Goal: Task Accomplishment & Management: Complete application form

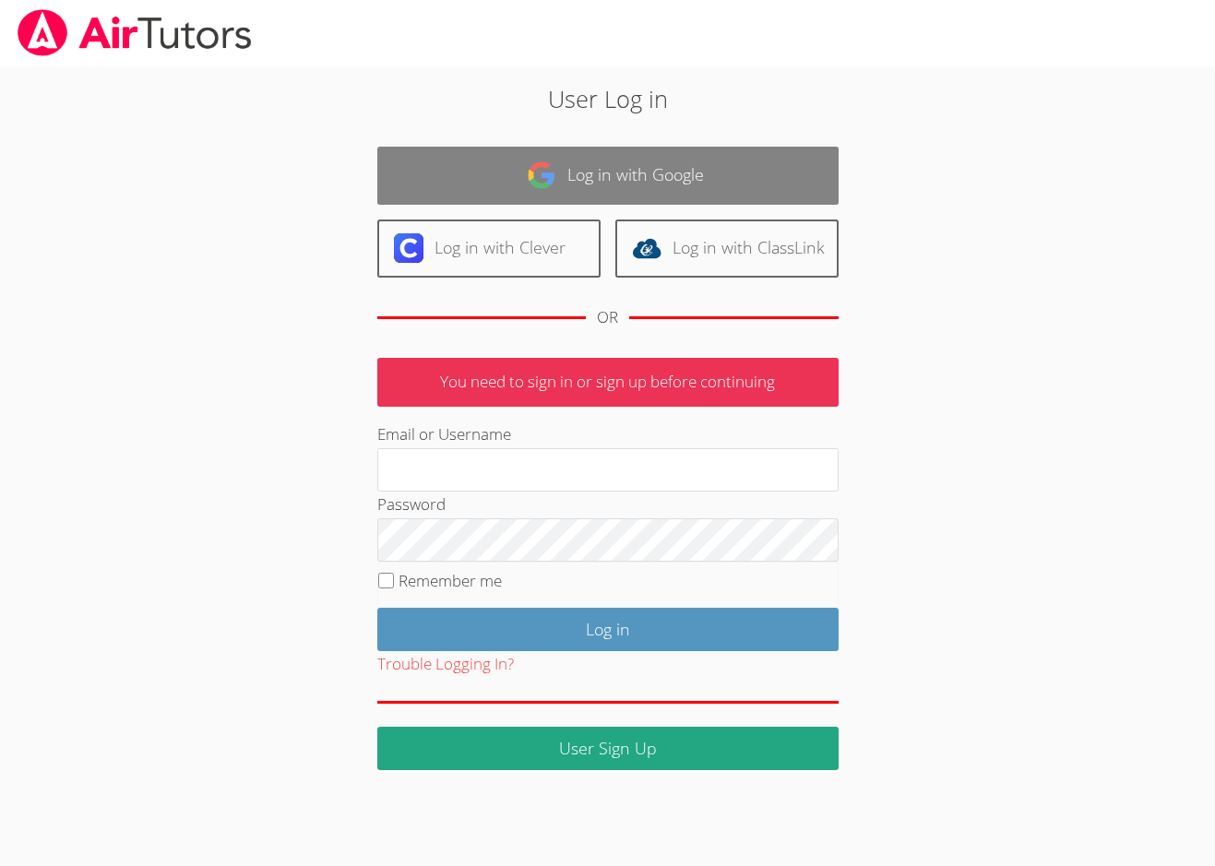
click at [583, 180] on link "Log in with Google" at bounding box center [607, 176] width 461 height 58
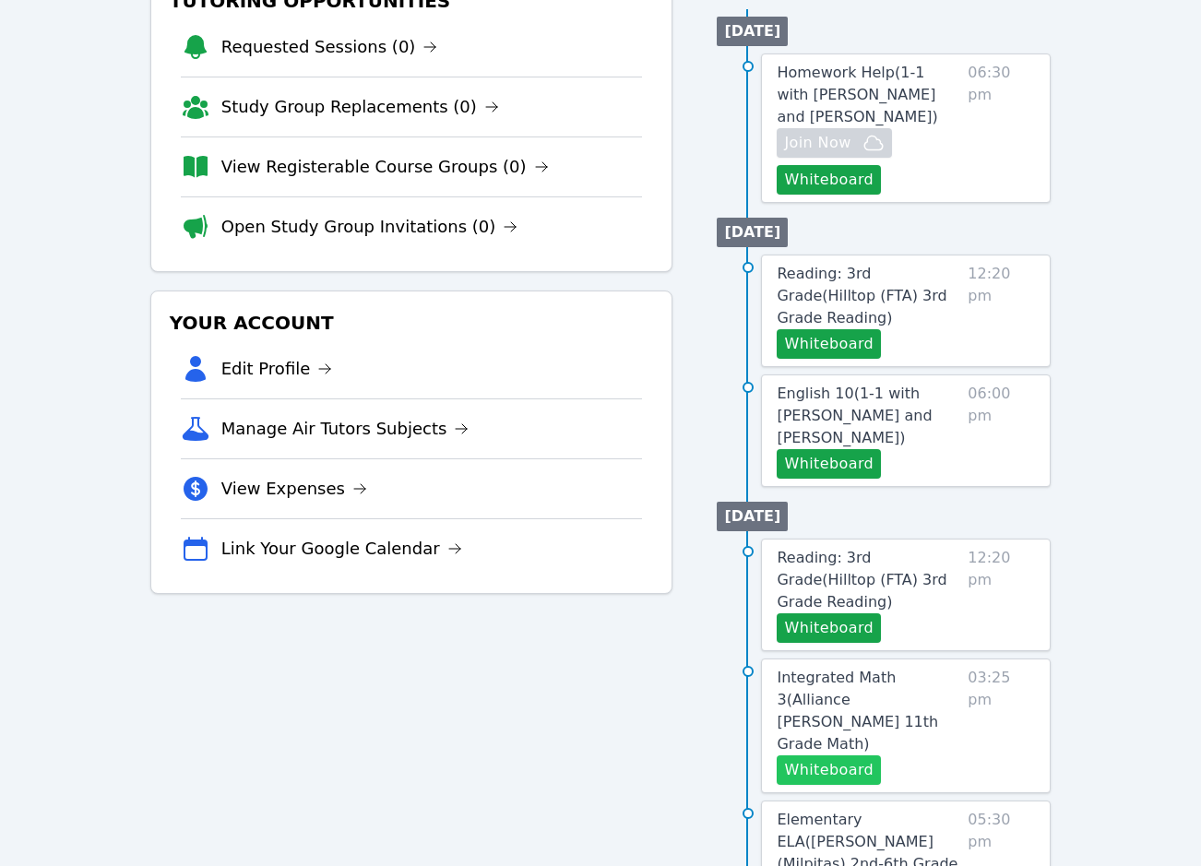
scroll to position [277, 0]
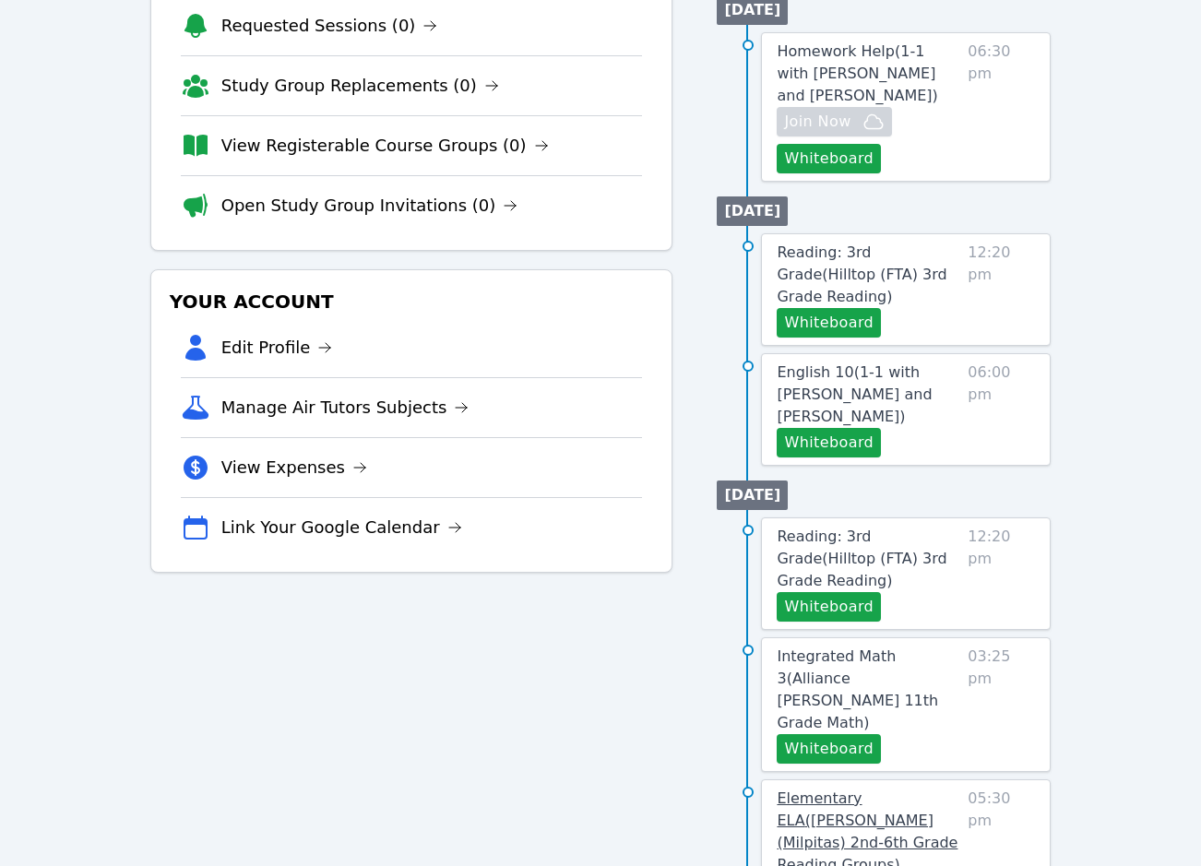
click at [842, 789] on span "Elementary ELA ( Burnett (Milpitas) 2nd-6th Grade Reading Groups )" at bounding box center [867, 831] width 181 height 84
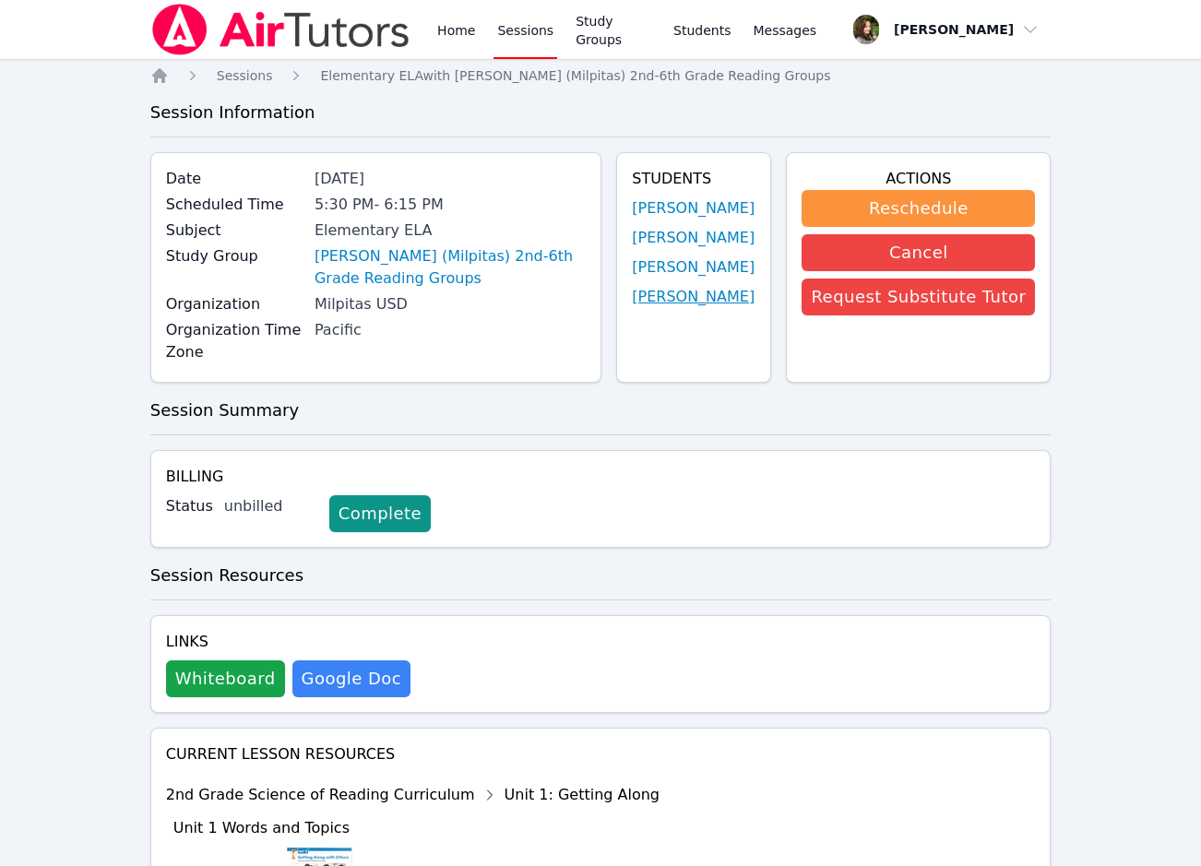
click at [659, 308] on link "Han Nguyen" at bounding box center [693, 297] width 123 height 22
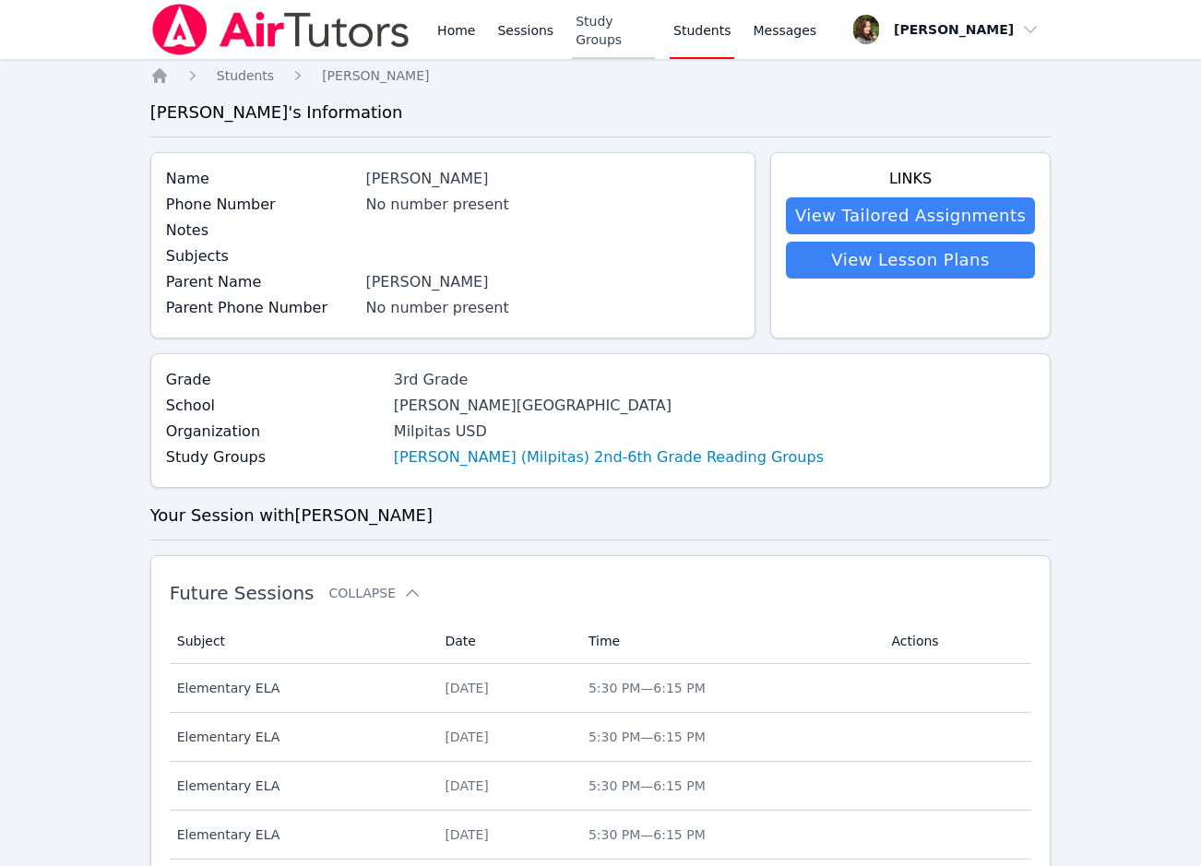
click at [608, 28] on link "Study Groups" at bounding box center [613, 29] width 83 height 59
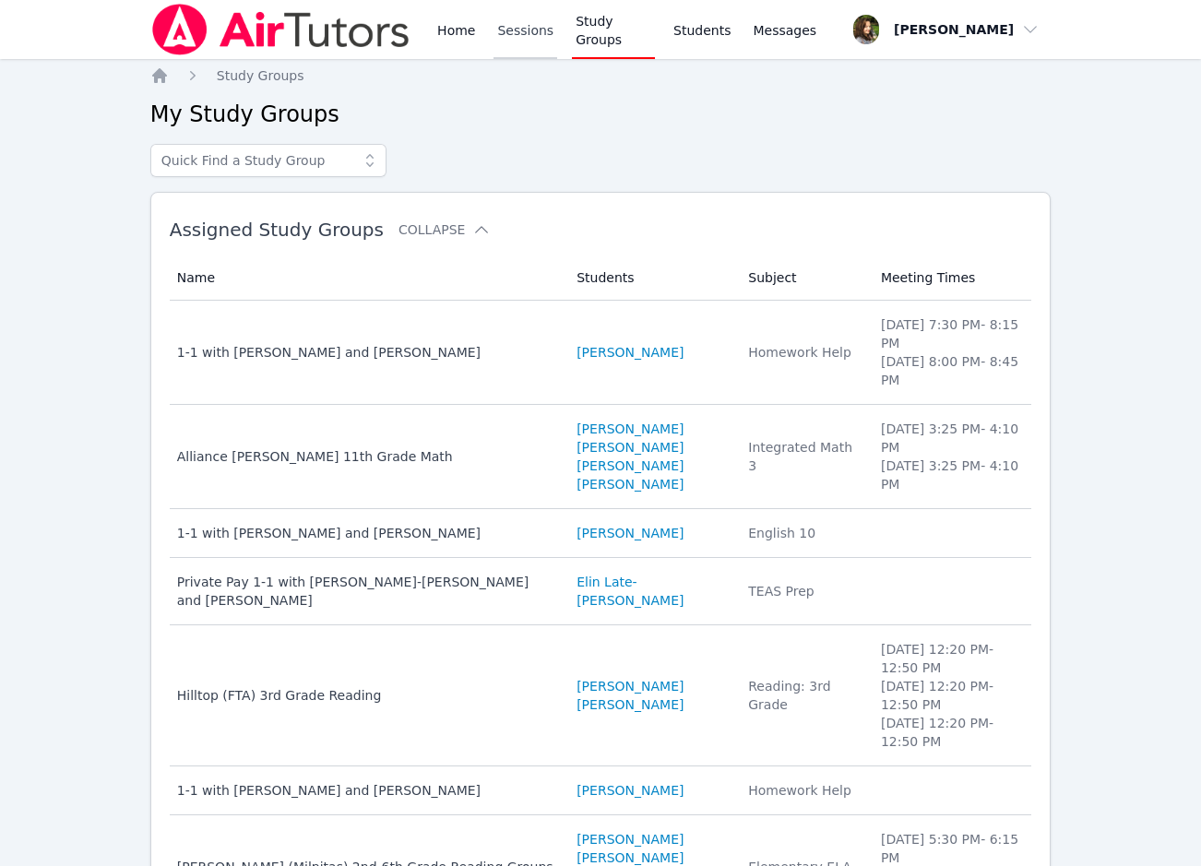
drag, startPoint x: 444, startPoint y: 26, endPoint x: 520, endPoint y: 44, distance: 78.7
click at [444, 26] on link "Home" at bounding box center [455, 29] width 45 height 59
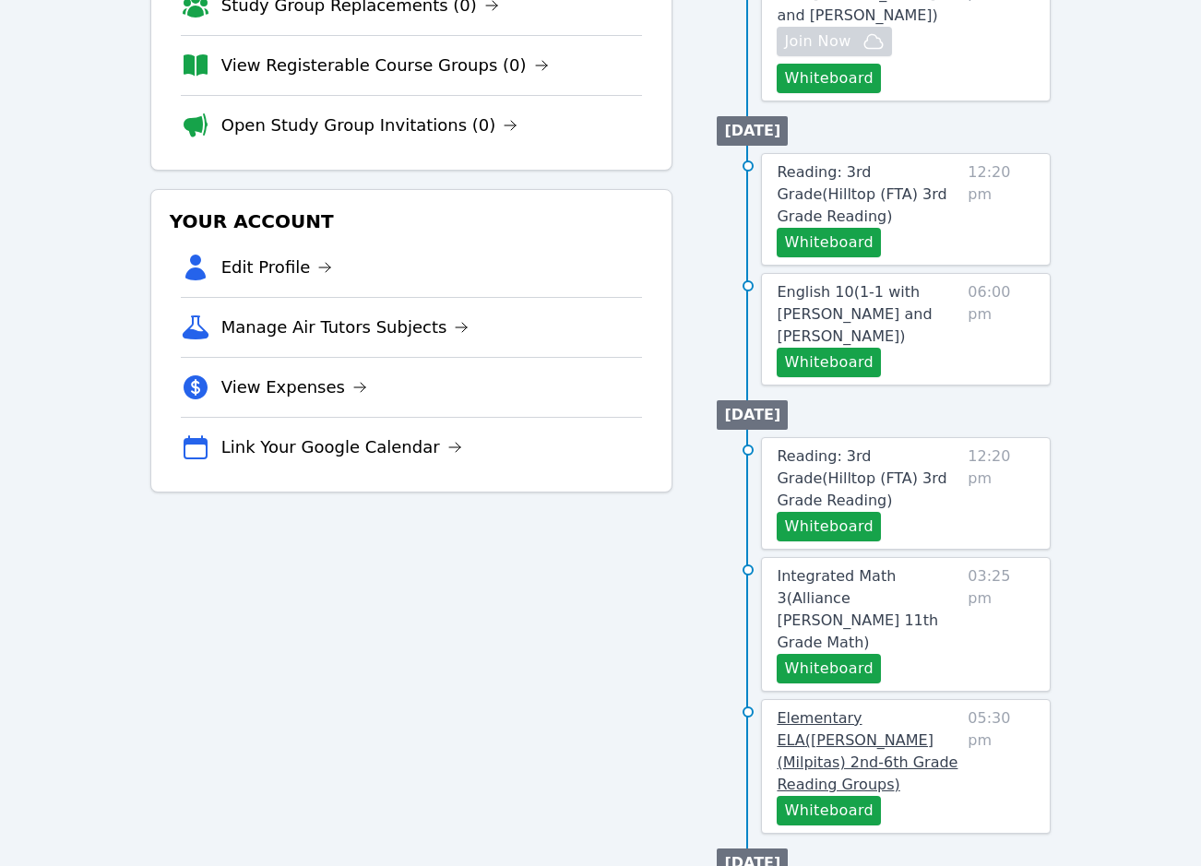
scroll to position [369, 0]
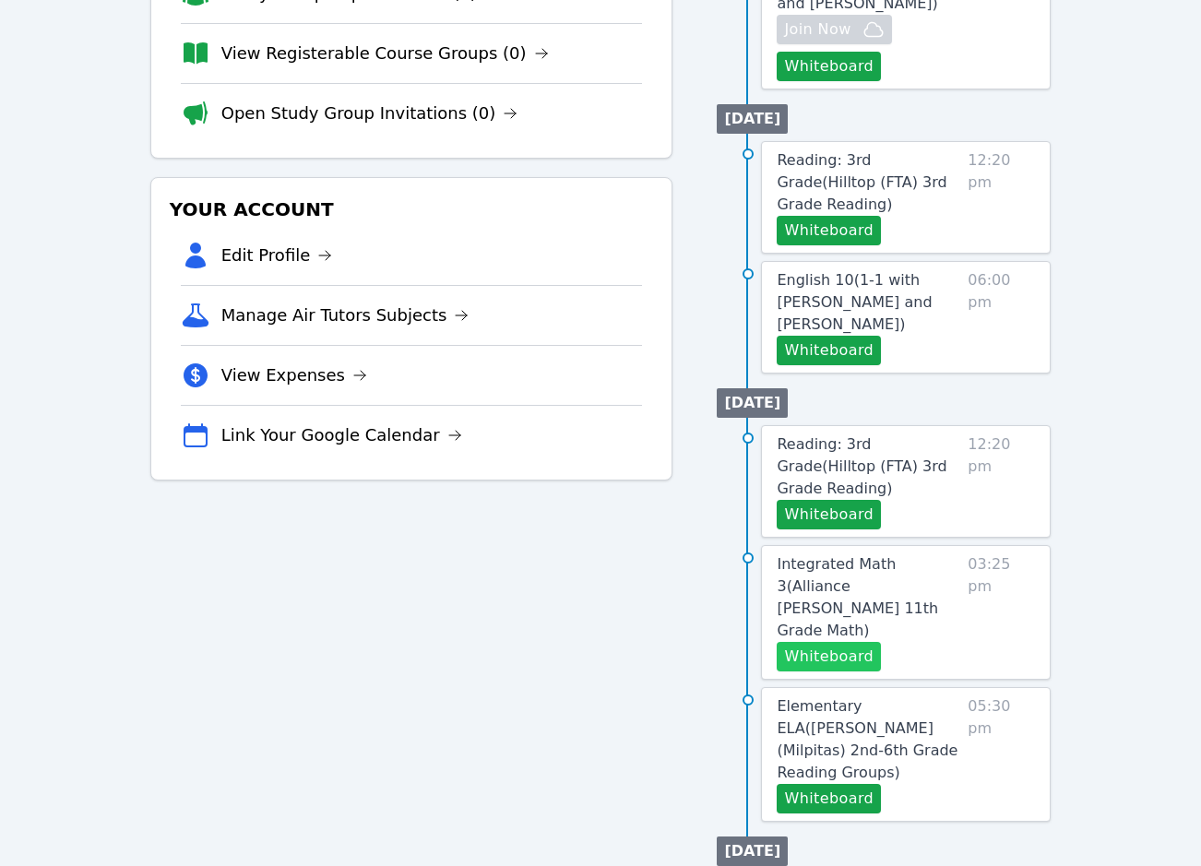
click at [834, 642] on button "Whiteboard" at bounding box center [829, 657] width 104 height 30
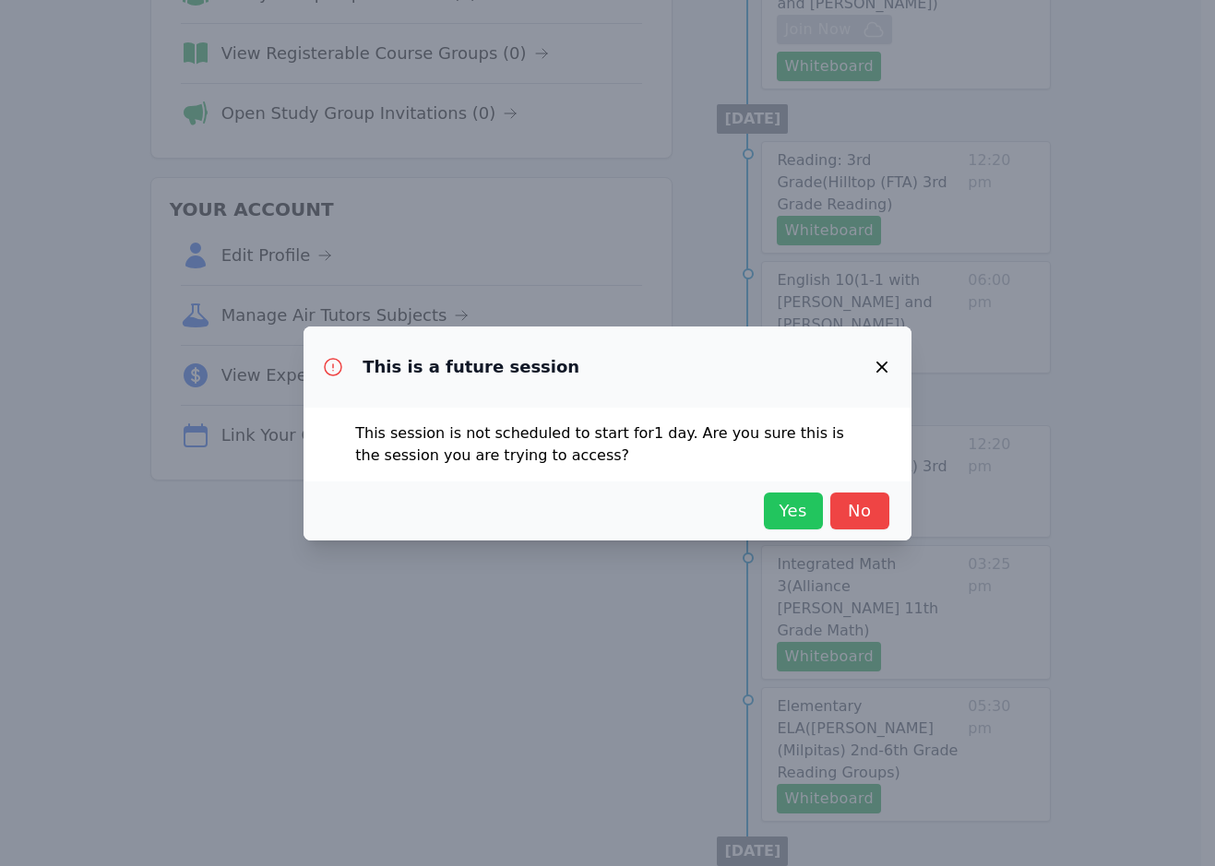
click at [788, 502] on span "Yes" at bounding box center [793, 511] width 41 height 26
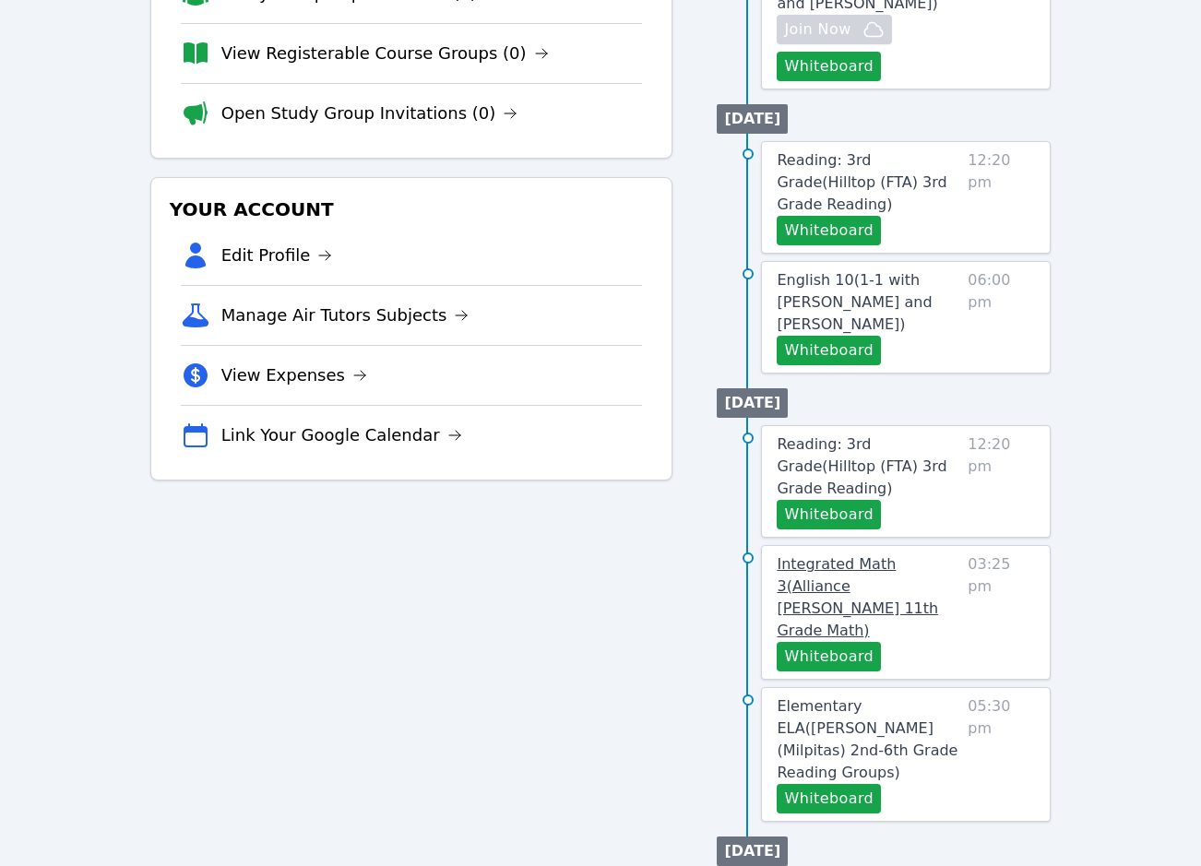
click at [885, 555] on span "Integrated Math 3 ( Alliance McKinzie 11th Grade Math )" at bounding box center [857, 597] width 161 height 84
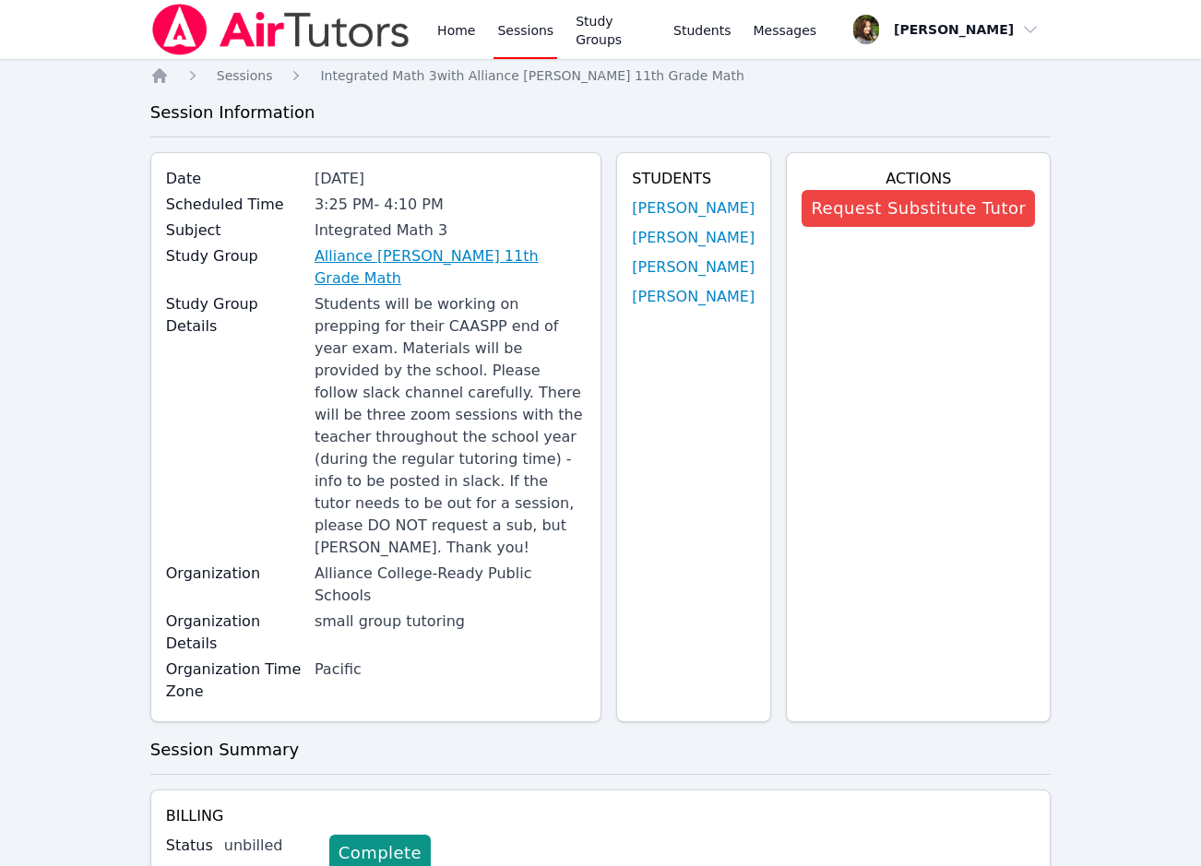
click at [433, 255] on link "Alliance [PERSON_NAME] 11th Grade Math" at bounding box center [449, 267] width 271 height 44
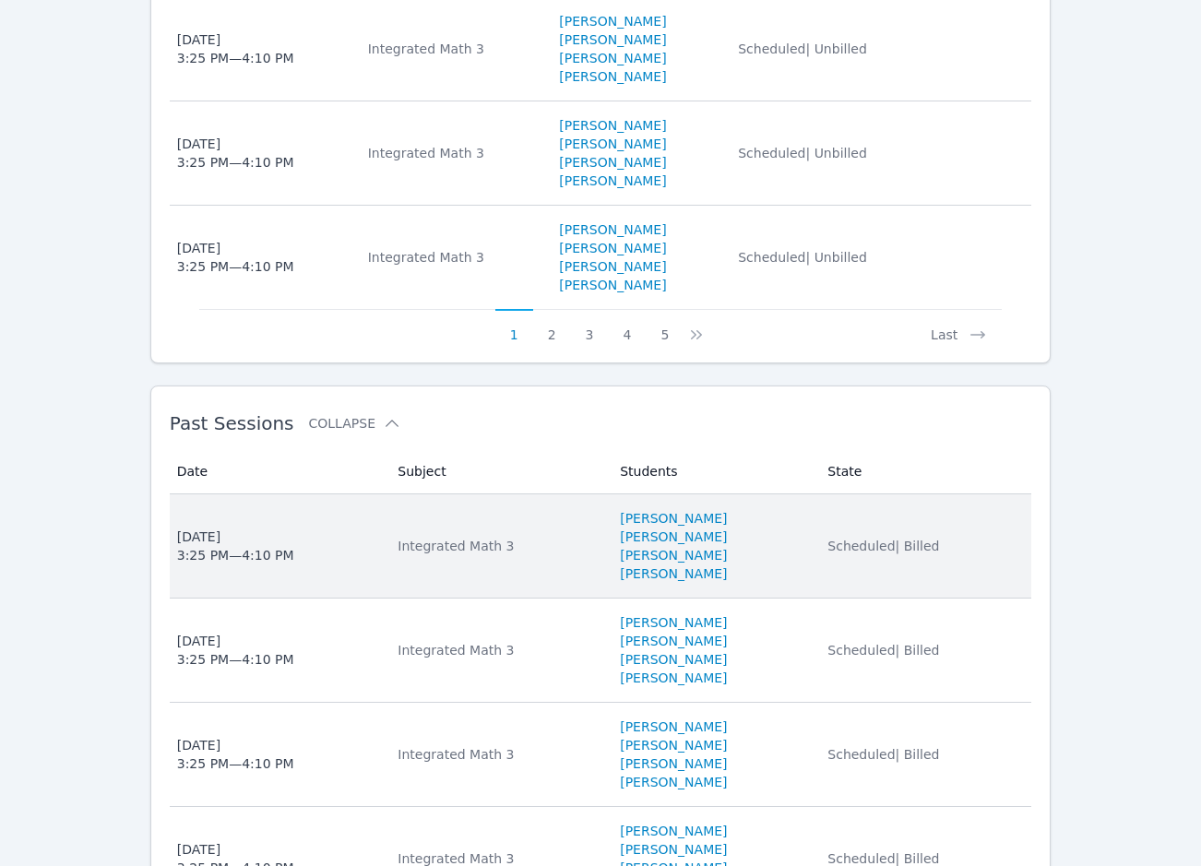
scroll to position [1738, 0]
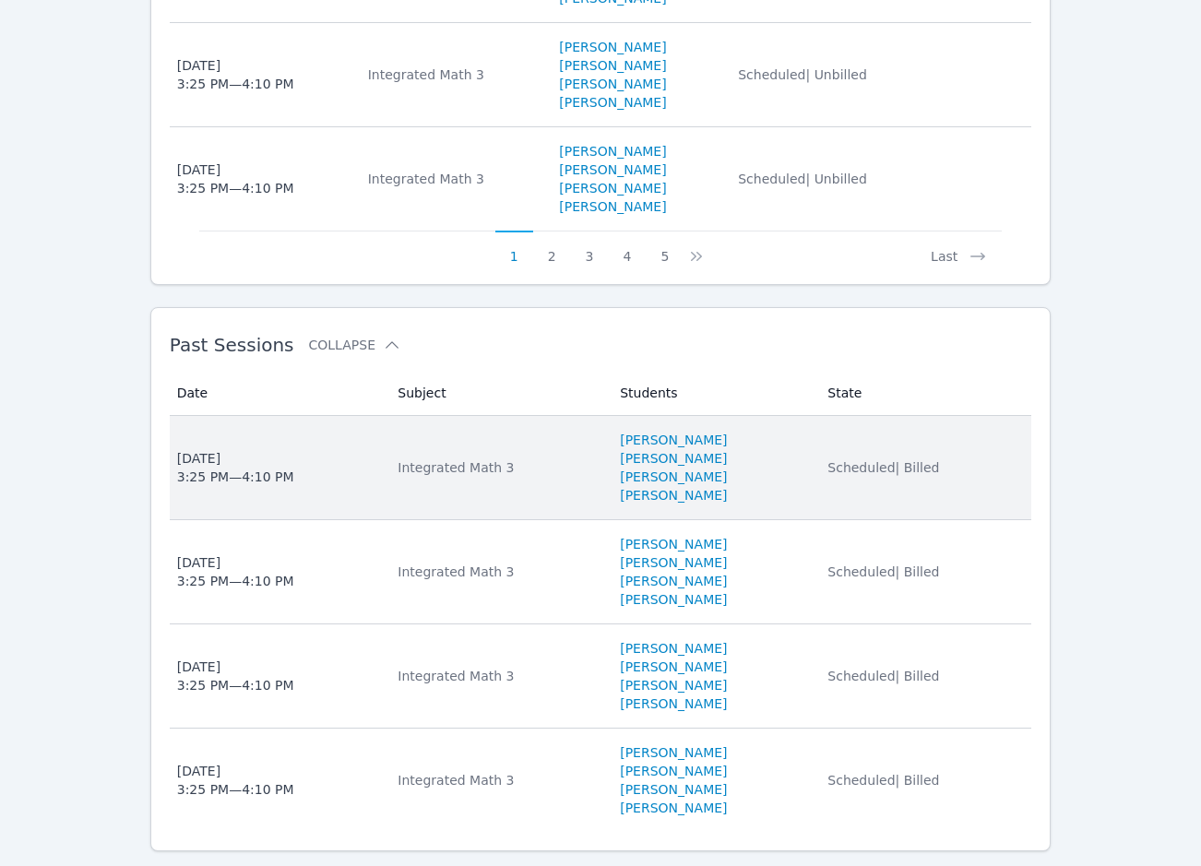
click at [884, 460] on span "Scheduled | Billed" at bounding box center [883, 467] width 112 height 15
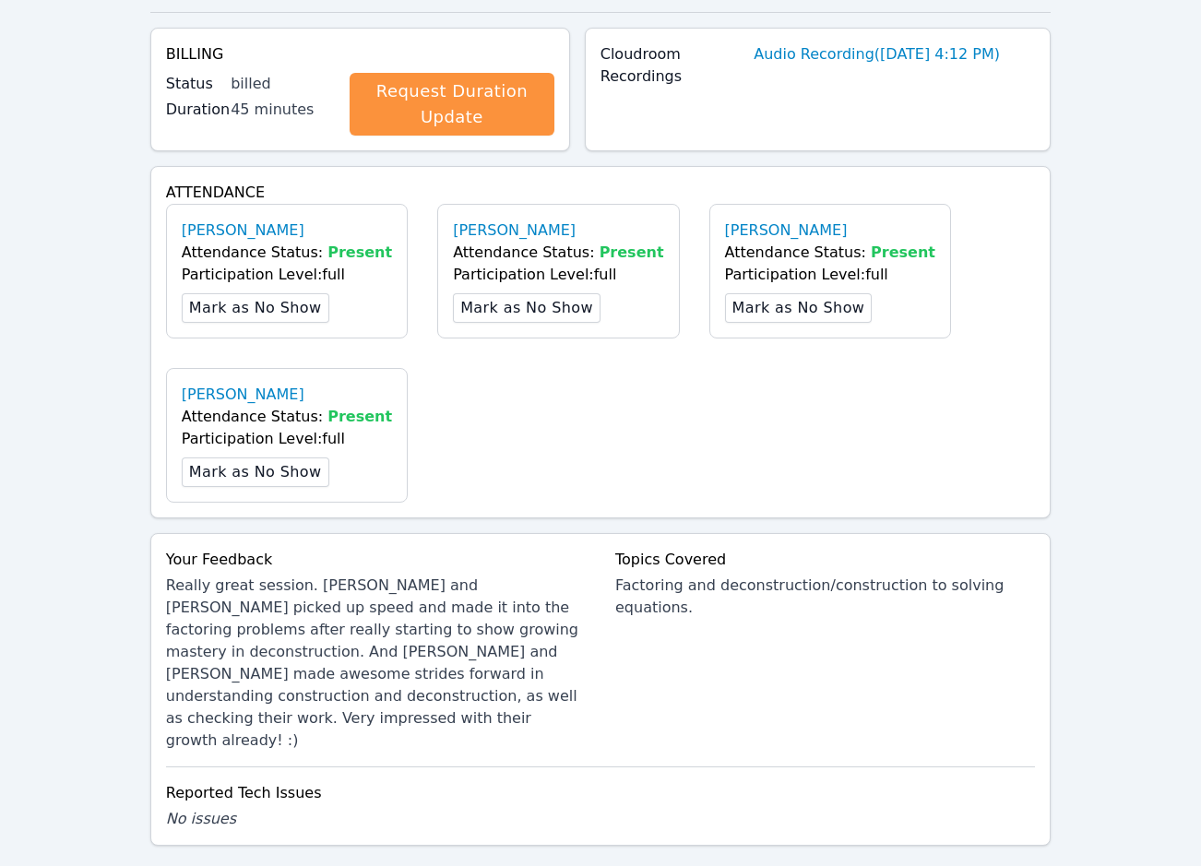
scroll to position [737, 0]
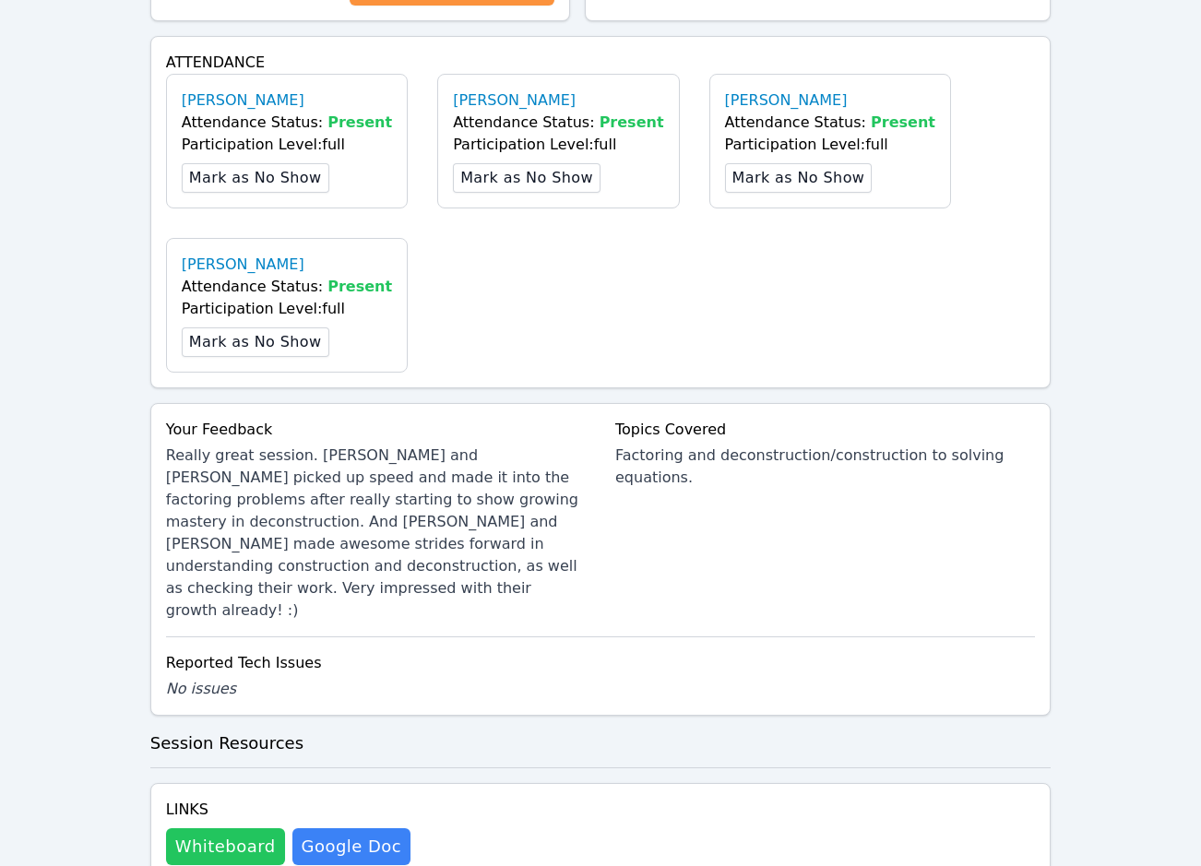
click at [197, 828] on button "Whiteboard" at bounding box center [225, 846] width 119 height 37
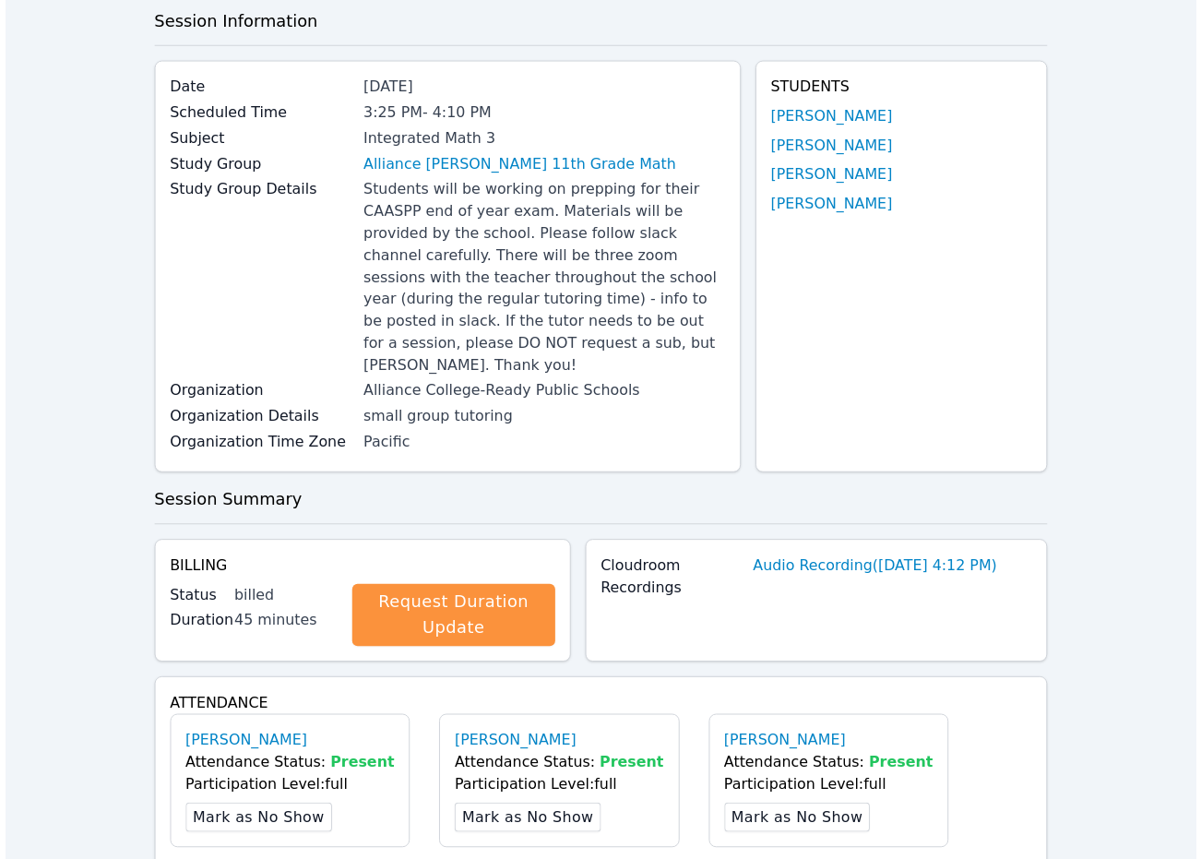
scroll to position [0, 0]
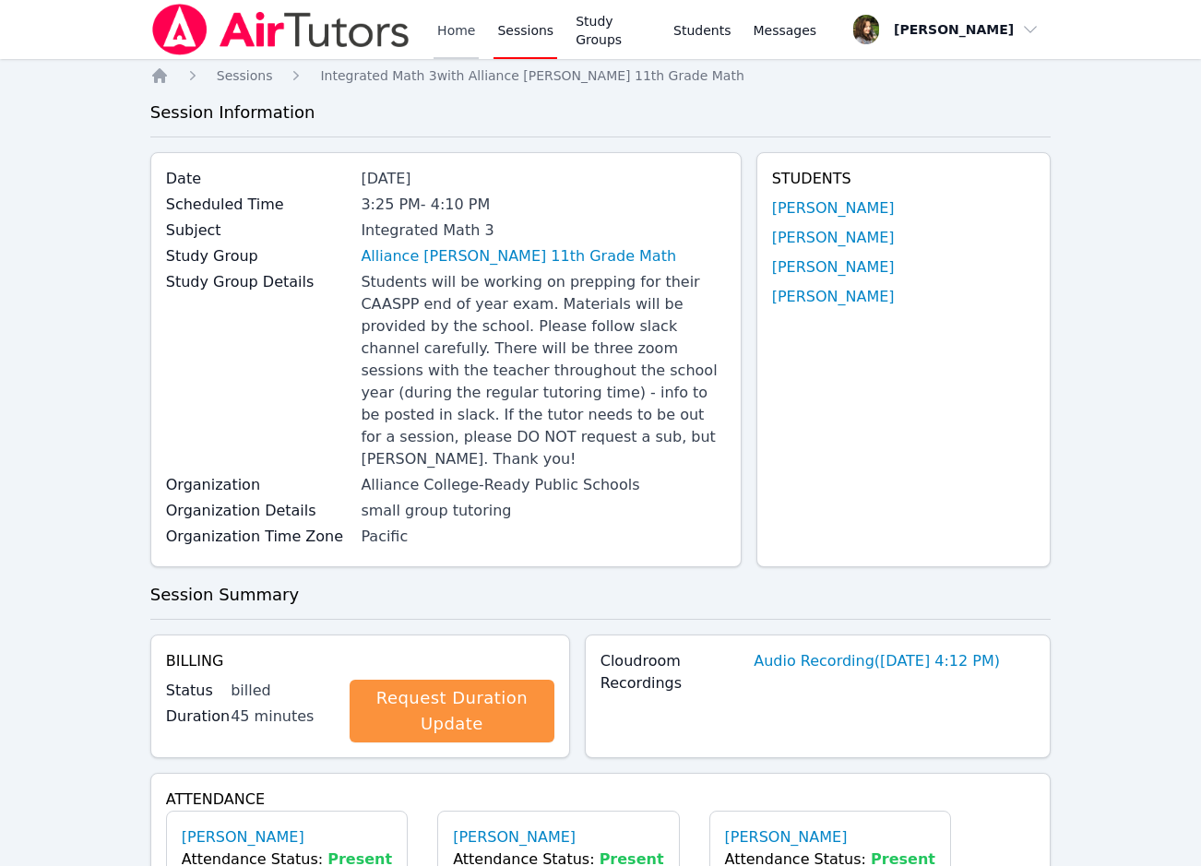
click at [449, 30] on link "Home" at bounding box center [455, 29] width 45 height 59
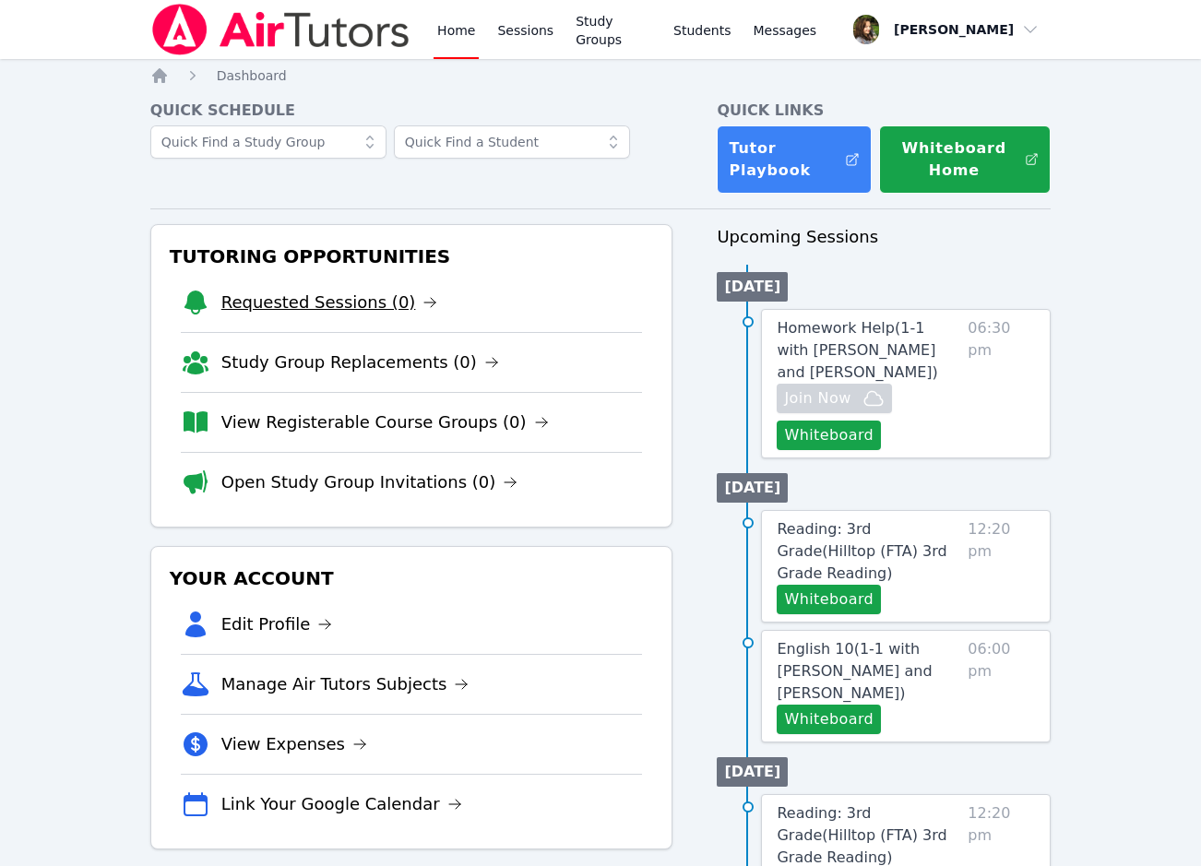
click at [362, 305] on link "Requested Sessions (0)" at bounding box center [329, 303] width 217 height 26
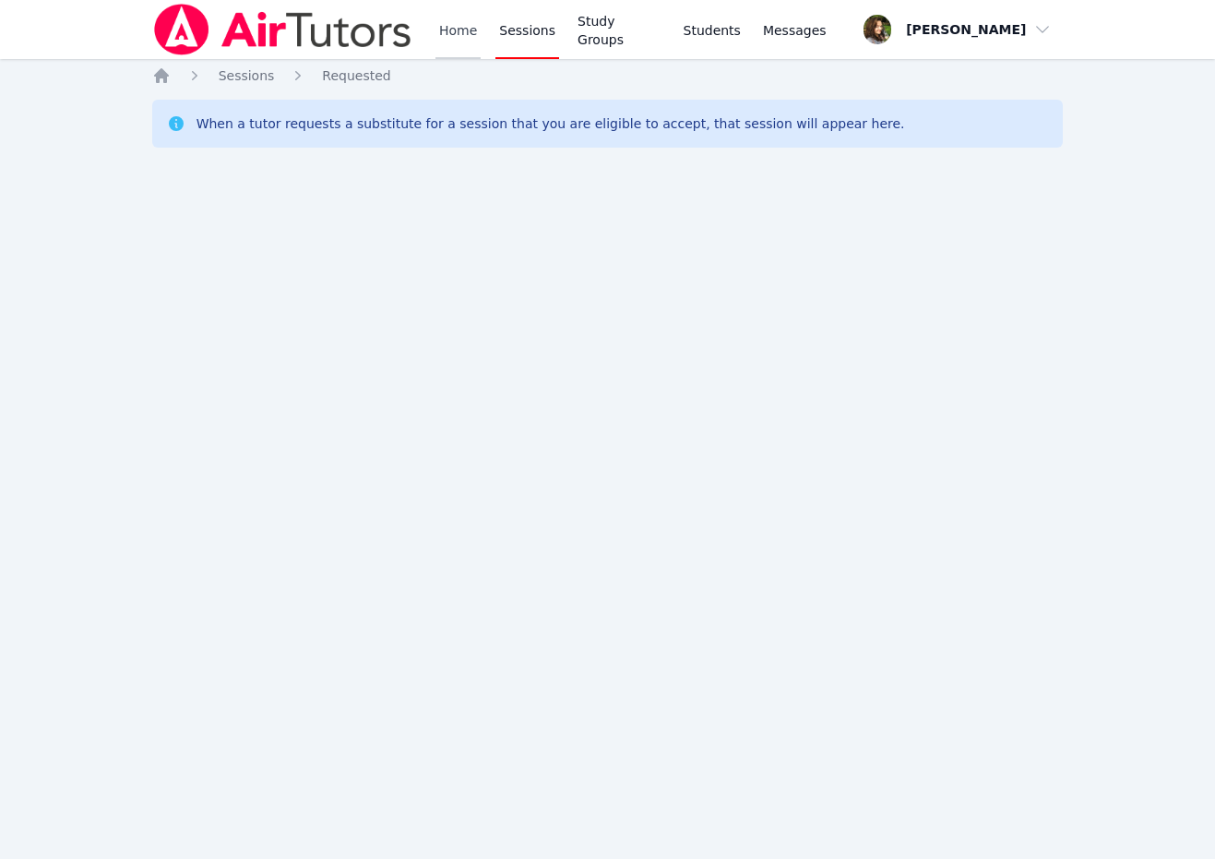
click at [458, 26] on link "Home" at bounding box center [457, 29] width 45 height 59
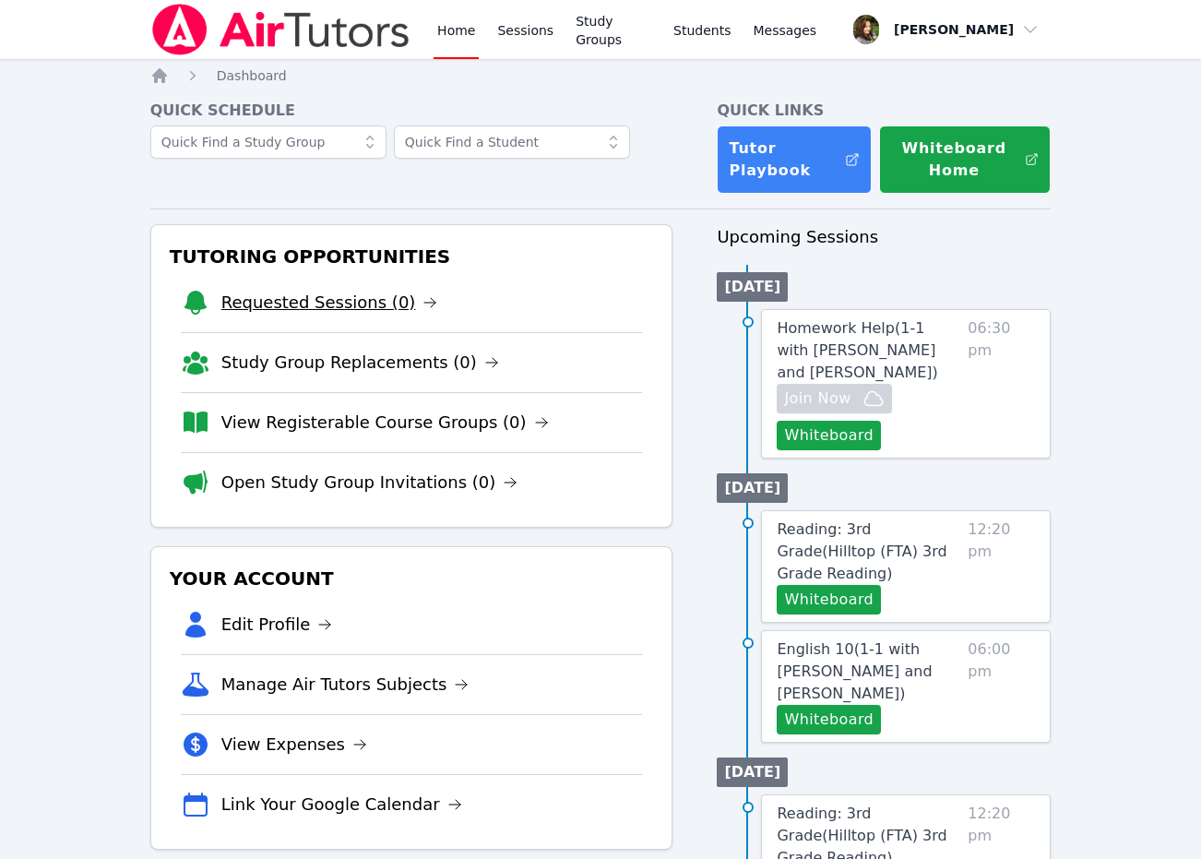
click at [386, 306] on link "Requested Sessions (0)" at bounding box center [329, 303] width 217 height 26
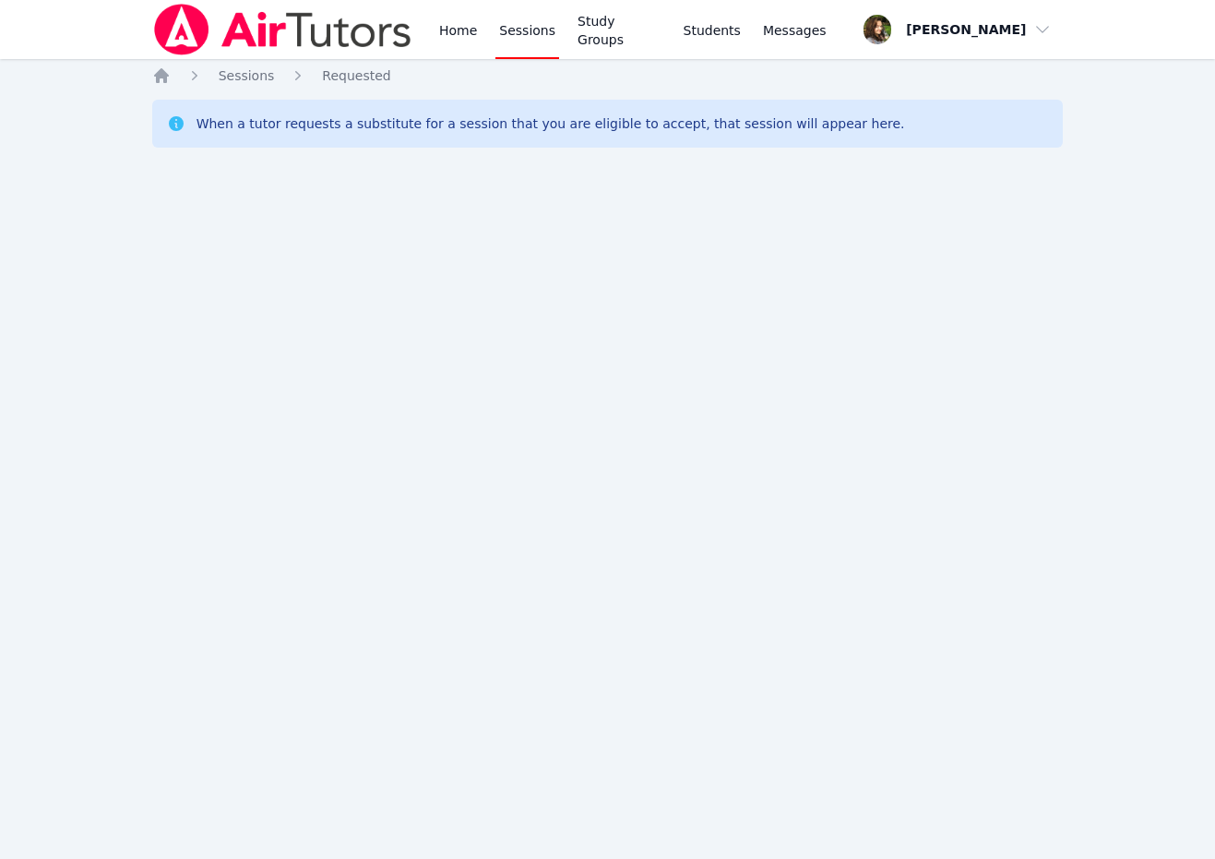
click at [306, 33] on img at bounding box center [282, 30] width 261 height 52
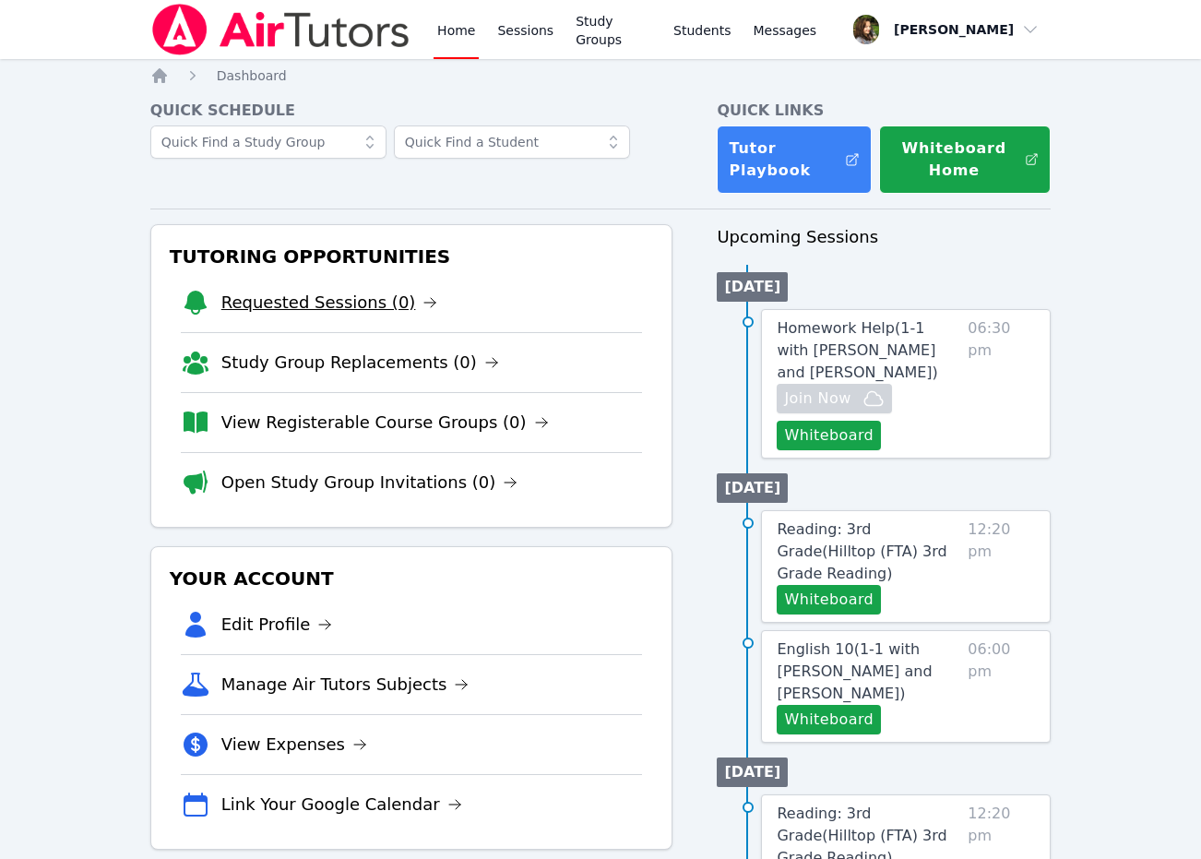
click at [347, 300] on link "Requested Sessions (0)" at bounding box center [329, 303] width 217 height 26
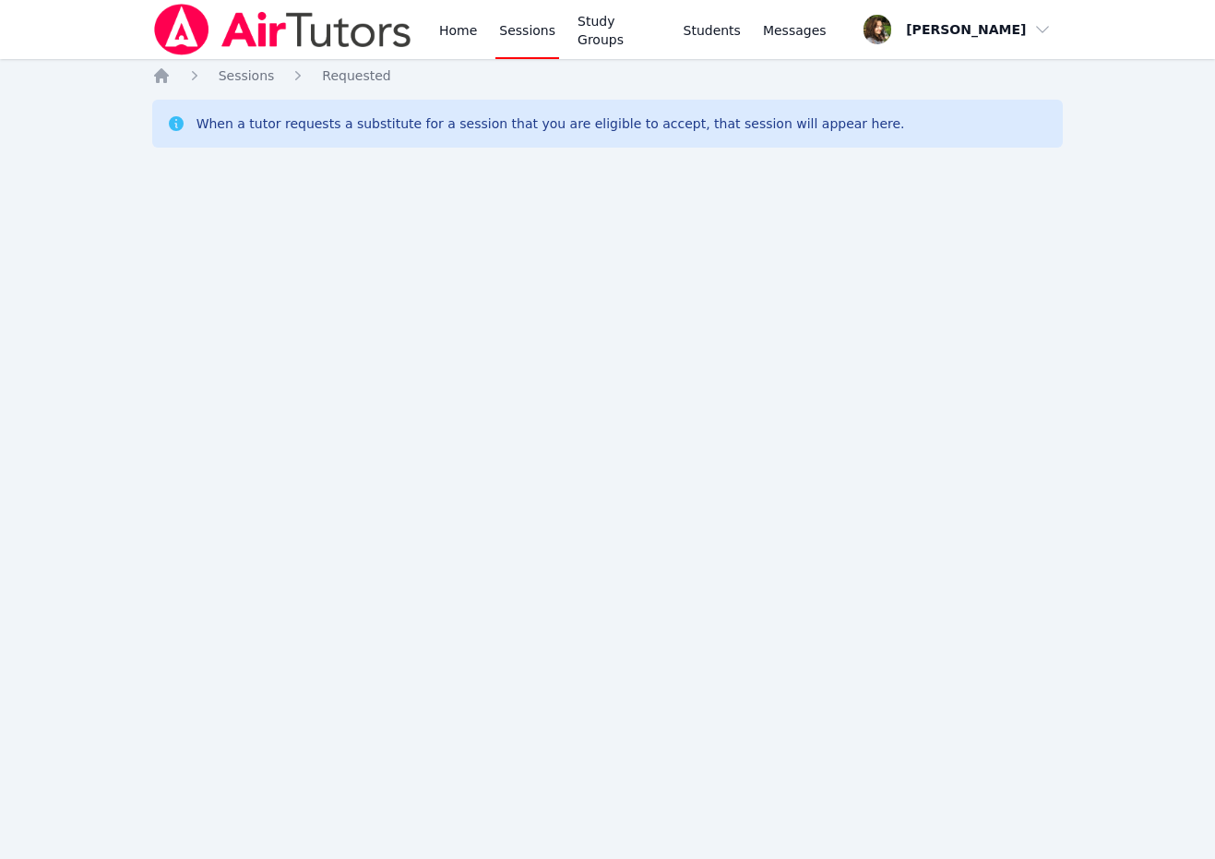
click at [255, 45] on img at bounding box center [282, 30] width 261 height 52
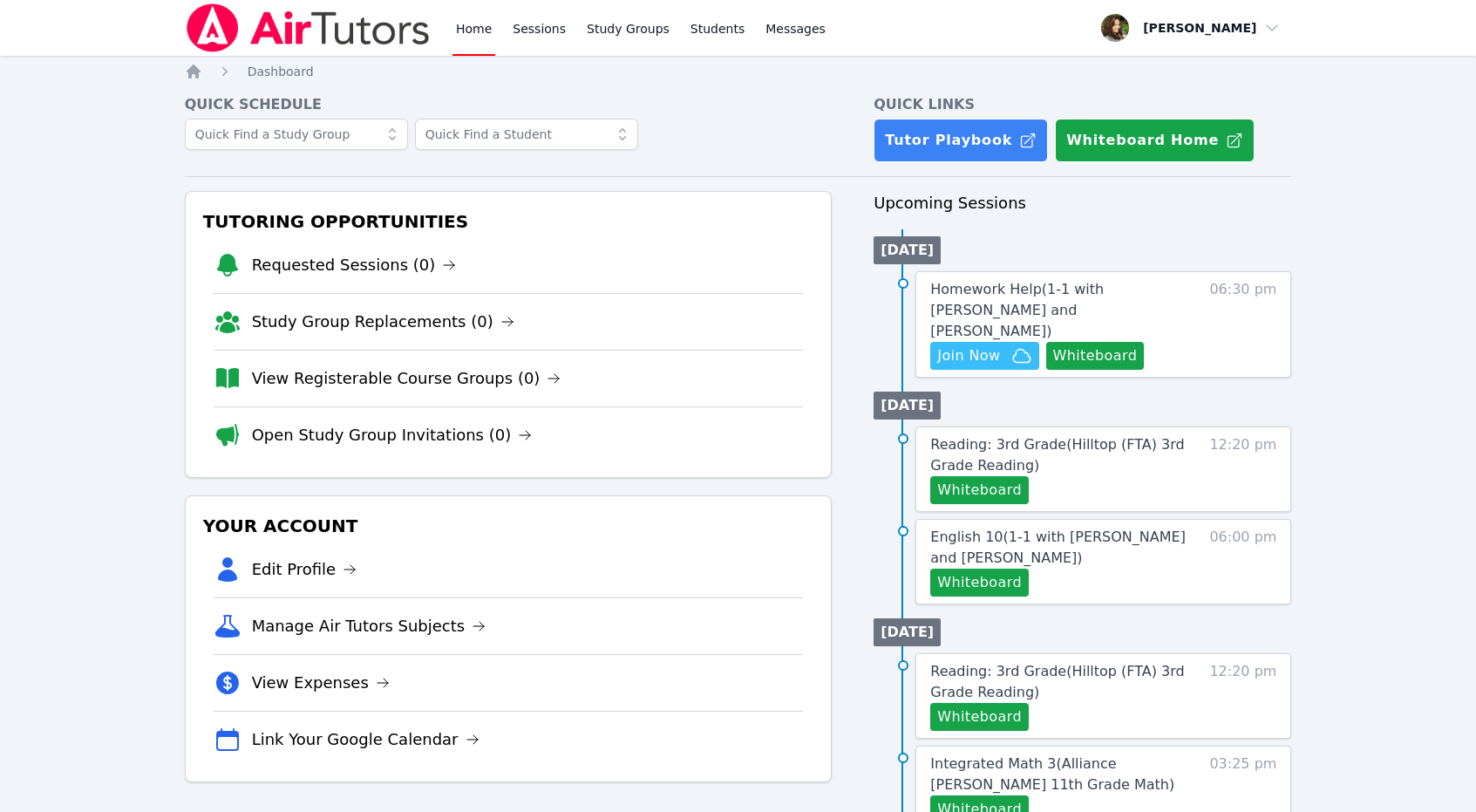
click at [8, 198] on div "Home Sessions Study Groups Students Messages Open user menu [PERSON_NAME] Open …" at bounding box center [738, 740] width 1476 height 1481
click at [944, 148] on link "Tutor Playbook" at bounding box center [961, 140] width 174 height 43
click at [264, 25] on img at bounding box center [308, 28] width 247 height 49
click at [222, 26] on img at bounding box center [308, 28] width 247 height 49
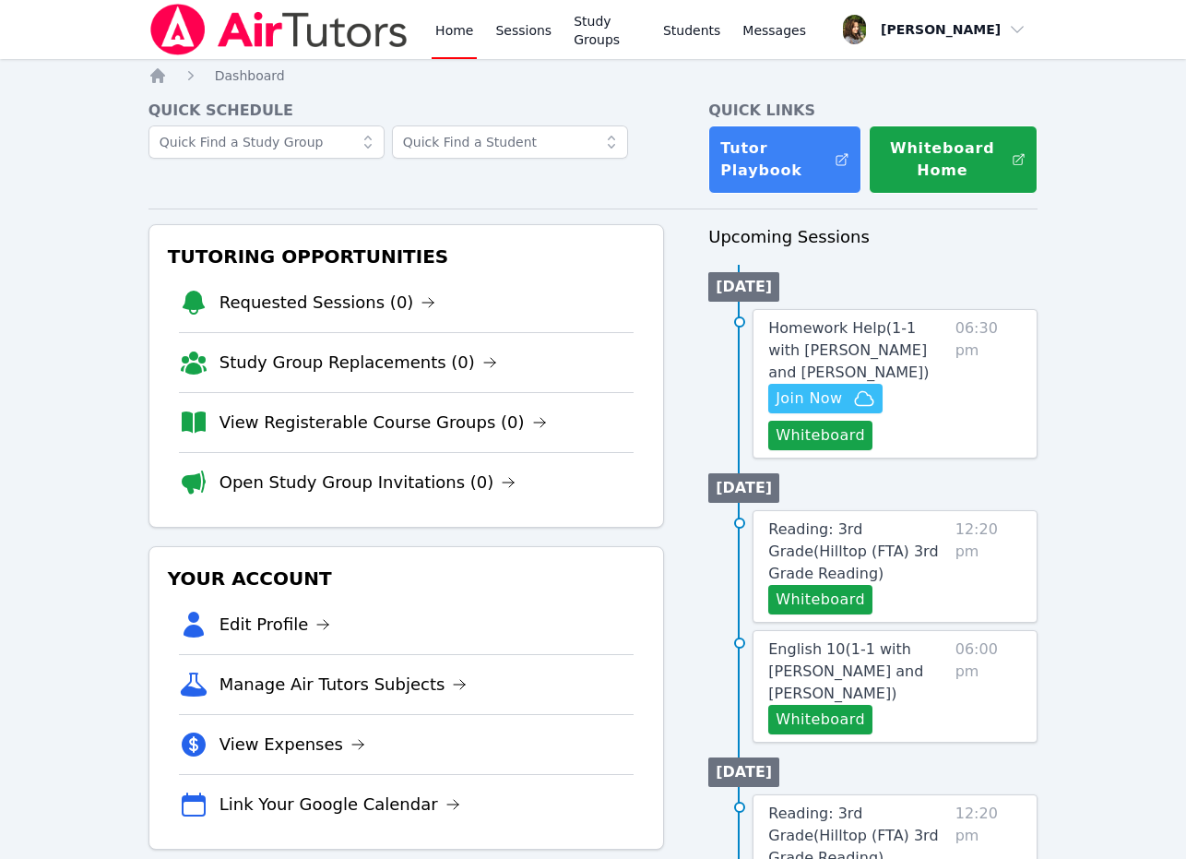
drag, startPoint x: 129, startPoint y: 23, endPoint x: 131, endPoint y: 9, distance: 14.0
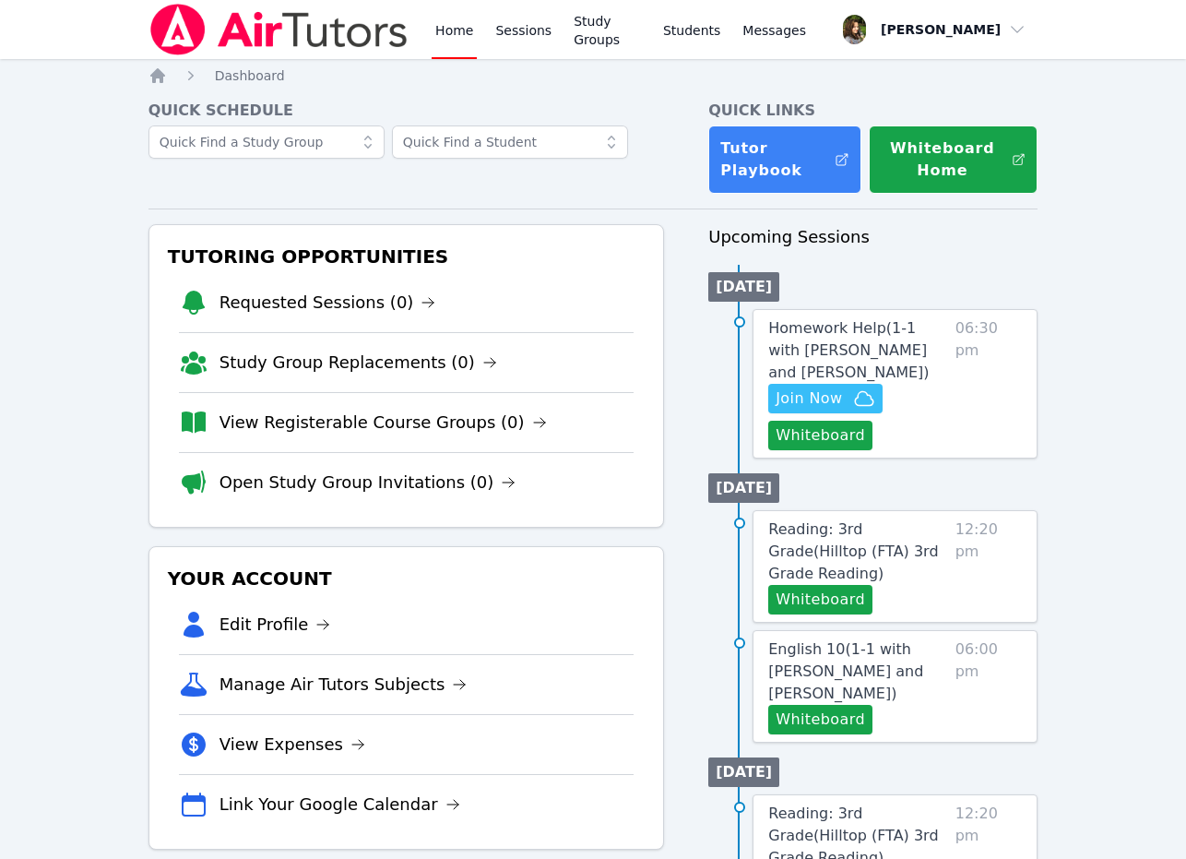
click at [129, 23] on nav "Home Sessions Study Groups Students Messages Open user menu Diana Carle Open ma…" at bounding box center [593, 29] width 1186 height 59
click at [511, 79] on nav "Home Dashboard" at bounding box center [593, 75] width 890 height 18
click at [862, 408] on icon "button" at bounding box center [864, 398] width 22 height 22
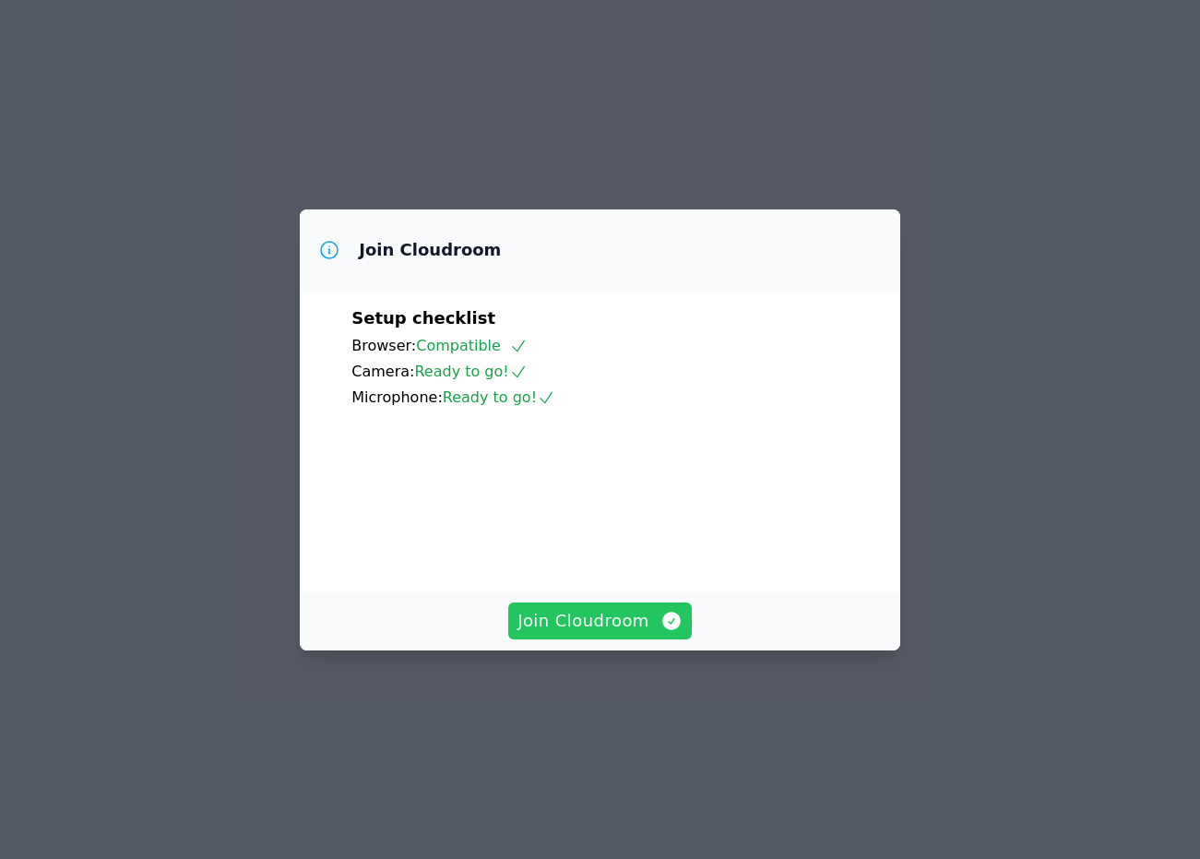
click at [656, 634] on span "Join Cloudroom" at bounding box center [599, 621] width 165 height 26
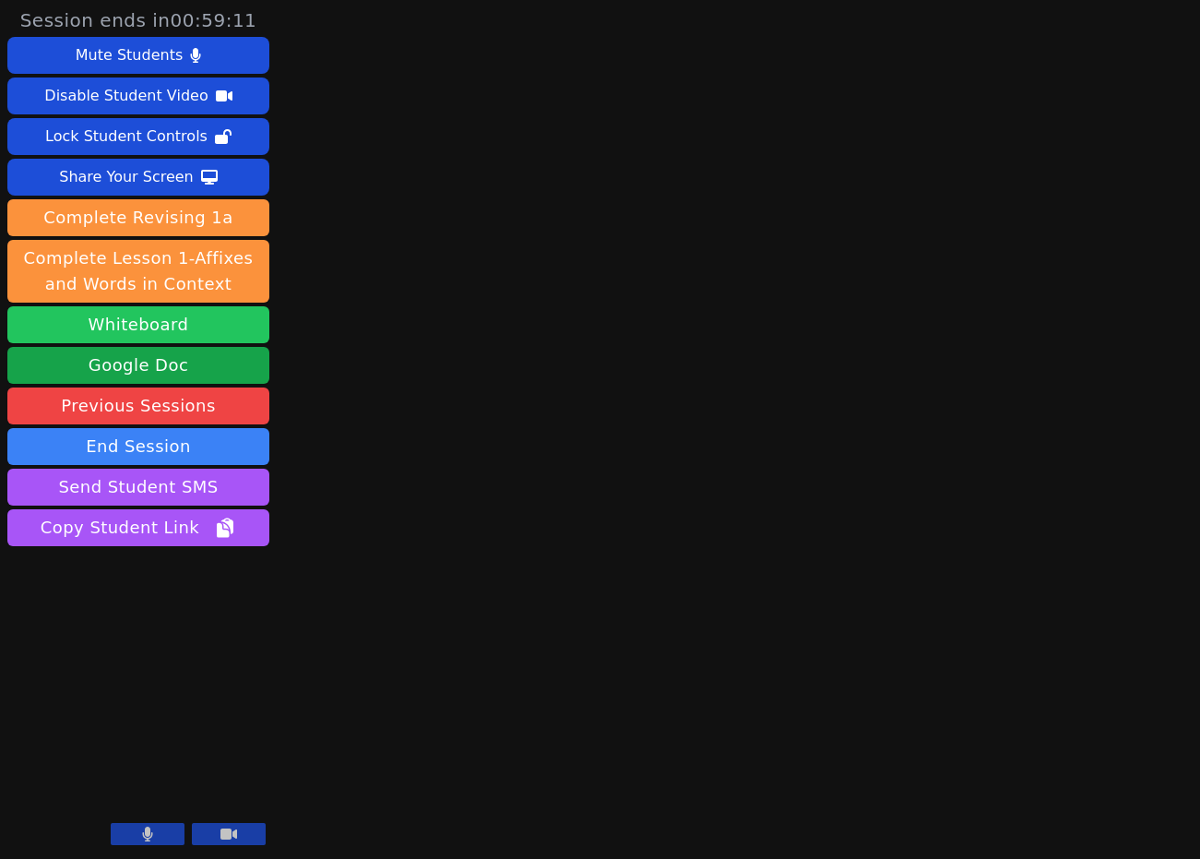
click at [196, 322] on button "Whiteboard" at bounding box center [138, 324] width 262 height 37
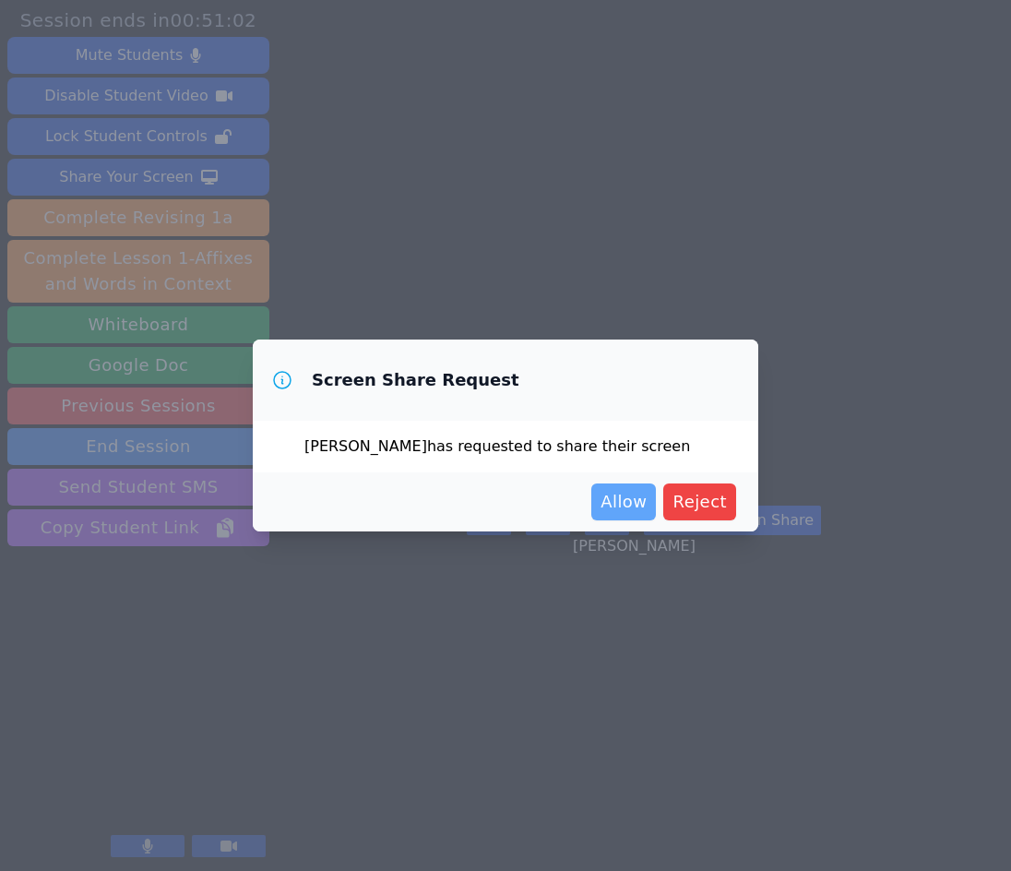
click at [638, 501] on span "Allow" at bounding box center [623, 502] width 46 height 26
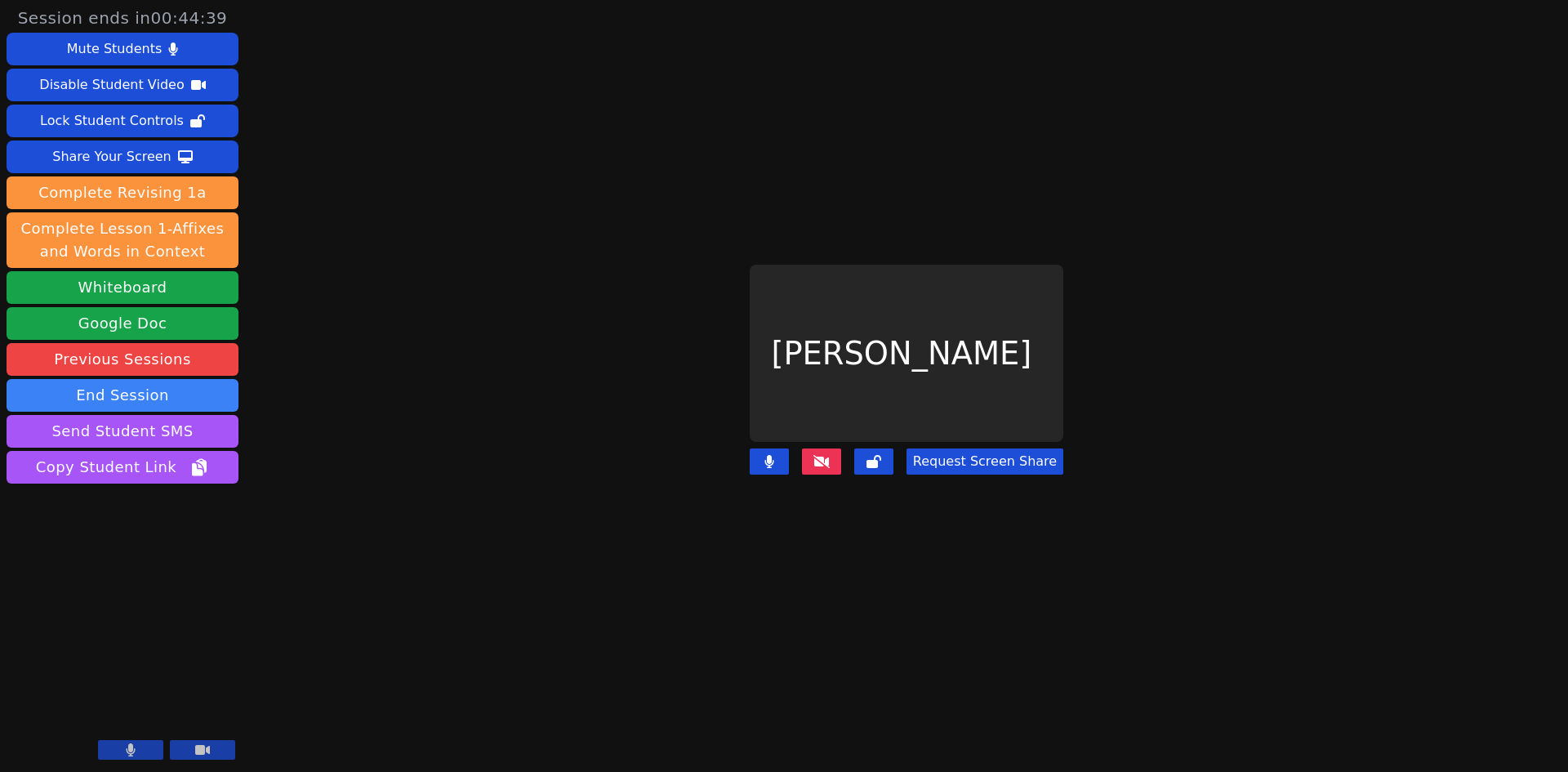
click at [828, 455] on icon at bounding box center [822, 461] width 16 height 13
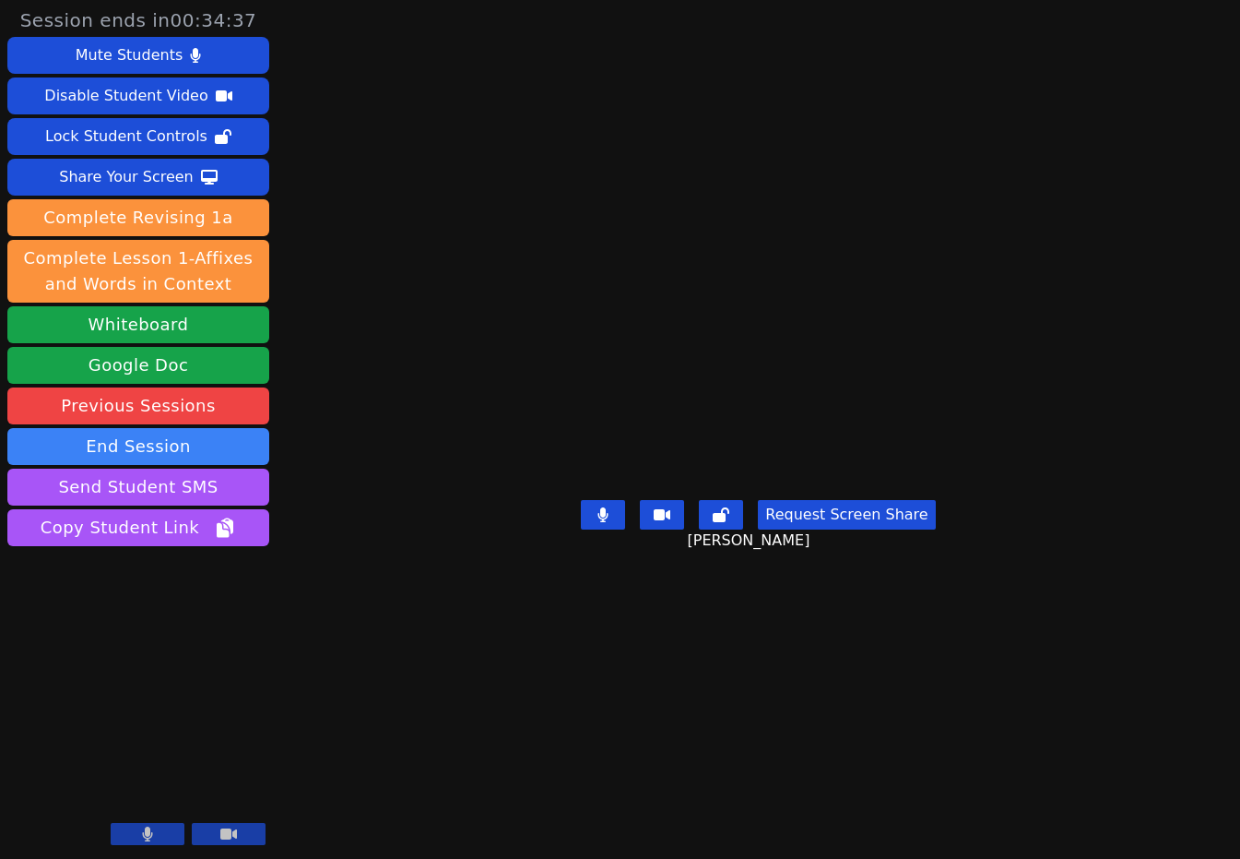
click at [602, 522] on icon at bounding box center [603, 514] width 11 height 15
click at [593, 529] on button at bounding box center [603, 515] width 44 height 30
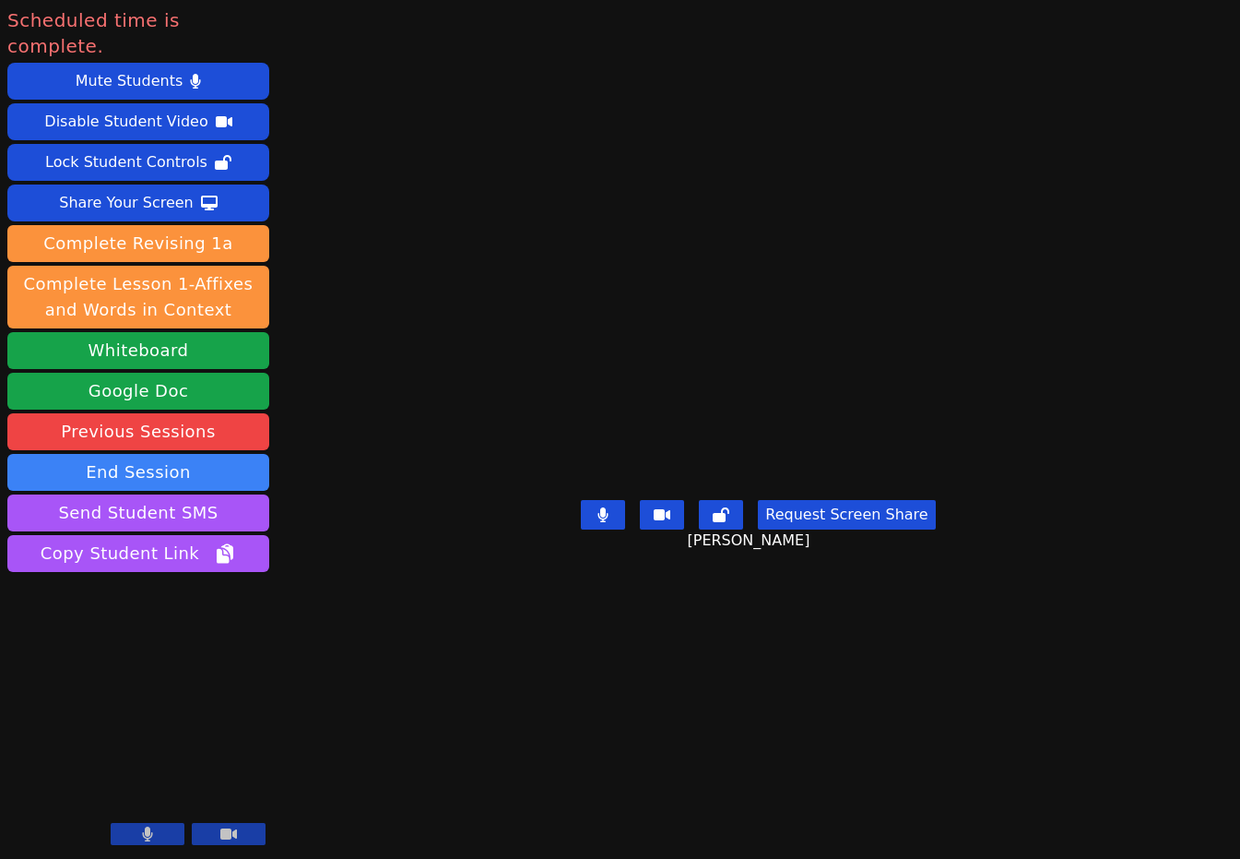
click at [1038, 813] on main "Daniel Shekhtman Request Screen Share Daniel Shekhtman" at bounding box center [759, 429] width 558 height 859
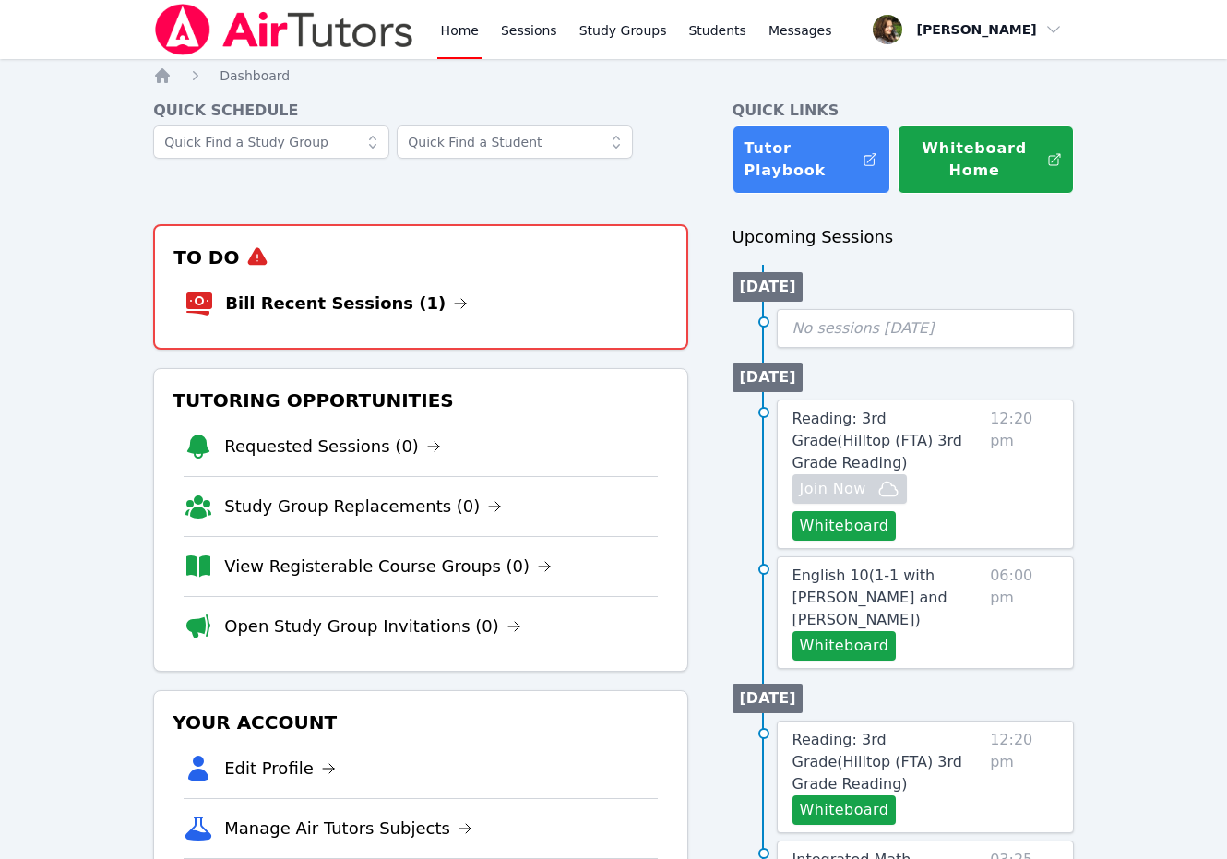
click at [587, 282] on li "Bill Recent Sessions (1)" at bounding box center [419, 303] width 471 height 59
click at [522, 291] on li "Bill Recent Sessions (1)" at bounding box center [419, 303] width 471 height 59
click at [286, 298] on link "Bill Recent Sessions (1)" at bounding box center [346, 304] width 243 height 26
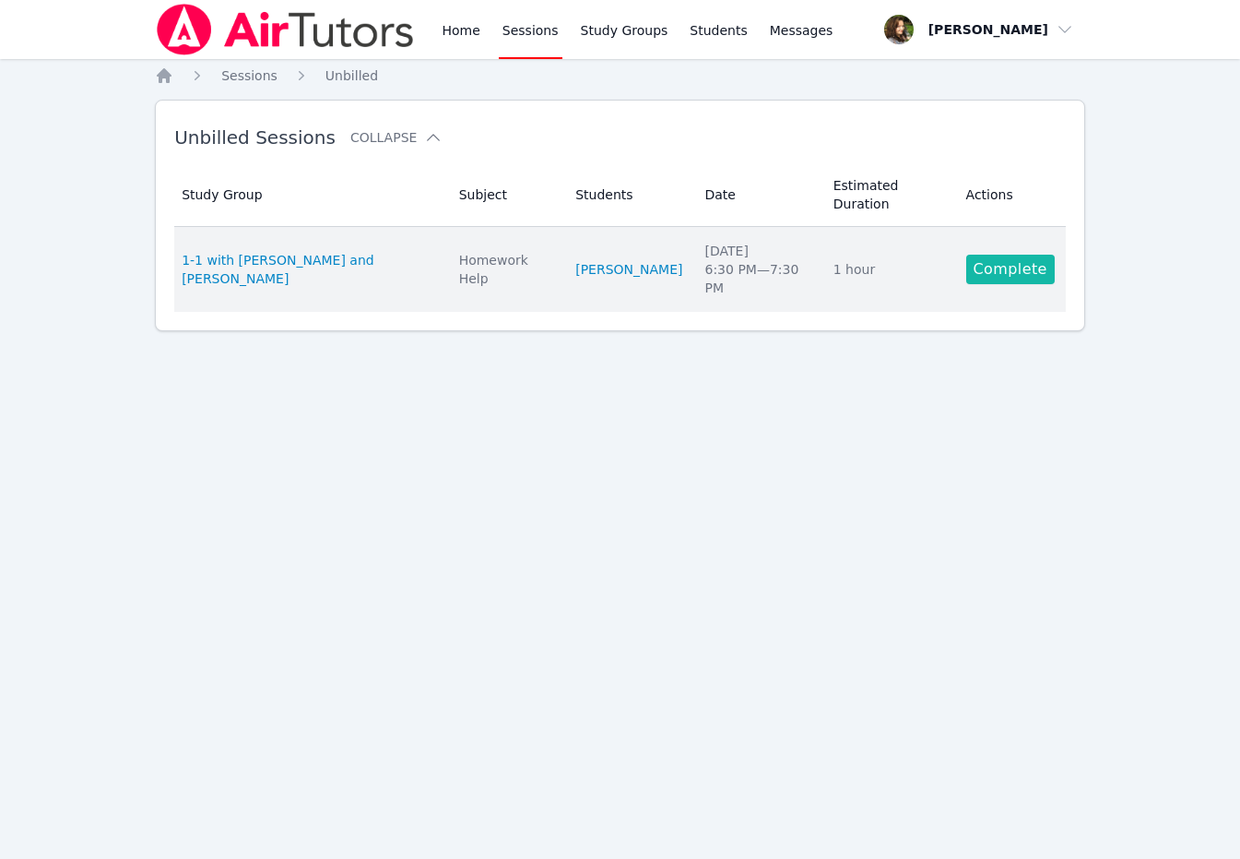
click at [991, 255] on link "Complete" at bounding box center [1011, 270] width 89 height 30
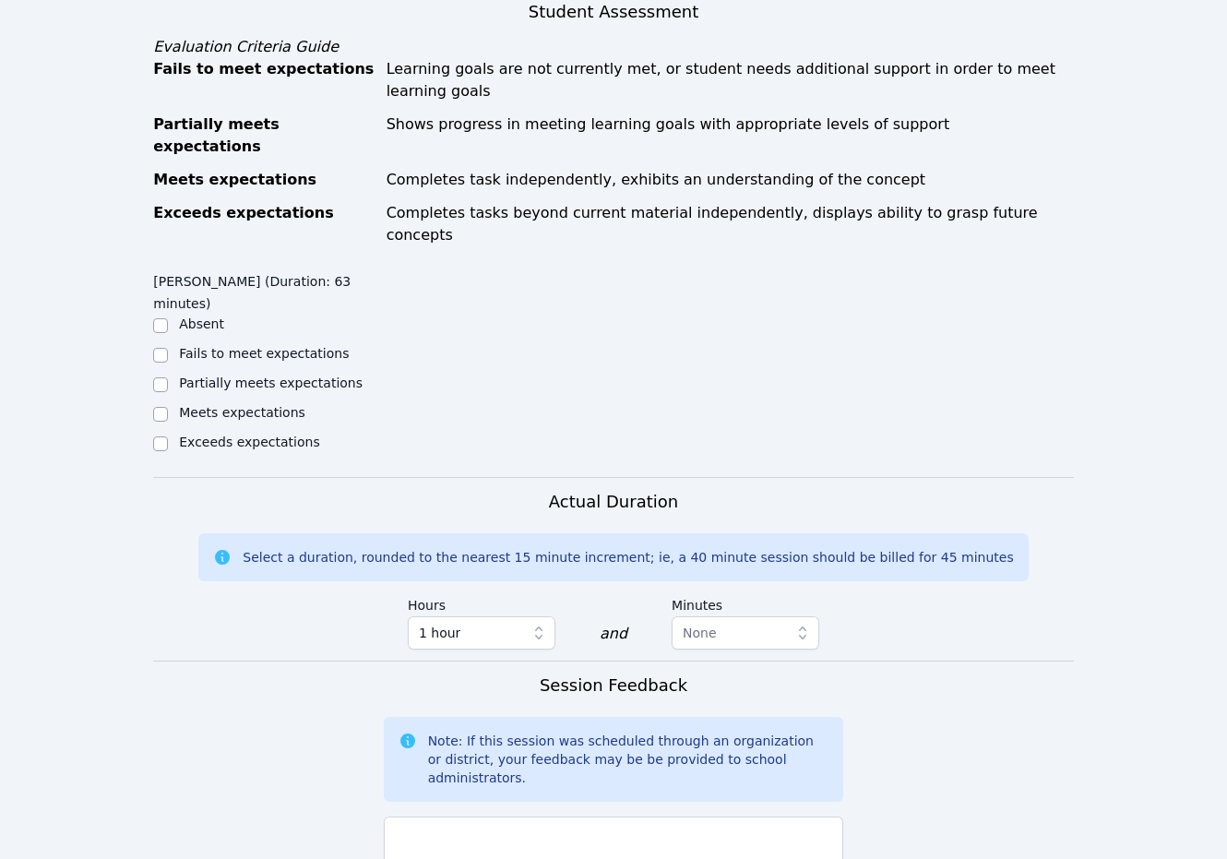
scroll to position [1015, 0]
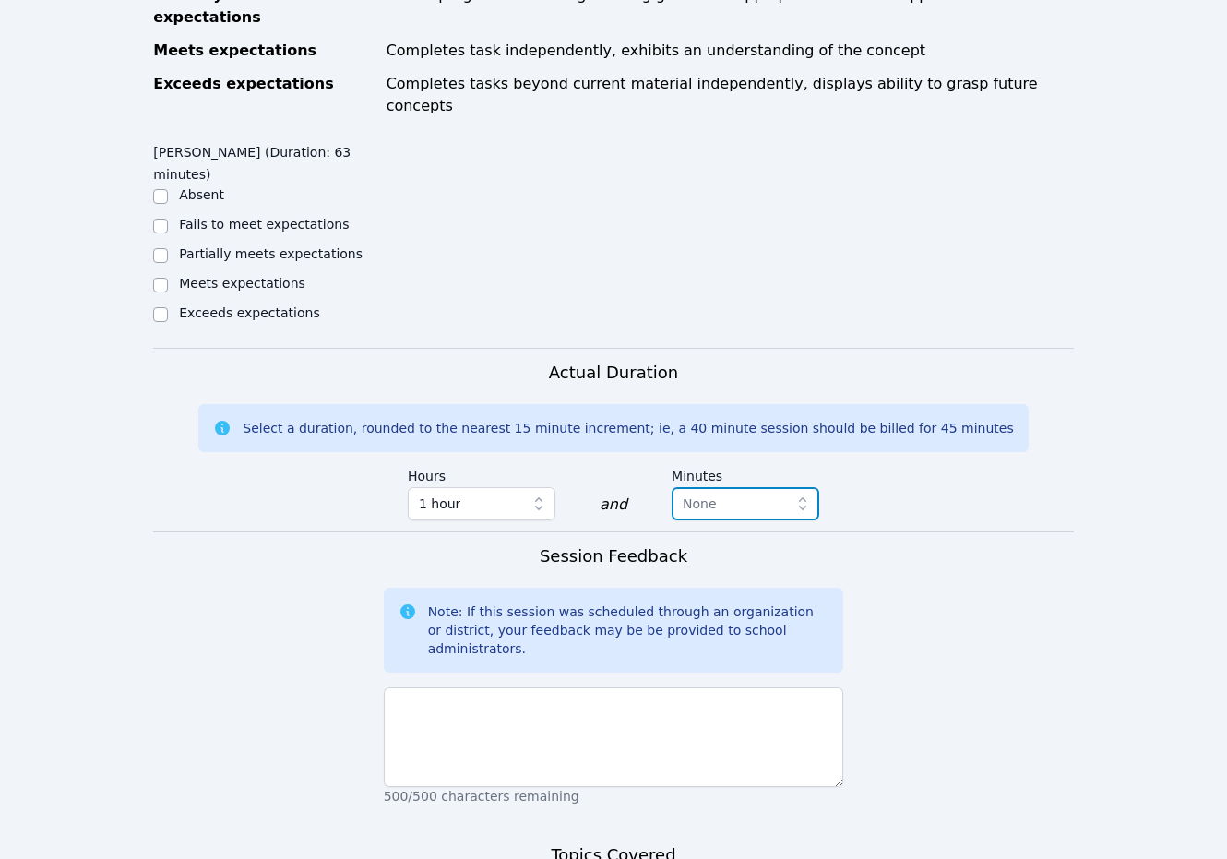
click at [752, 492] on span "None" at bounding box center [732, 503] width 100 height 22
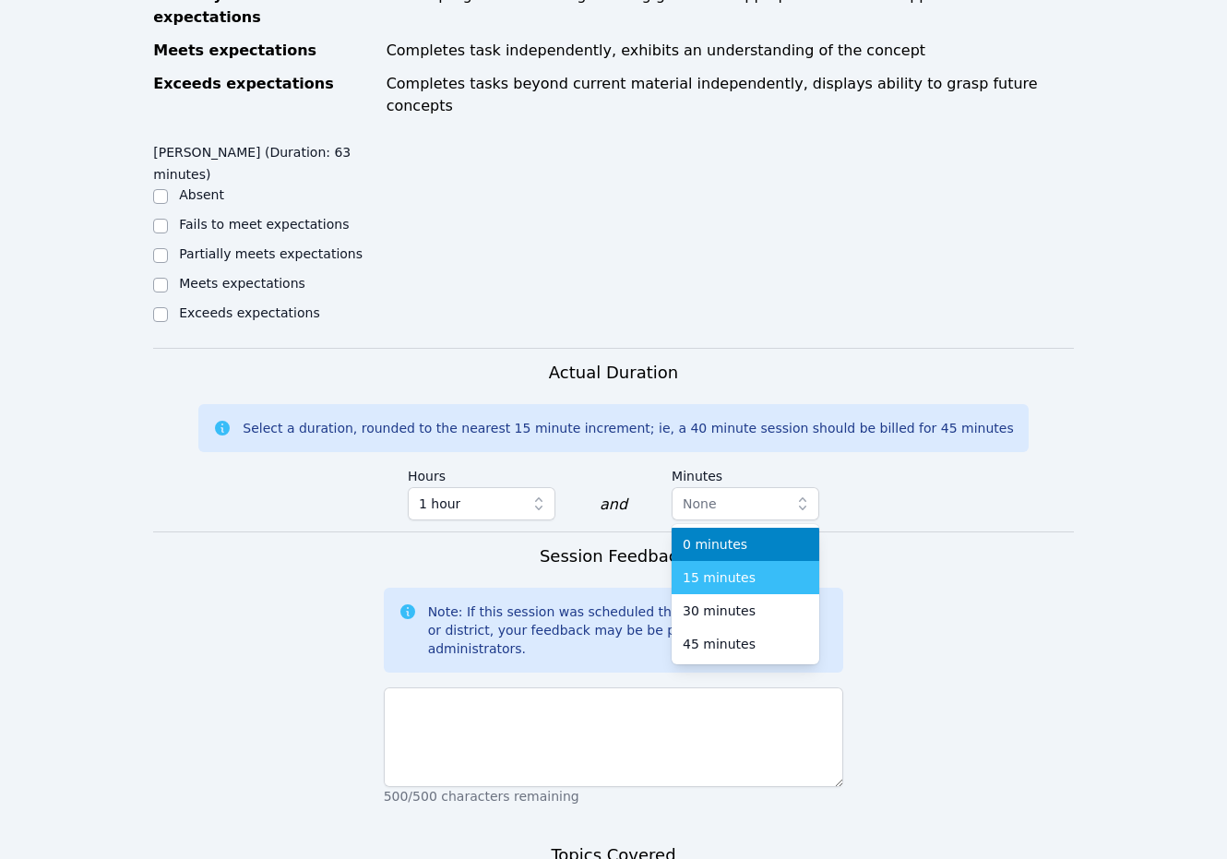
click at [744, 568] on div "15 minutes" at bounding box center [744, 577] width 125 height 18
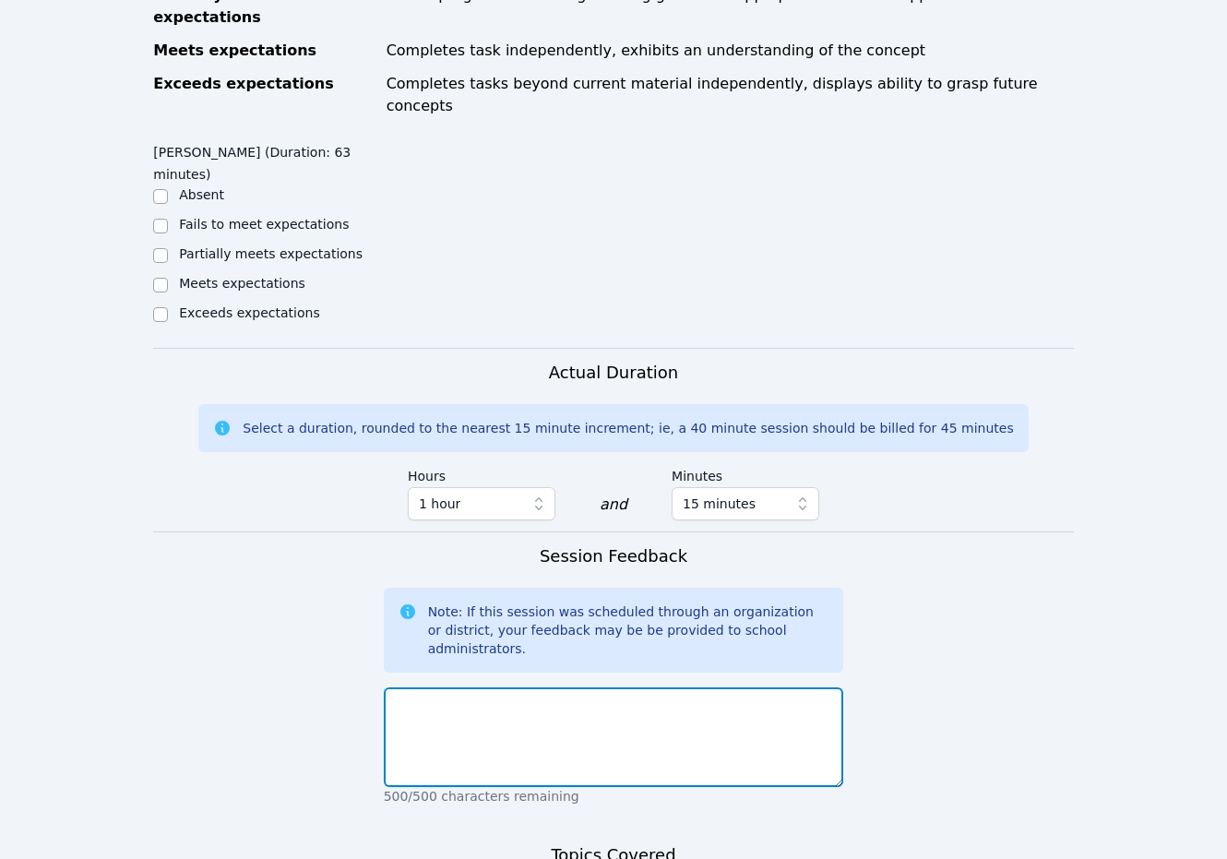
click at [494, 687] on textarea at bounding box center [614, 737] width 460 height 100
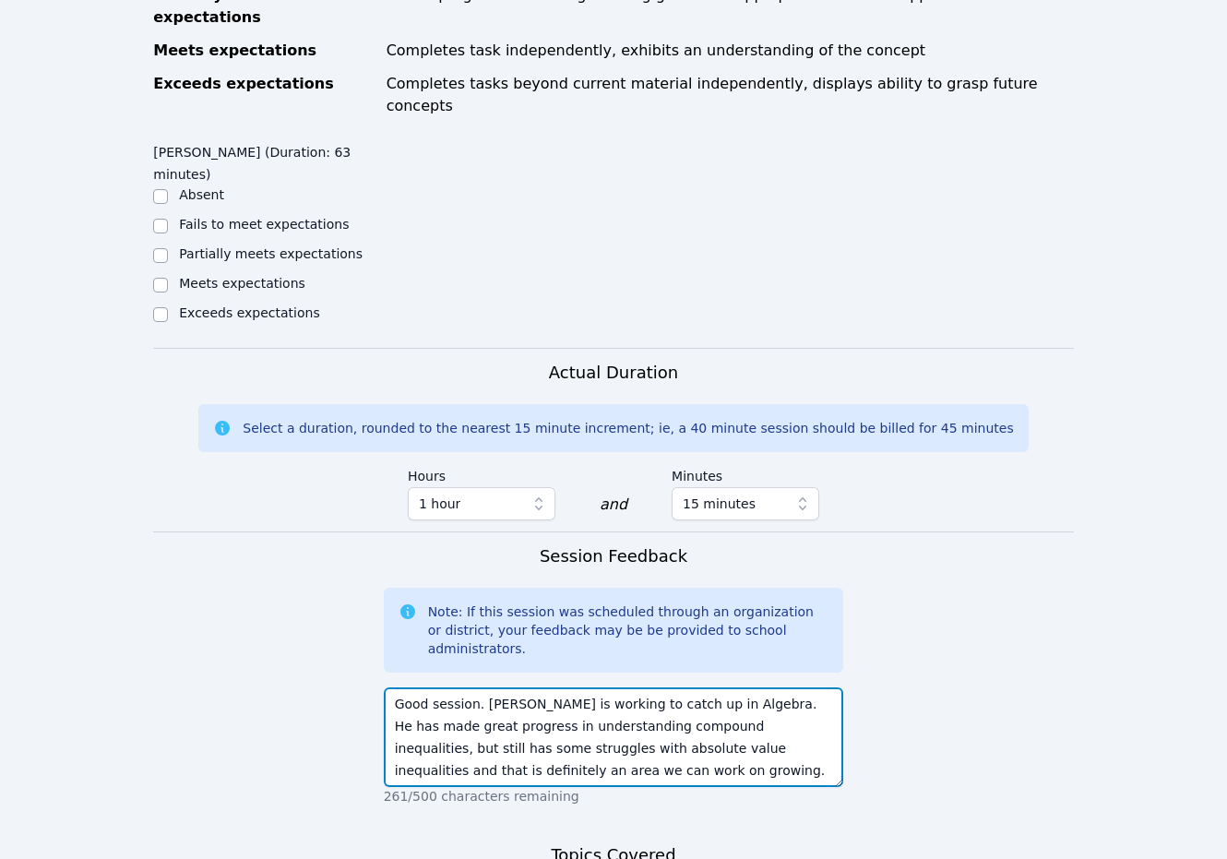
click at [723, 687] on textarea "Good session. Daniel is working to catch up in Algebra. He has made great progr…" at bounding box center [614, 737] width 460 height 100
click at [583, 687] on textarea "Good session. Daniel is working to catch up in Algebra. He has made great progr…" at bounding box center [614, 737] width 460 height 100
type textarea "Good session. [PERSON_NAME] is working to catch up in Algebra. He has made grea…"
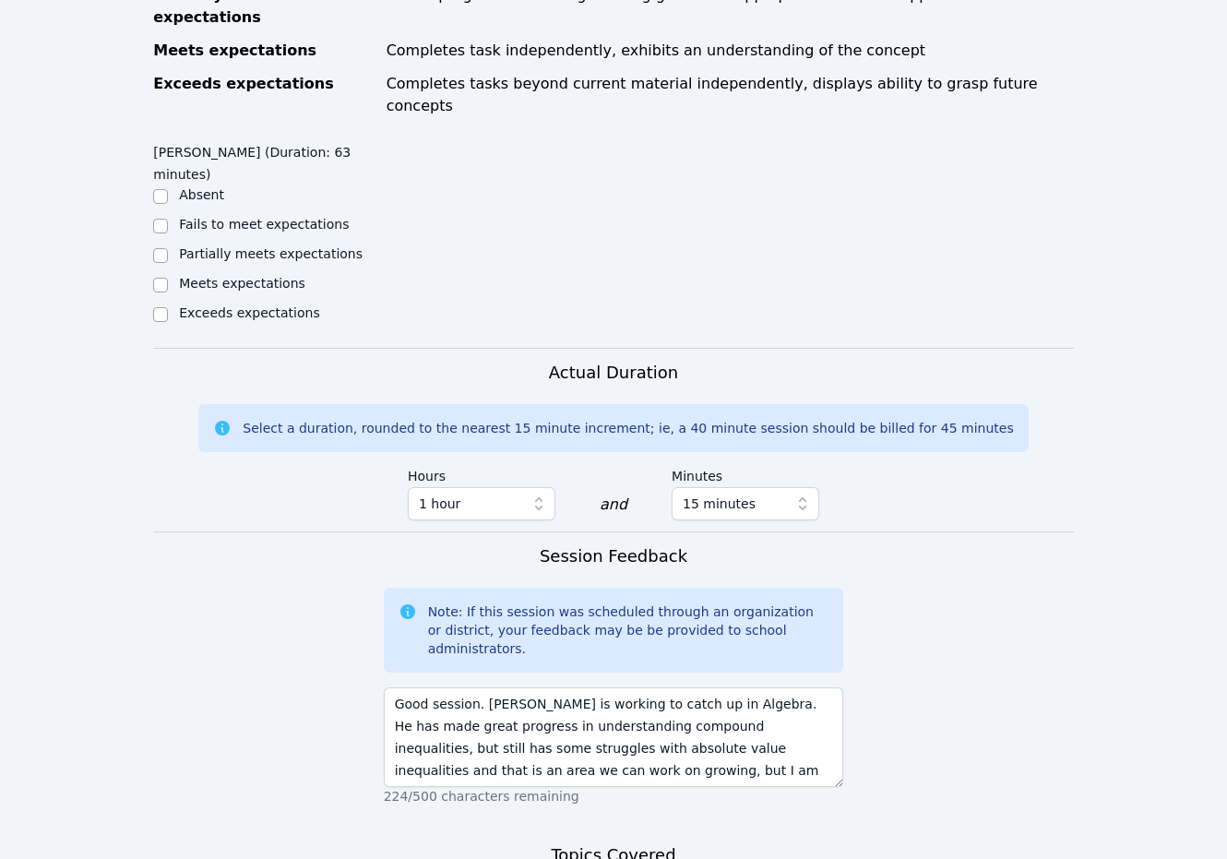
type textarea "I"
type textarea "Algebraic inequalities."
click at [197, 276] on label "Meets expectations" at bounding box center [242, 283] width 126 height 15
click at [168, 278] on input "Meets expectations" at bounding box center [160, 285] width 15 height 15
checkbox input "true"
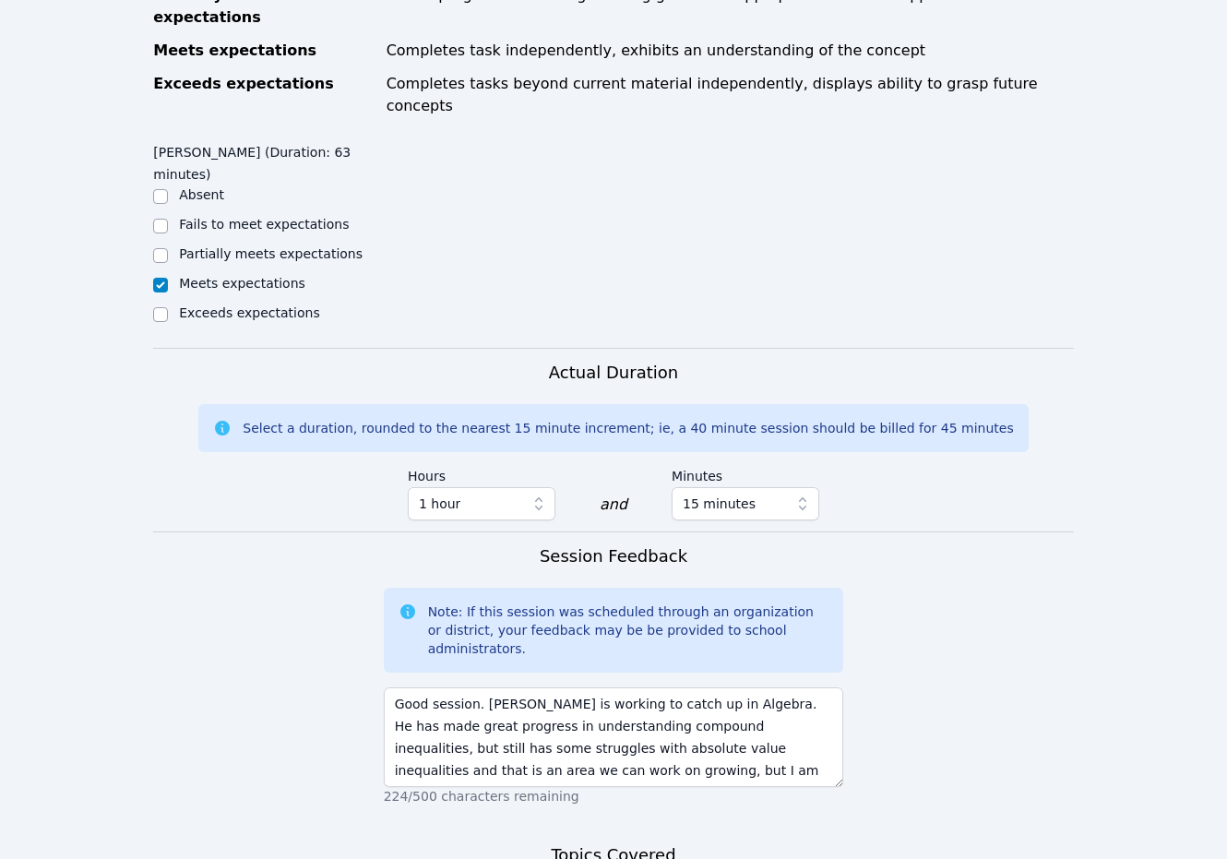
click at [208, 246] on label "Partially meets expectations" at bounding box center [271, 253] width 184 height 15
click at [168, 248] on input "Partially meets expectations" at bounding box center [160, 255] width 15 height 15
checkbox input "true"
checkbox input "false"
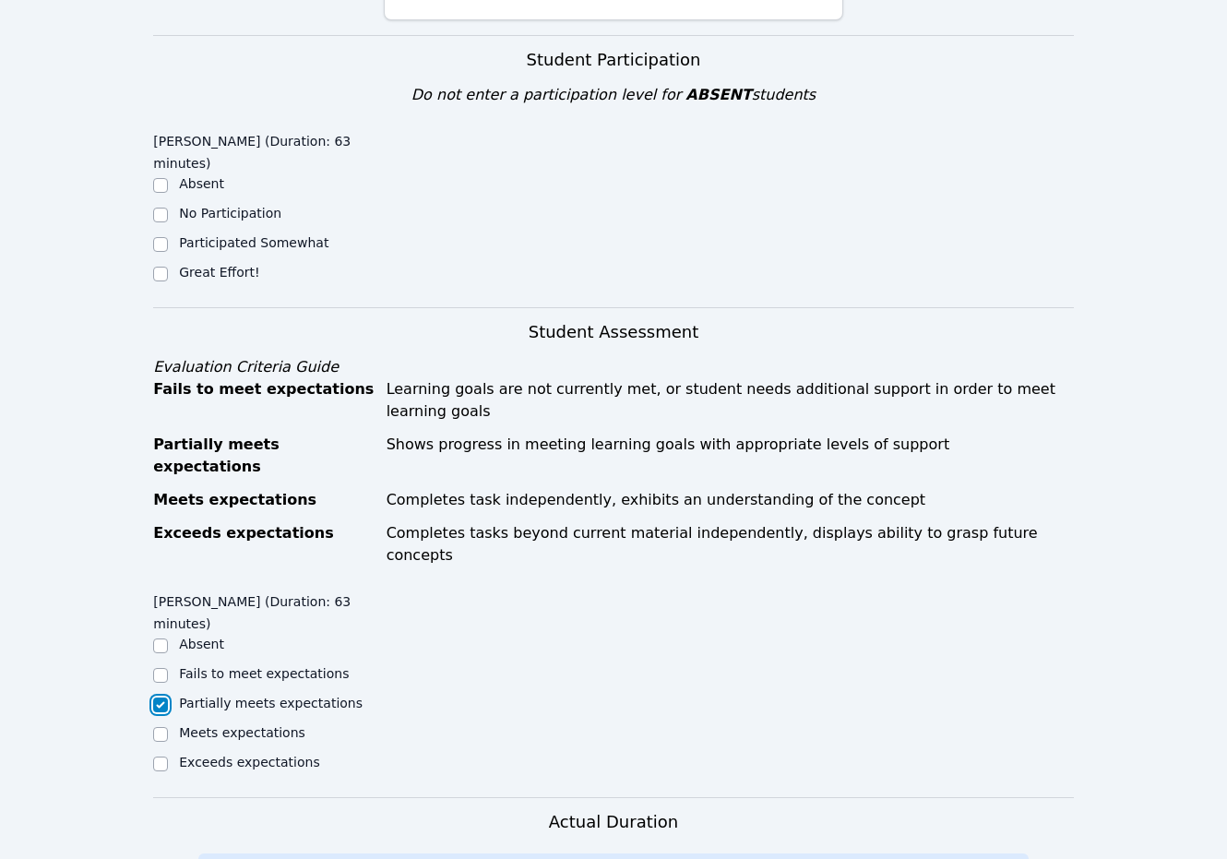
scroll to position [553, 0]
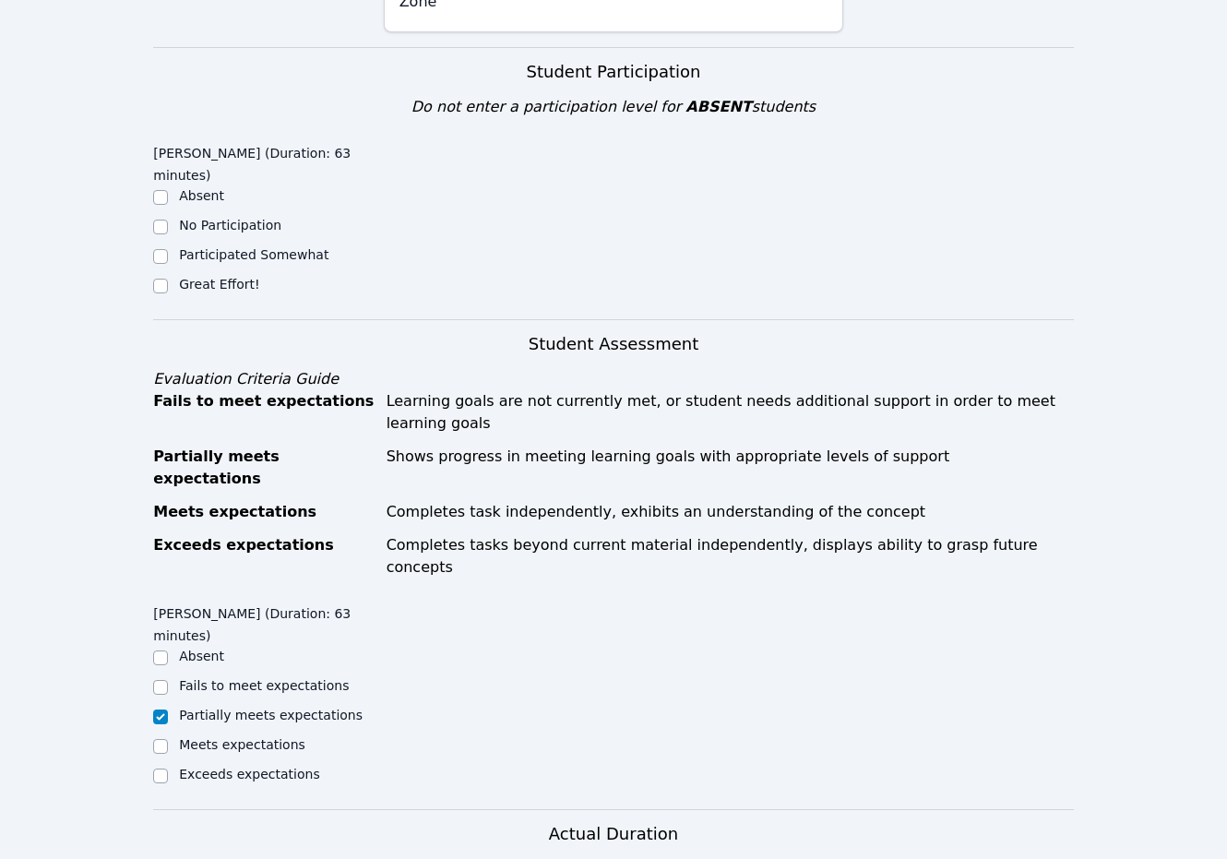
click at [217, 277] on label "Great Effort!" at bounding box center [219, 284] width 80 height 15
click at [168, 279] on input "Great Effort!" at bounding box center [160, 286] width 15 height 15
checkbox input "true"
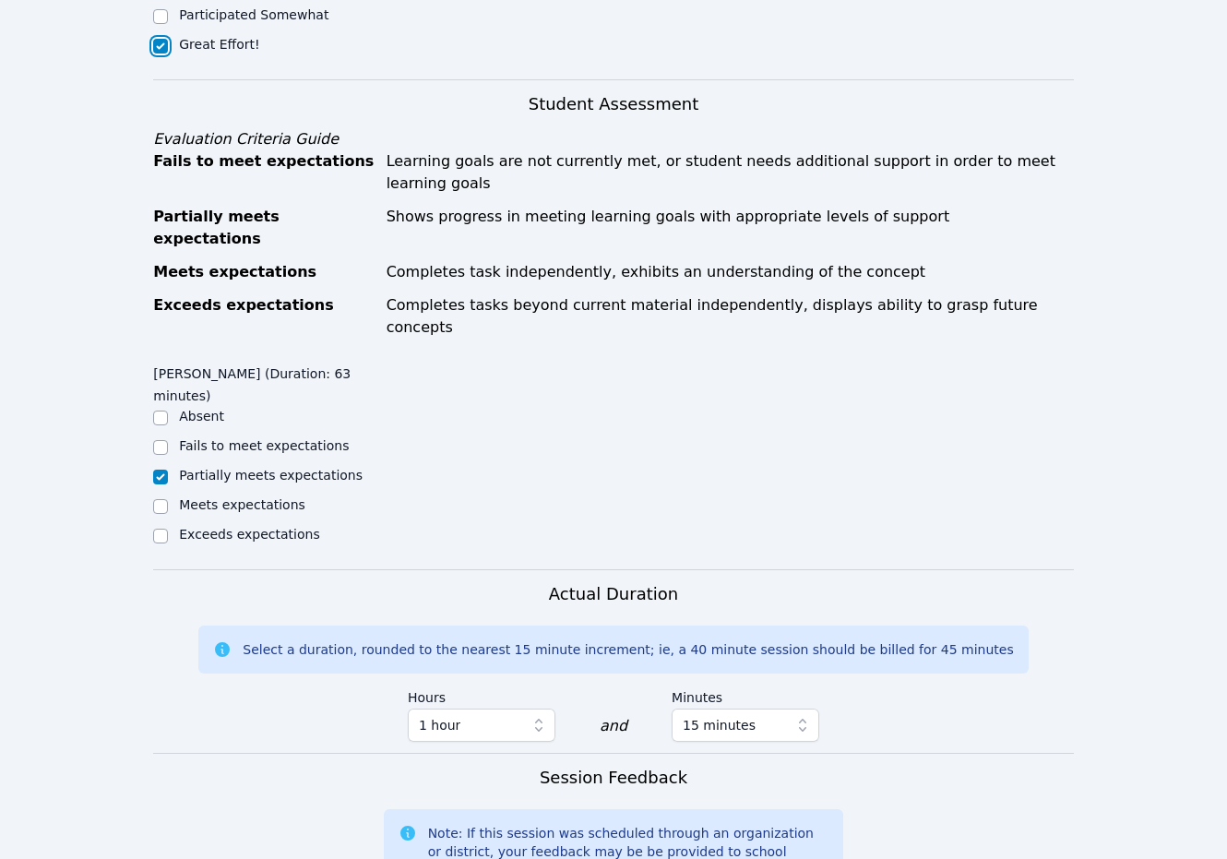
scroll to position [1205, 0]
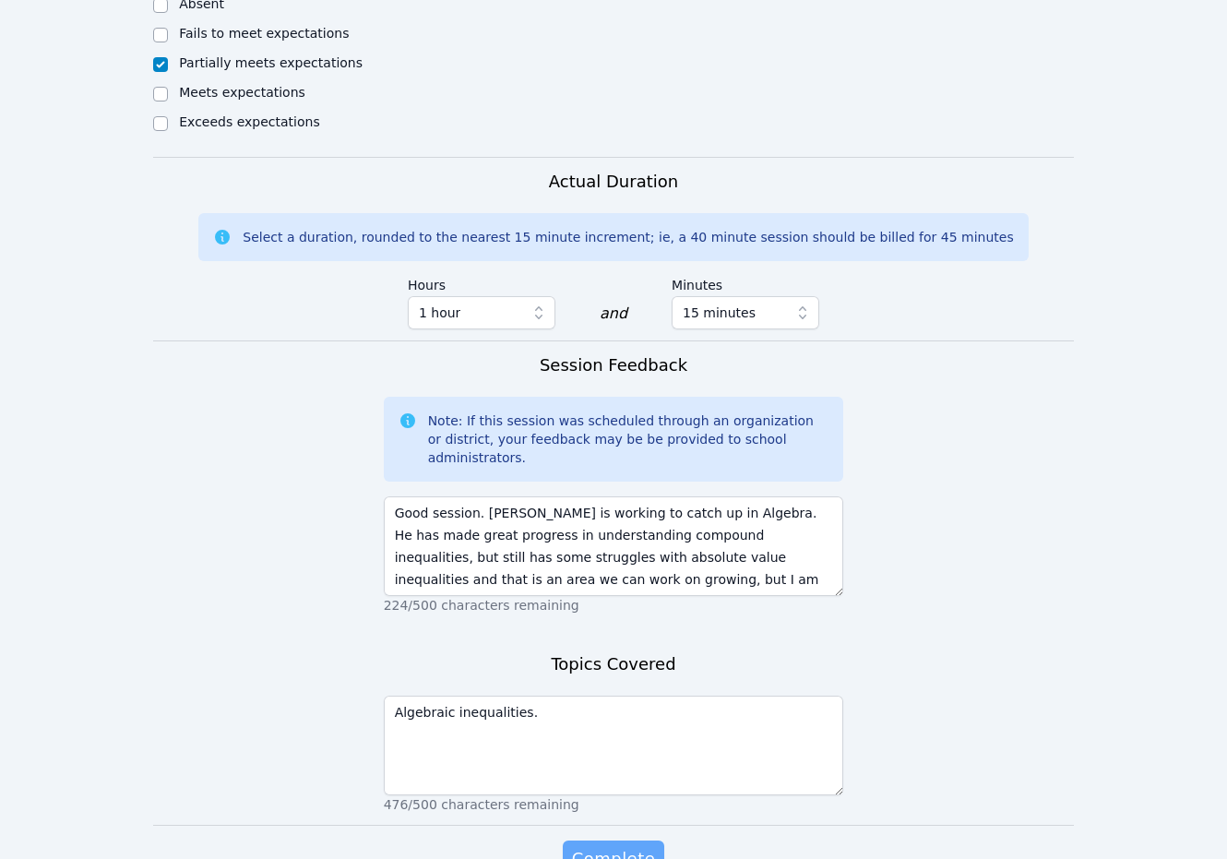
click at [617, 840] on button "Complete" at bounding box center [613, 858] width 101 height 37
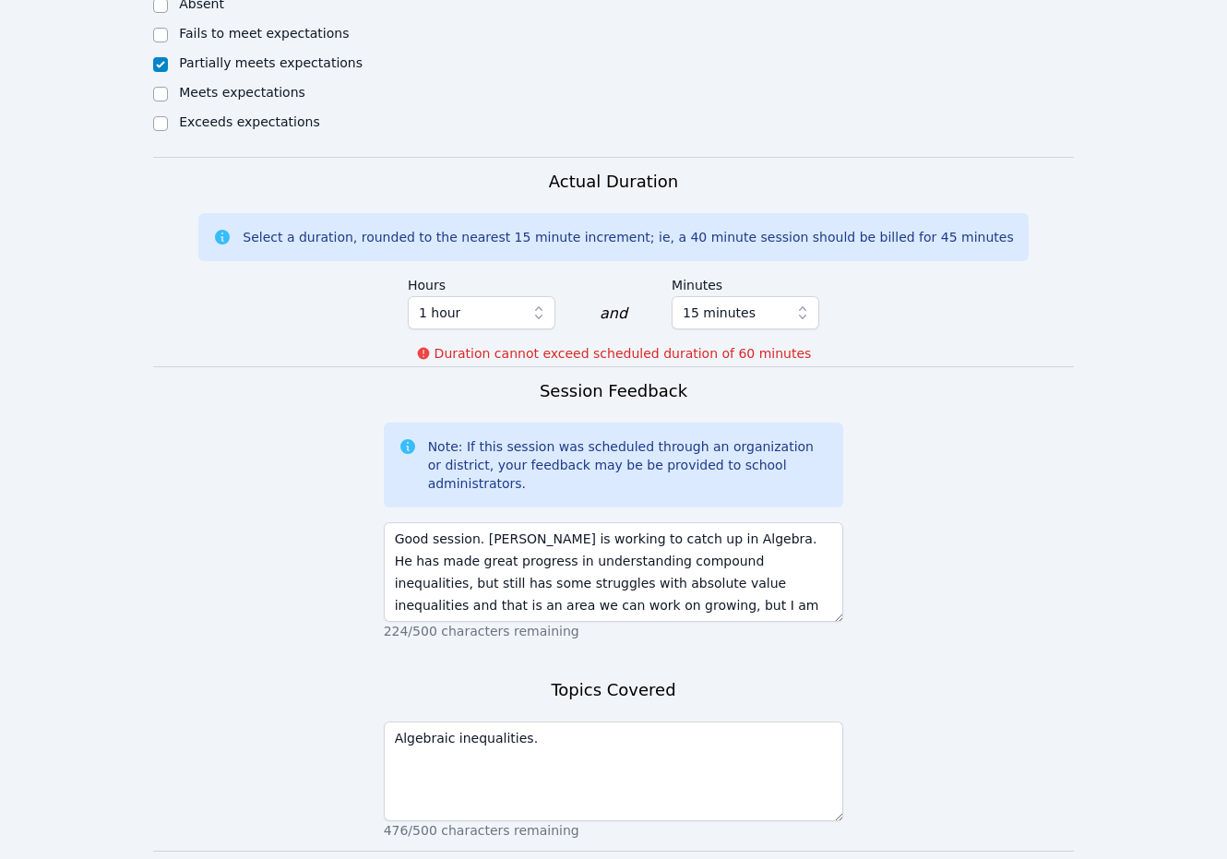
click at [618, 733] on div "Topics Covered Algebraic inequalities. 476/500 characters remaining" at bounding box center [614, 763] width 460 height 173
click at [771, 302] on span "15 minutes" at bounding box center [732, 313] width 100 height 22
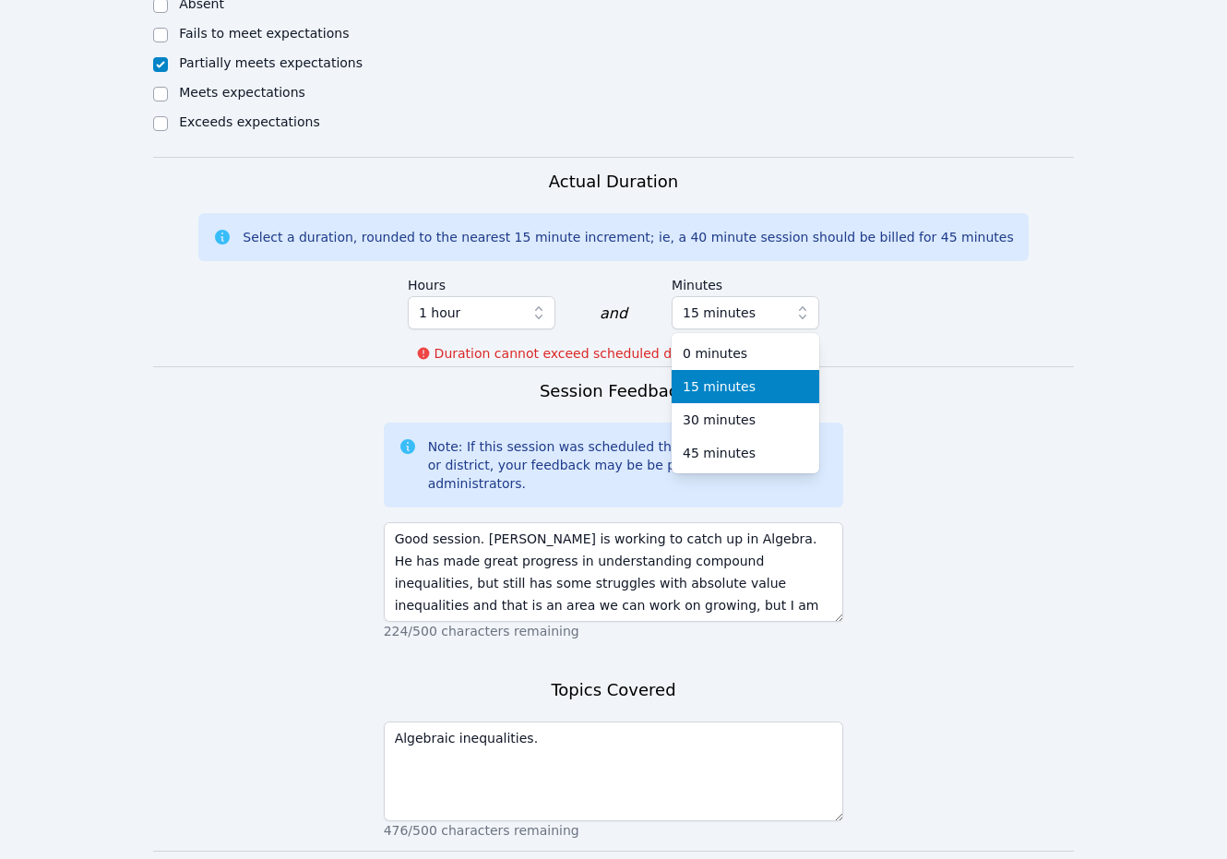
click at [755, 377] on div "15 minutes" at bounding box center [744, 386] width 125 height 18
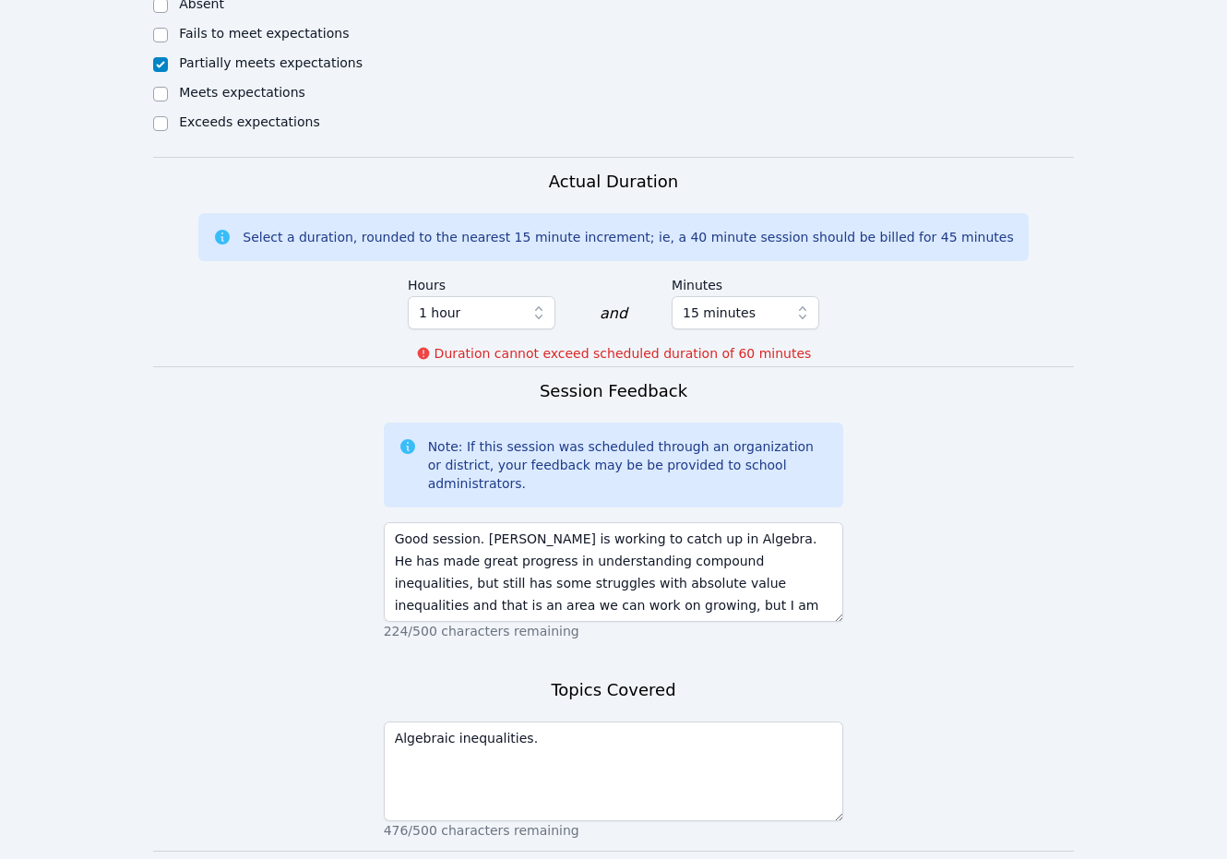
click at [955, 332] on form "Student Participation Do not enter a participation level for ABSENT students Da…" at bounding box center [613, 167] width 920 height 1545
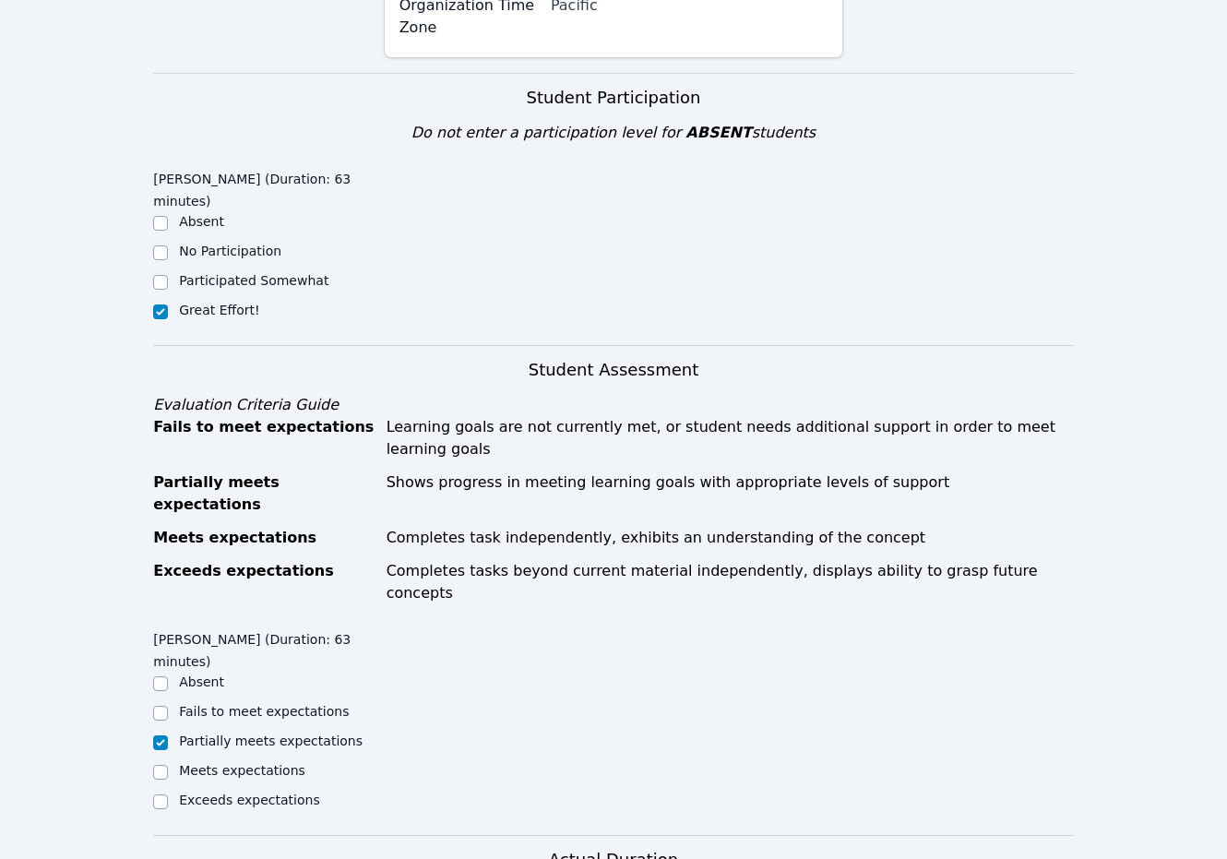
scroll to position [6, 0]
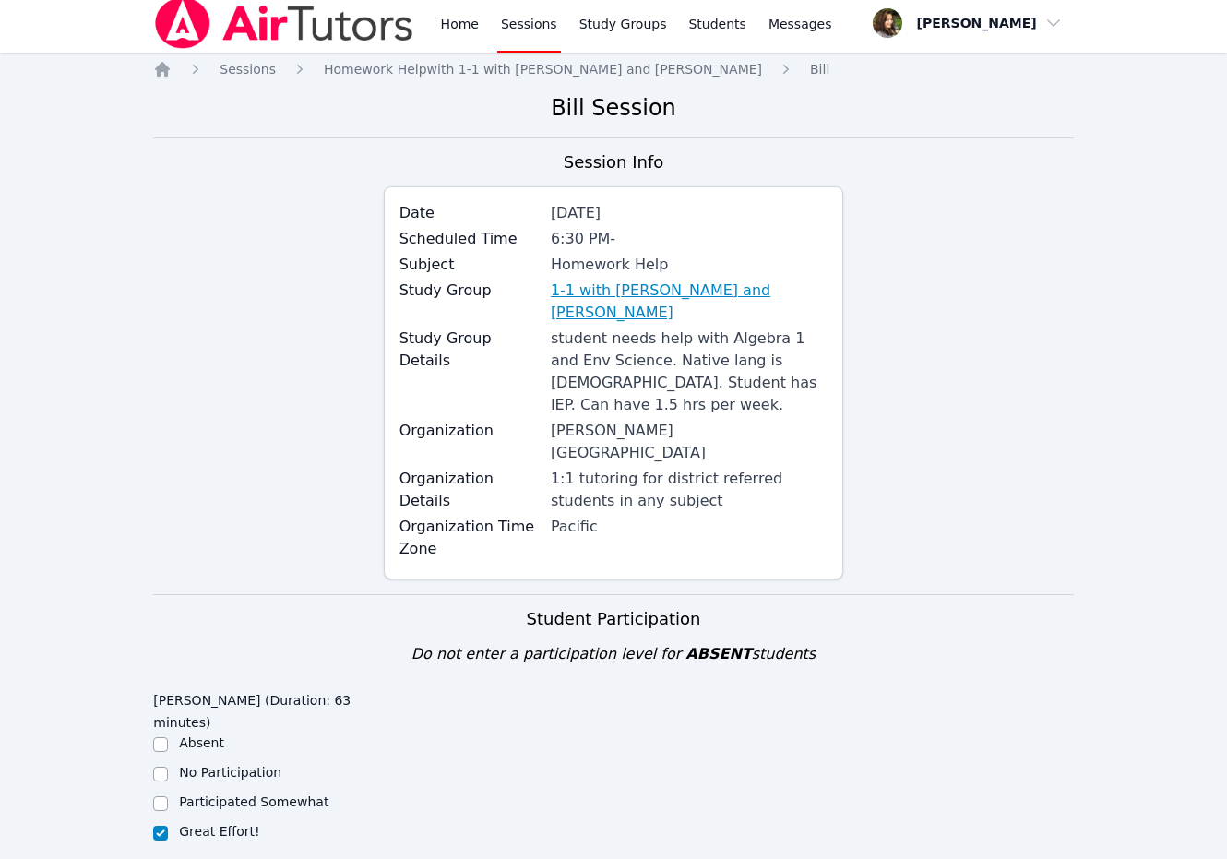
drag, startPoint x: 536, startPoint y: 286, endPoint x: 601, endPoint y: 318, distance: 73.0
click at [601, 318] on div "Study Group 1-1 with Daniel Shekhtman and Diana Carle" at bounding box center [613, 303] width 429 height 48
copy div "1-1 with [PERSON_NAME] and [PERSON_NAME]"
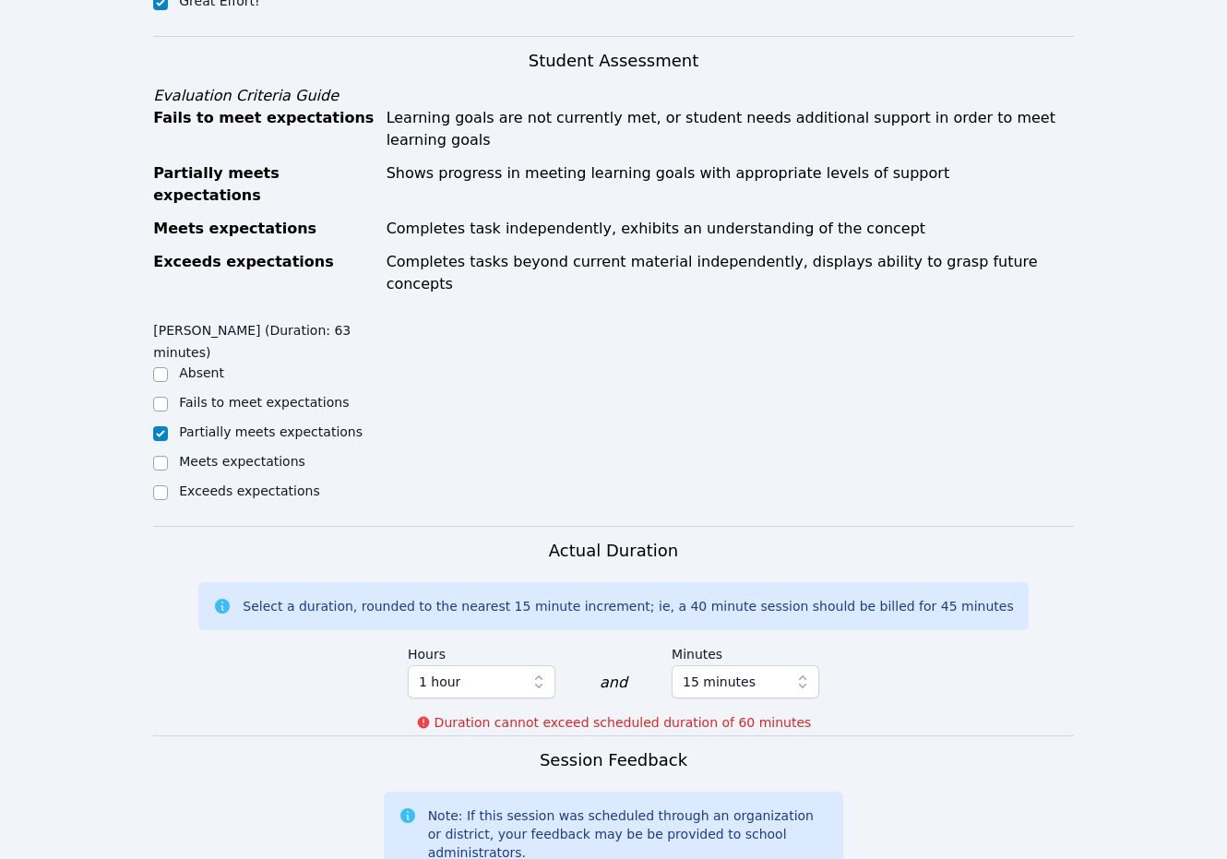
scroll to position [1021, 0]
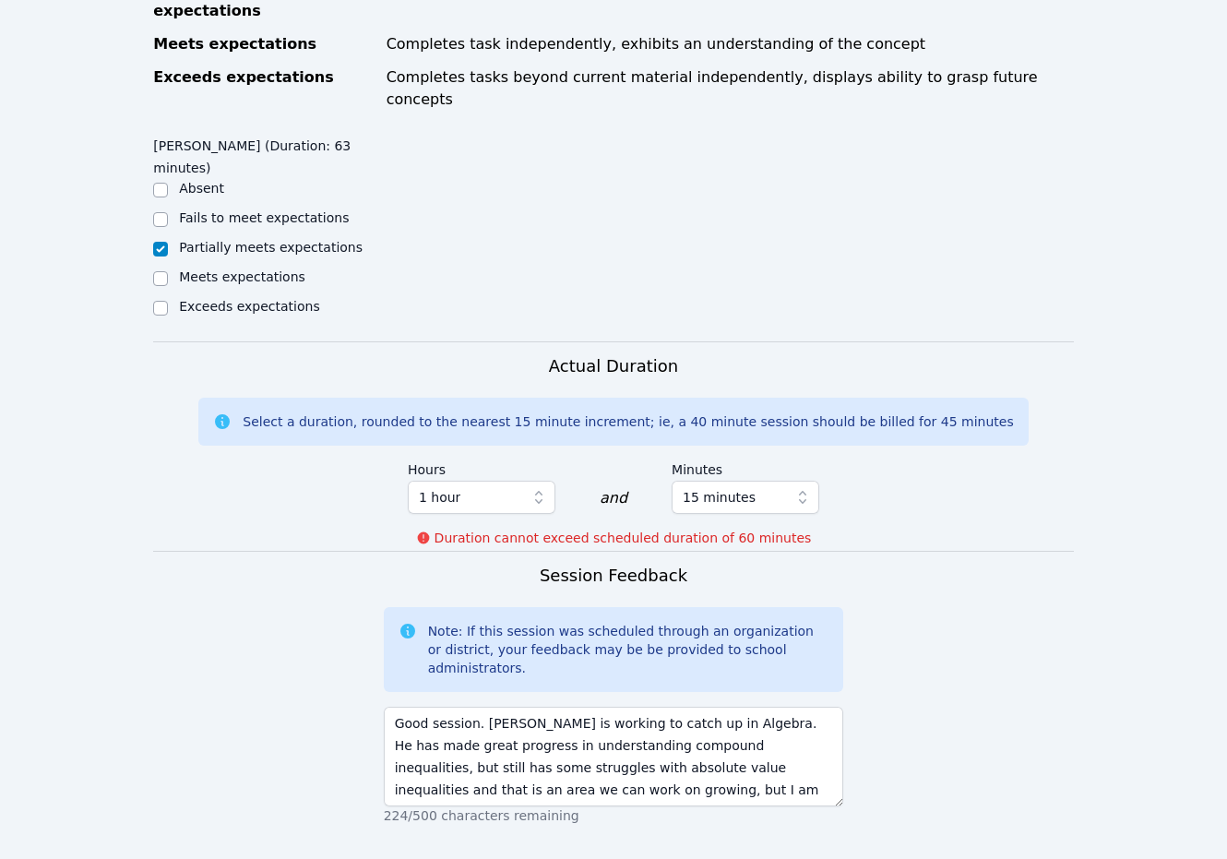
click at [500, 453] on div "Hours 1 hour and Minutes 15 minutes" at bounding box center [613, 489] width 411 height 72
click at [801, 488] on icon "button" at bounding box center [802, 497] width 18 height 18
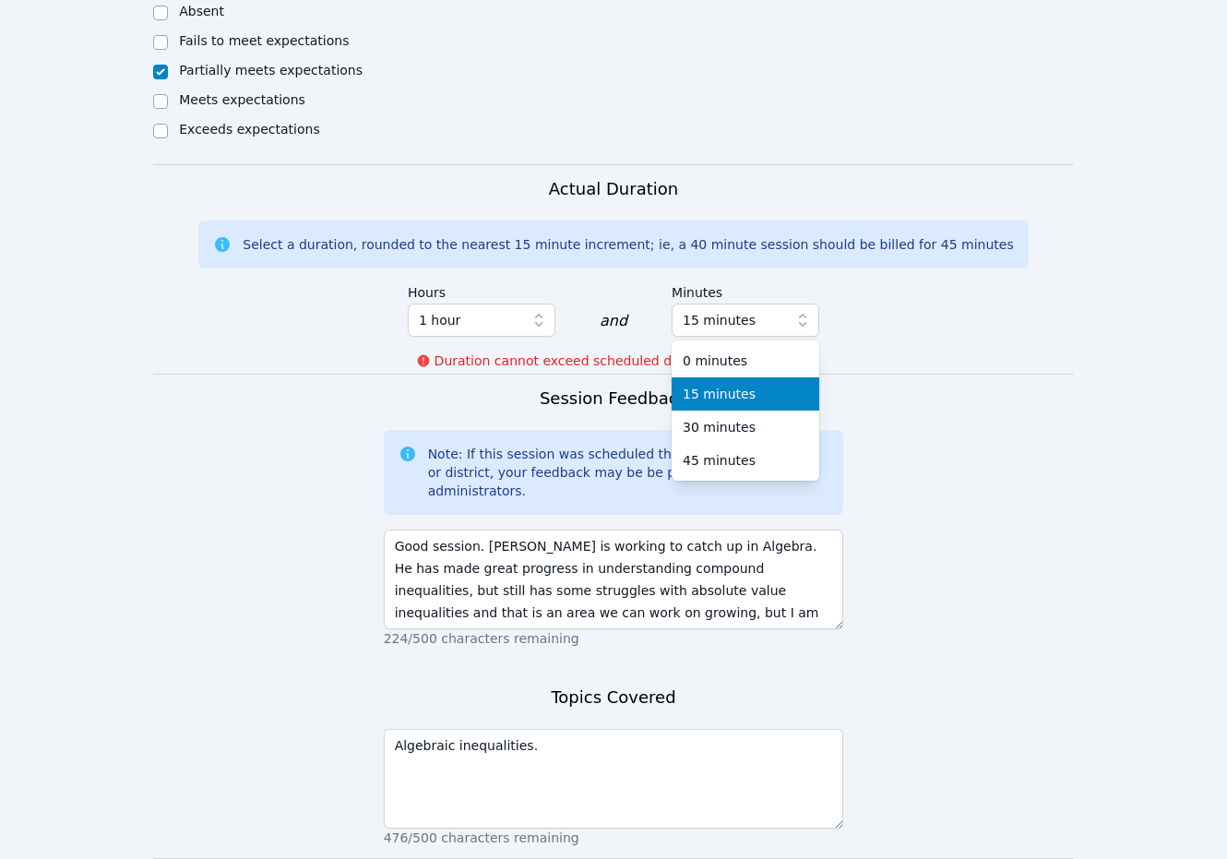
scroll to position [1205, 0]
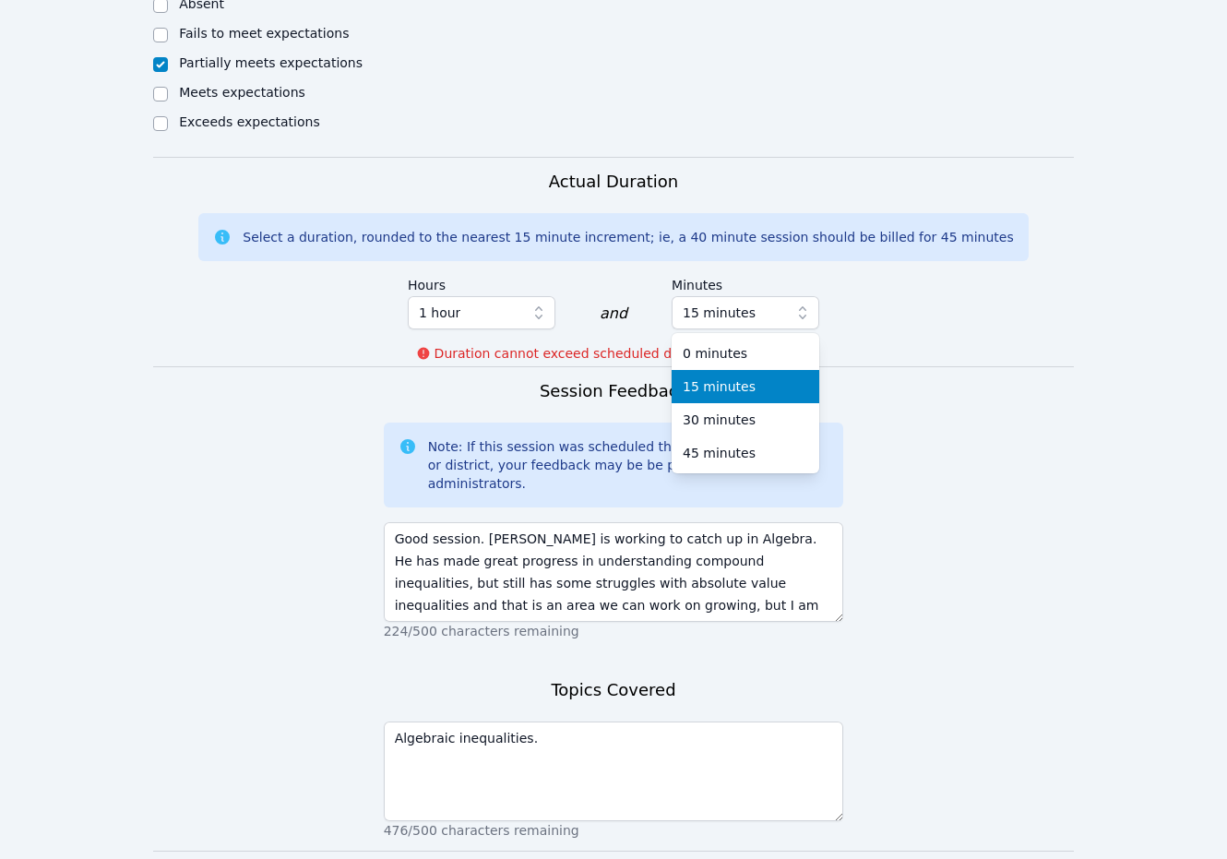
click at [968, 513] on form "Student Participation Do not enter a participation level for ABSENT students Da…" at bounding box center [613, 167] width 920 height 1545
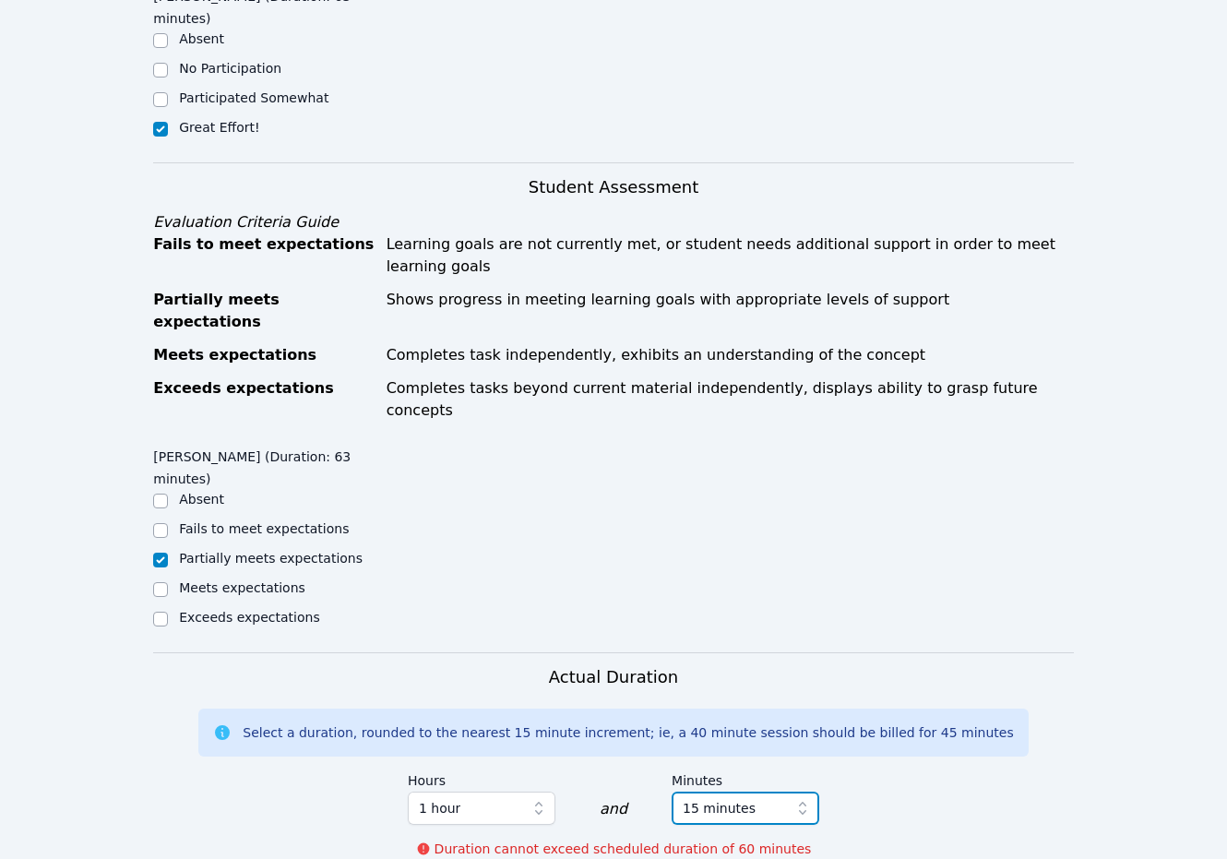
scroll to position [1021, 0]
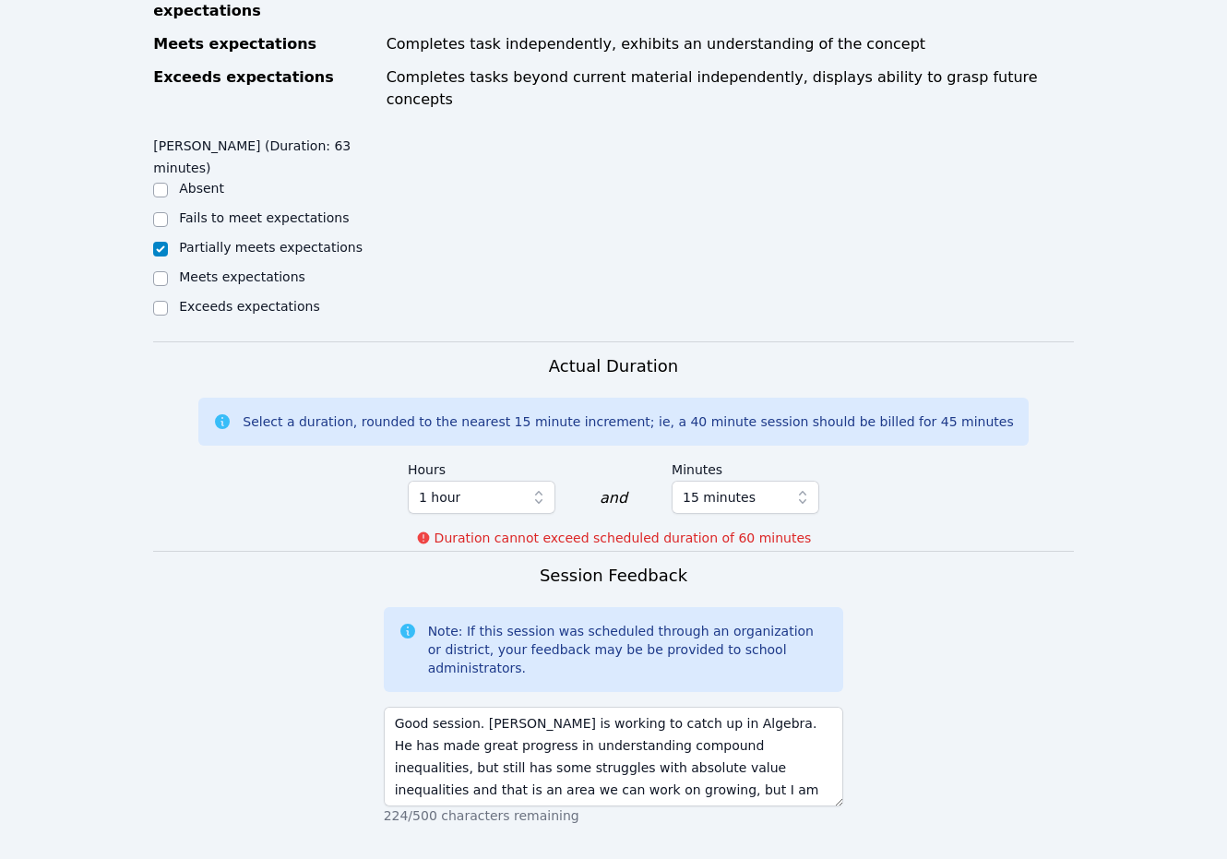
click at [916, 402] on div "Actual Duration Select a duration, rounded to the nearest 15 minute increment; …" at bounding box center [613, 451] width 920 height 197
click at [798, 488] on icon "button" at bounding box center [802, 497] width 18 height 18
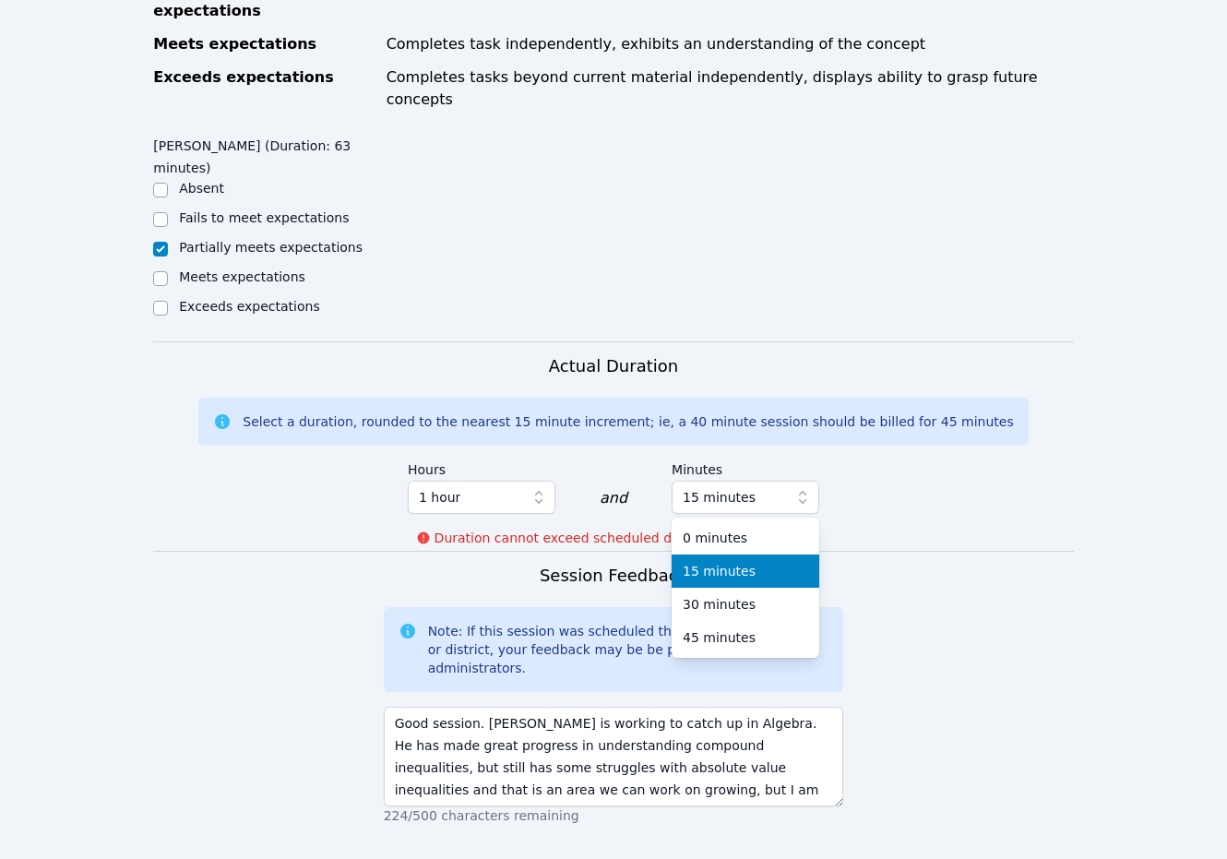
click at [725, 562] on span "15 minutes" at bounding box center [718, 571] width 73 height 18
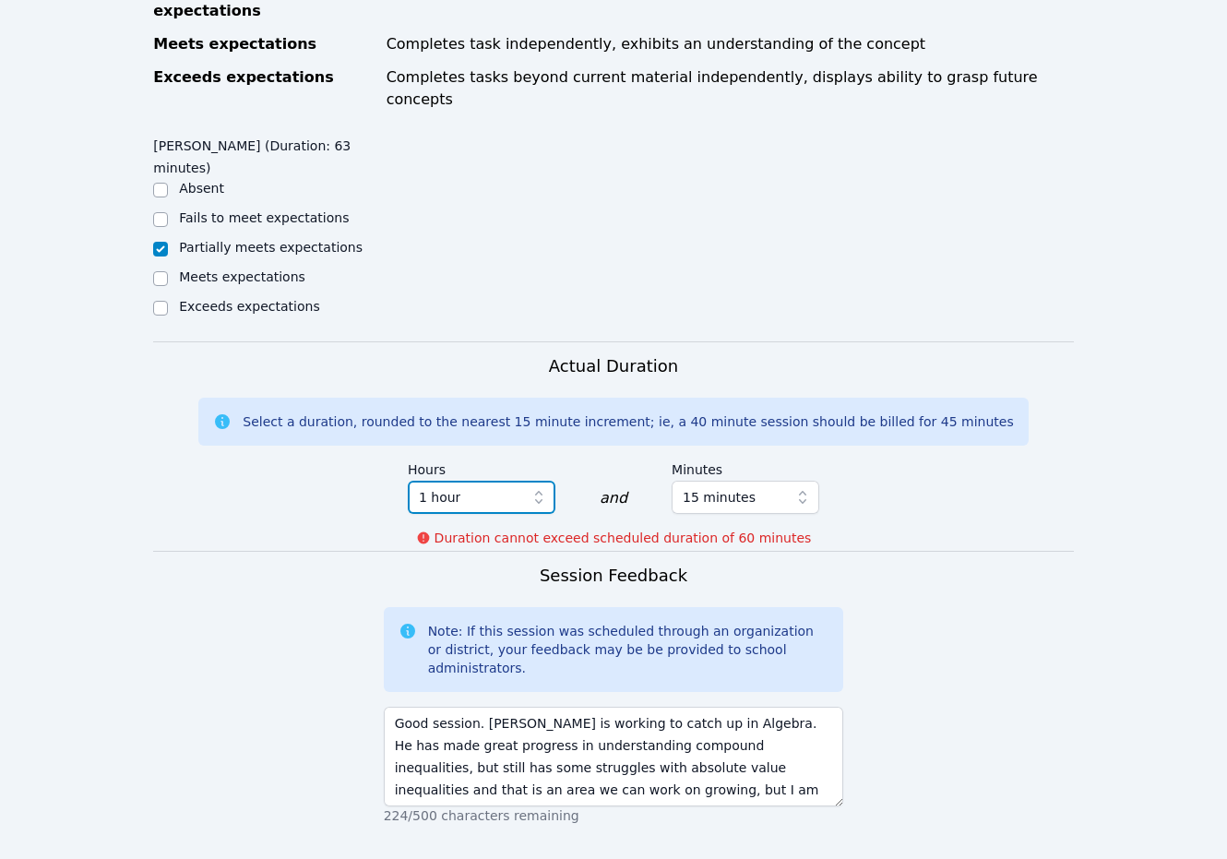
click at [516, 486] on span "1 hour" at bounding box center [469, 497] width 100 height 22
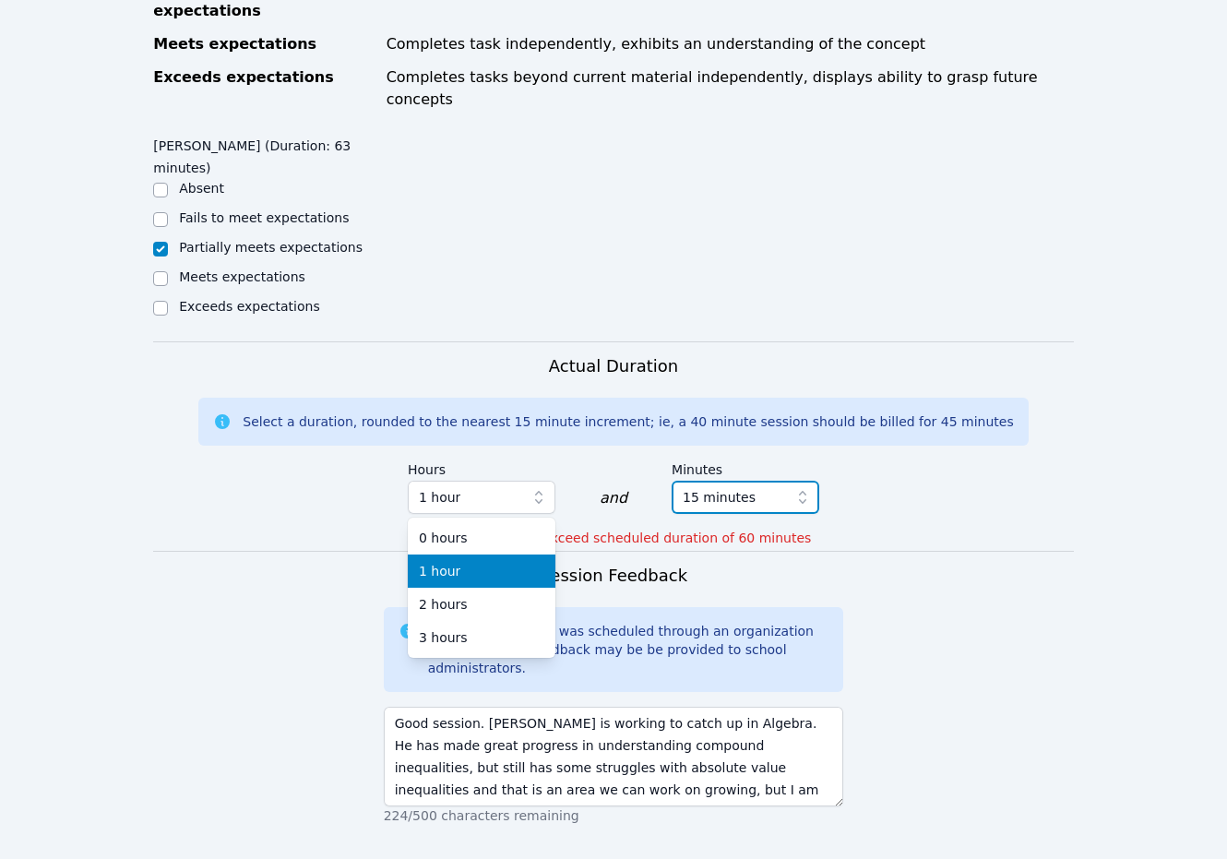
click at [702, 486] on span "15 minutes" at bounding box center [718, 497] width 73 height 22
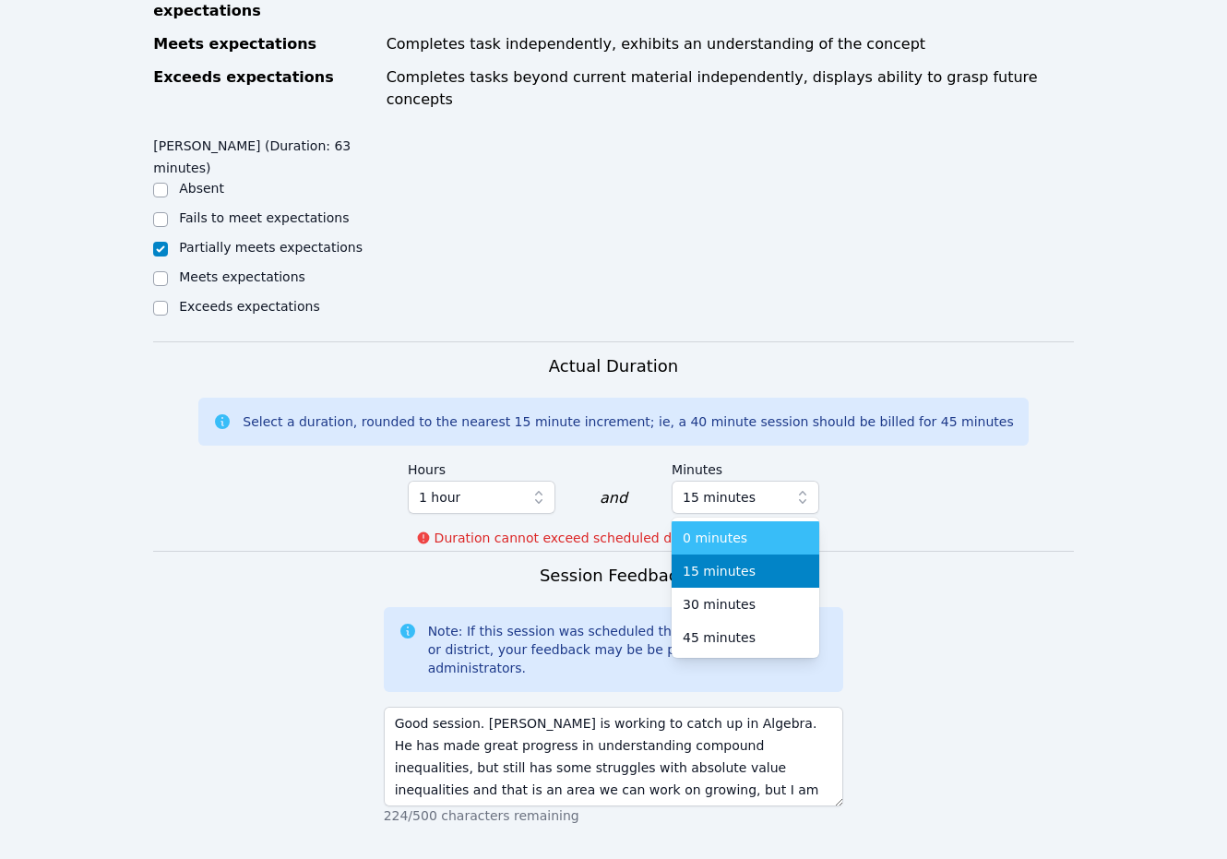
click at [713, 521] on li "0 minutes" at bounding box center [745, 537] width 148 height 33
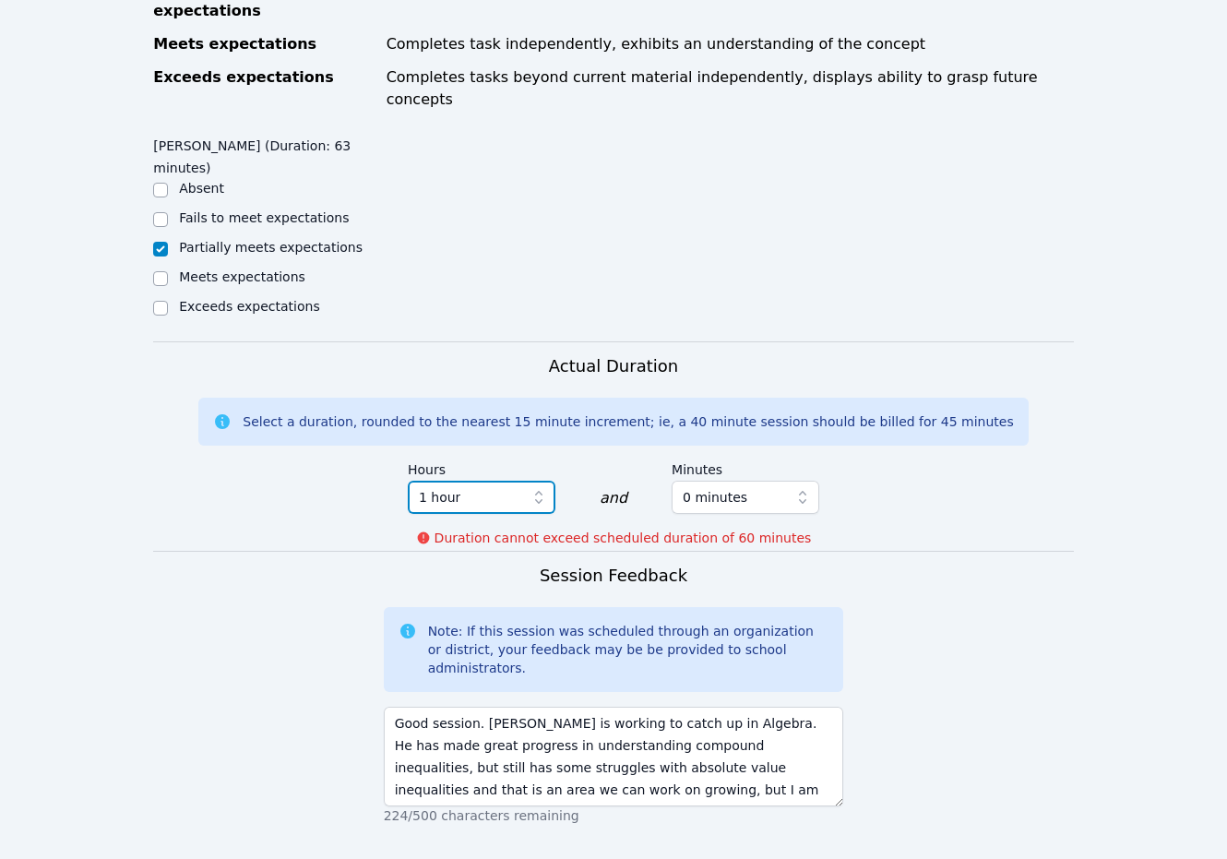
click at [507, 486] on span "1 hour" at bounding box center [469, 497] width 100 height 22
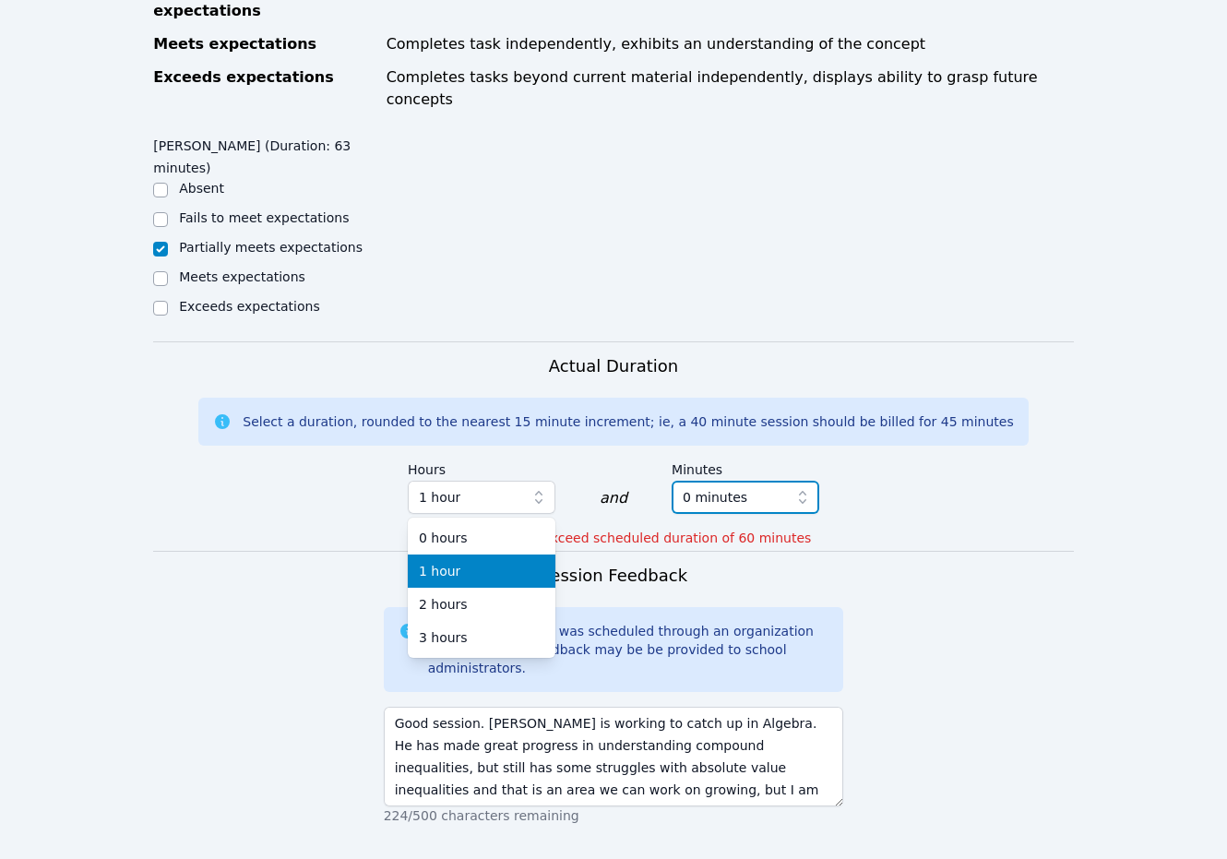
click at [694, 486] on span "0 minutes" at bounding box center [714, 497] width 65 height 22
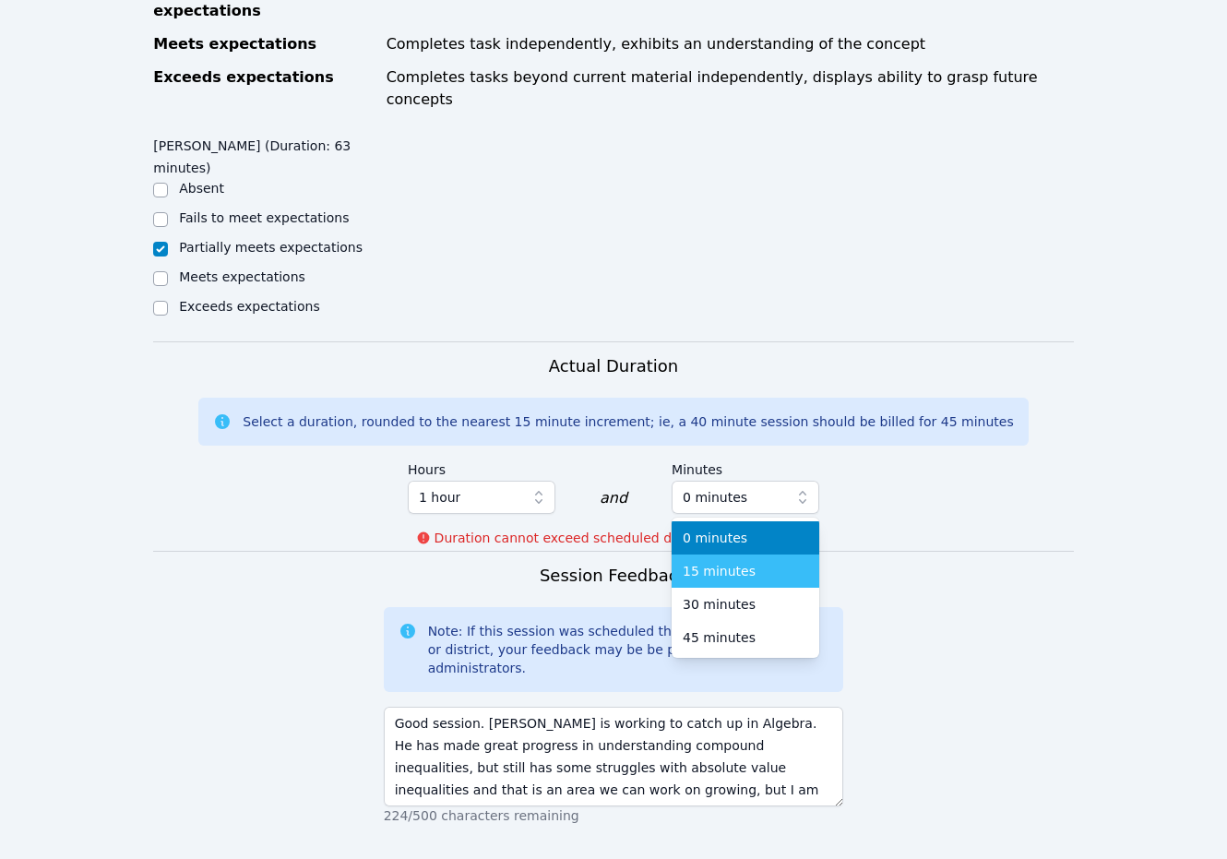
click at [735, 562] on span "15 minutes" at bounding box center [718, 571] width 73 height 18
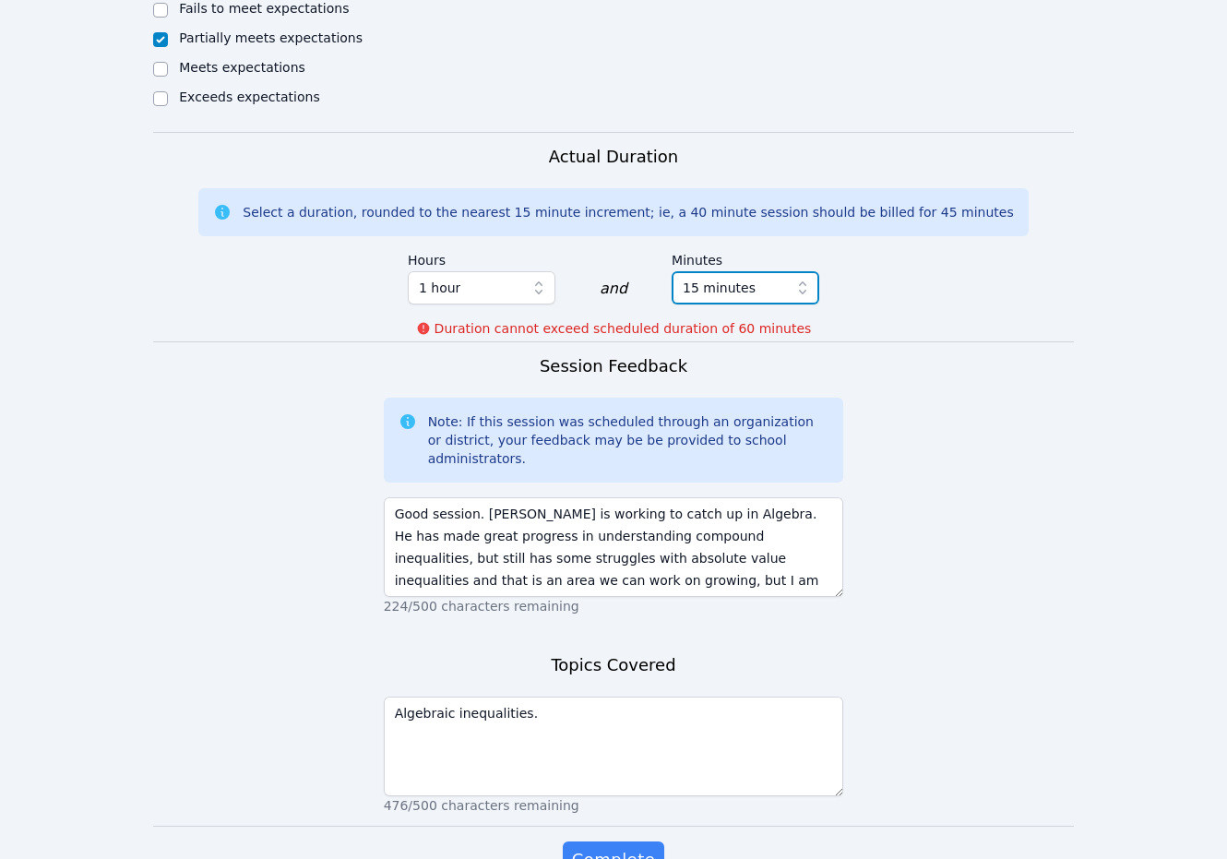
scroll to position [1231, 0]
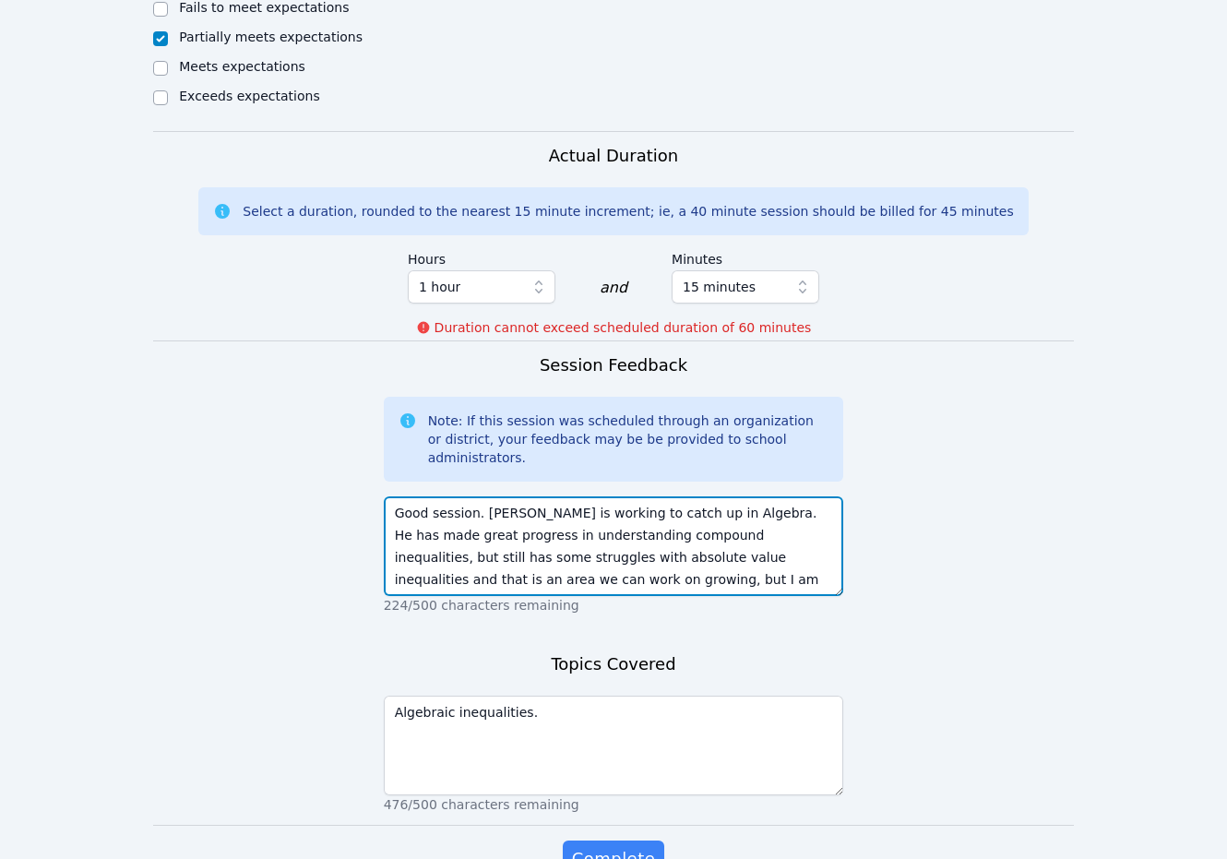
click at [548, 496] on textarea "Good session. [PERSON_NAME] is working to catch up in Algebra. He has made grea…" at bounding box center [614, 546] width 460 height 100
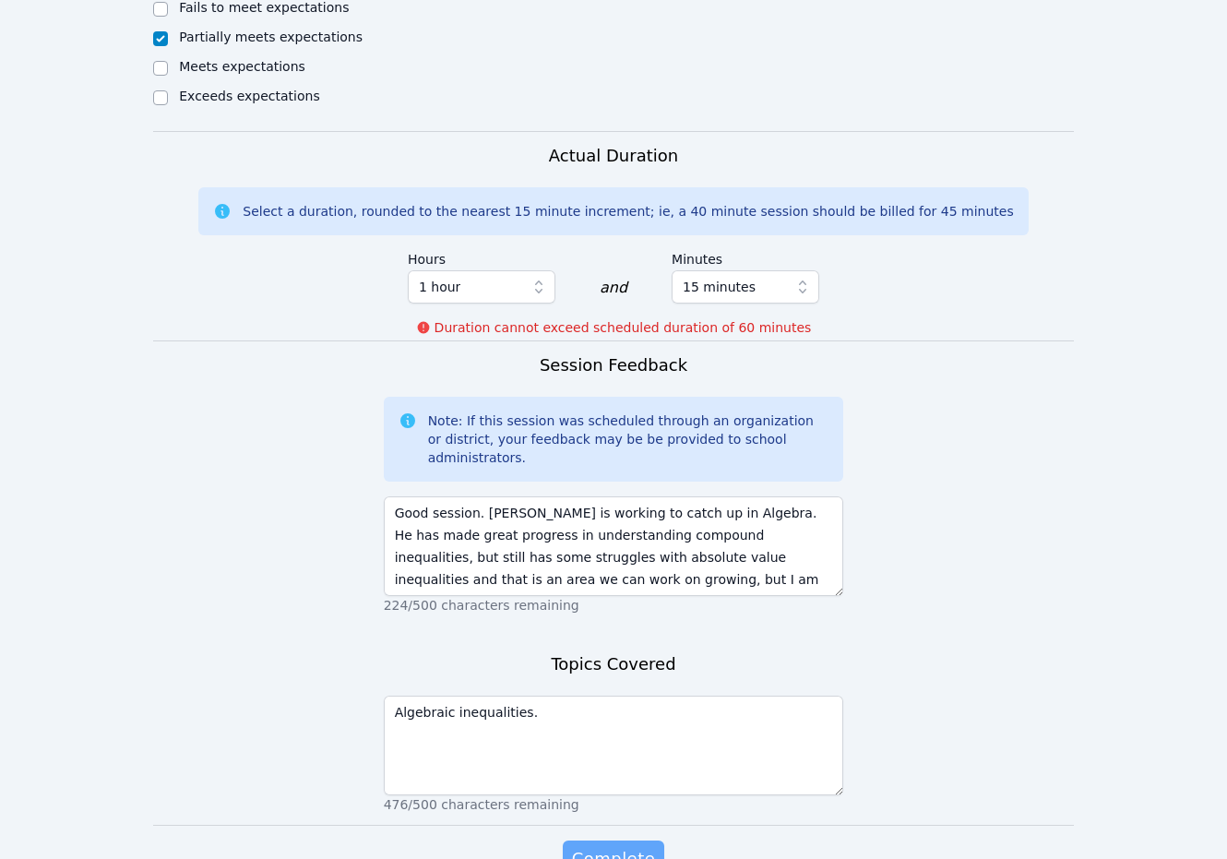
click at [643, 846] on span "Complete" at bounding box center [613, 859] width 83 height 26
click at [623, 846] on span "Complete" at bounding box center [613, 859] width 83 height 26
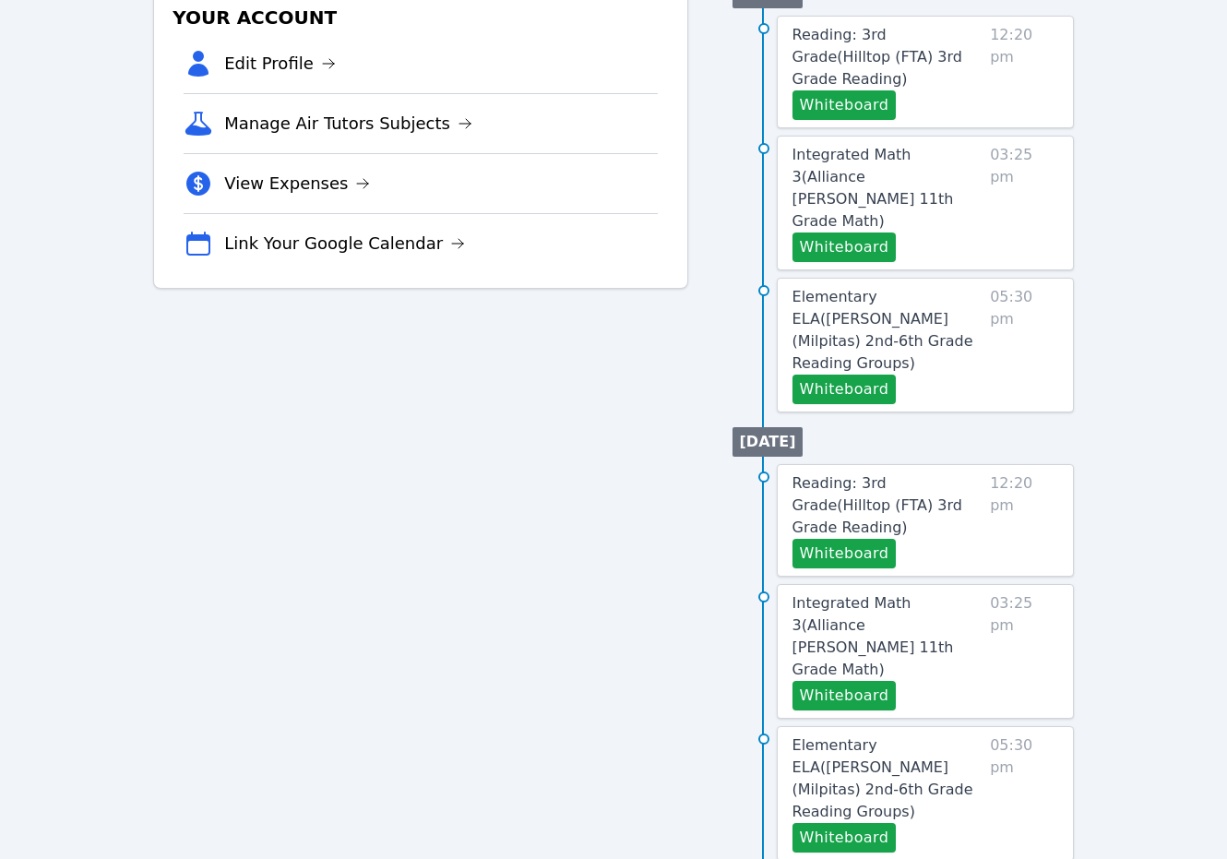
scroll to position [738, 0]
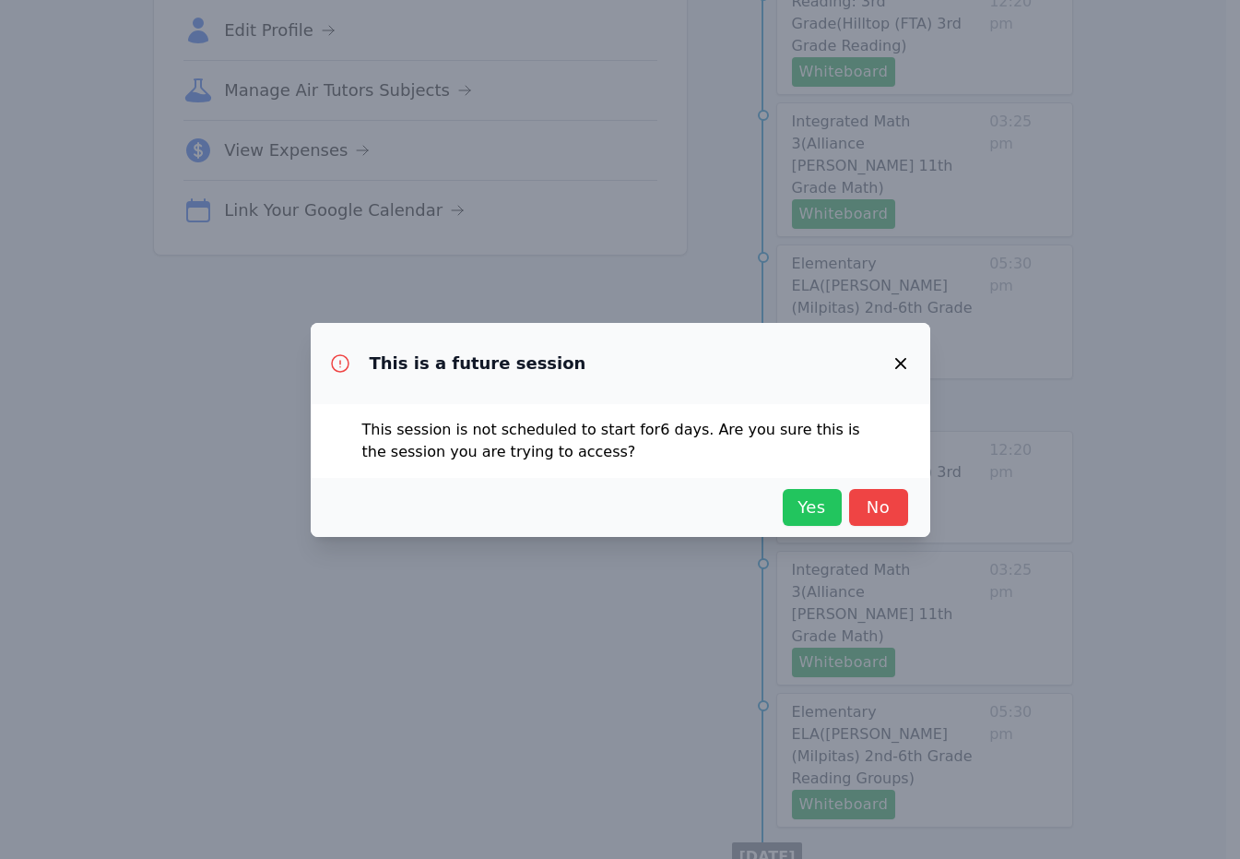
click at [828, 516] on span "Yes" at bounding box center [812, 507] width 41 height 26
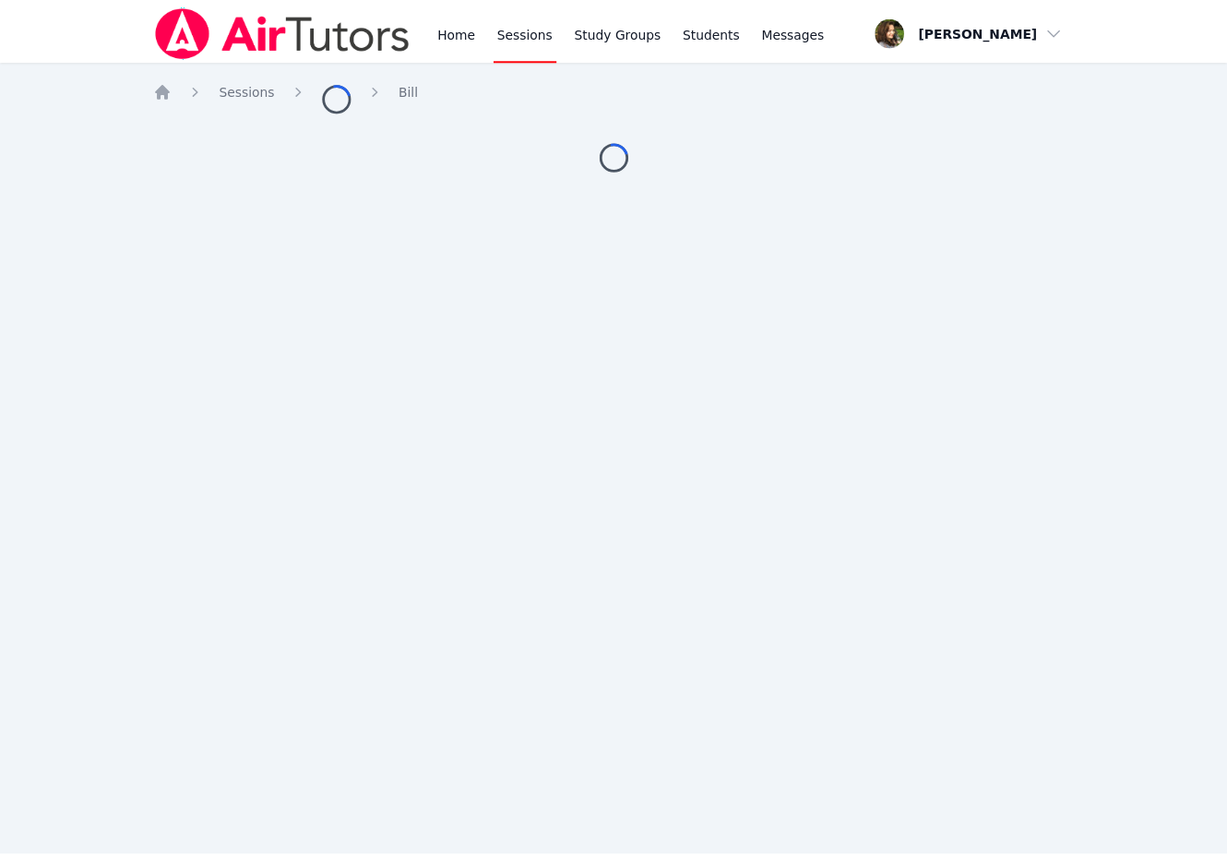
scroll to position [1205, 0]
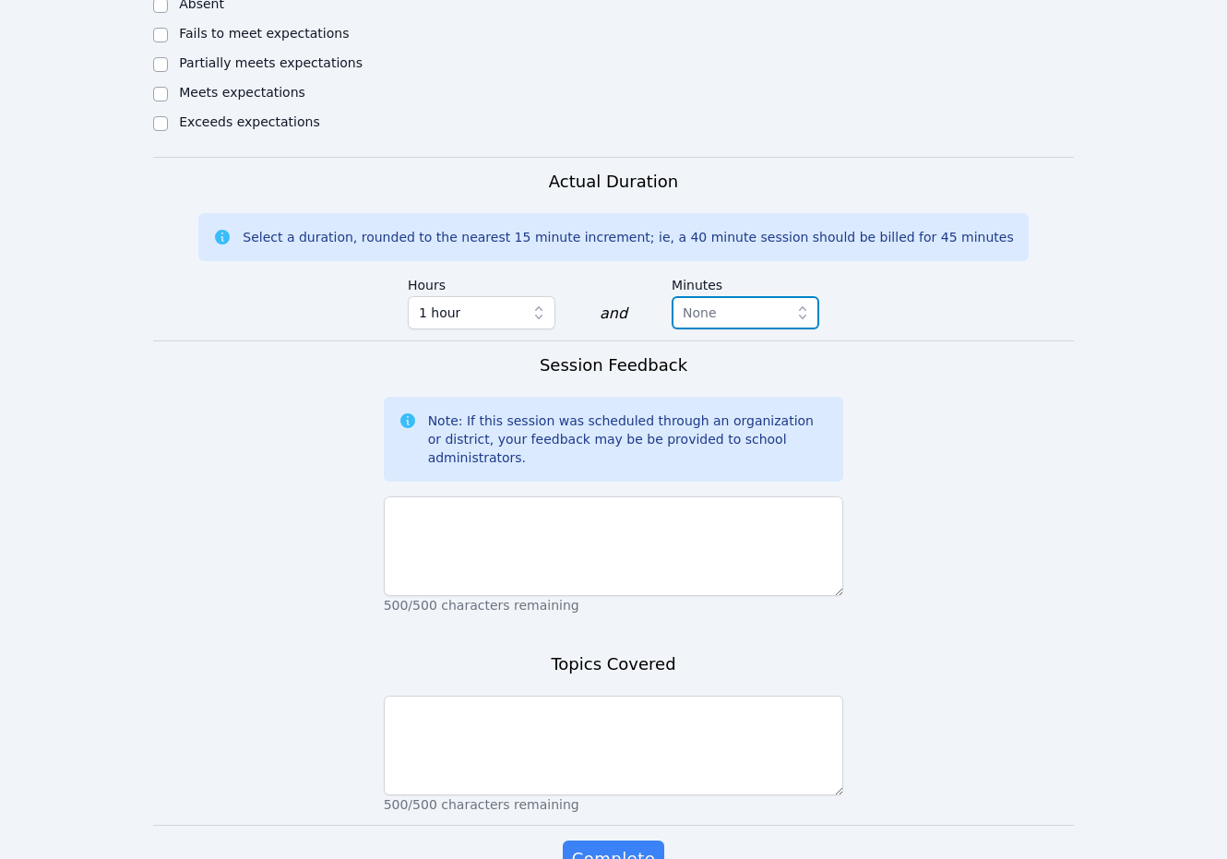
click at [776, 302] on span "None" at bounding box center [732, 313] width 100 height 22
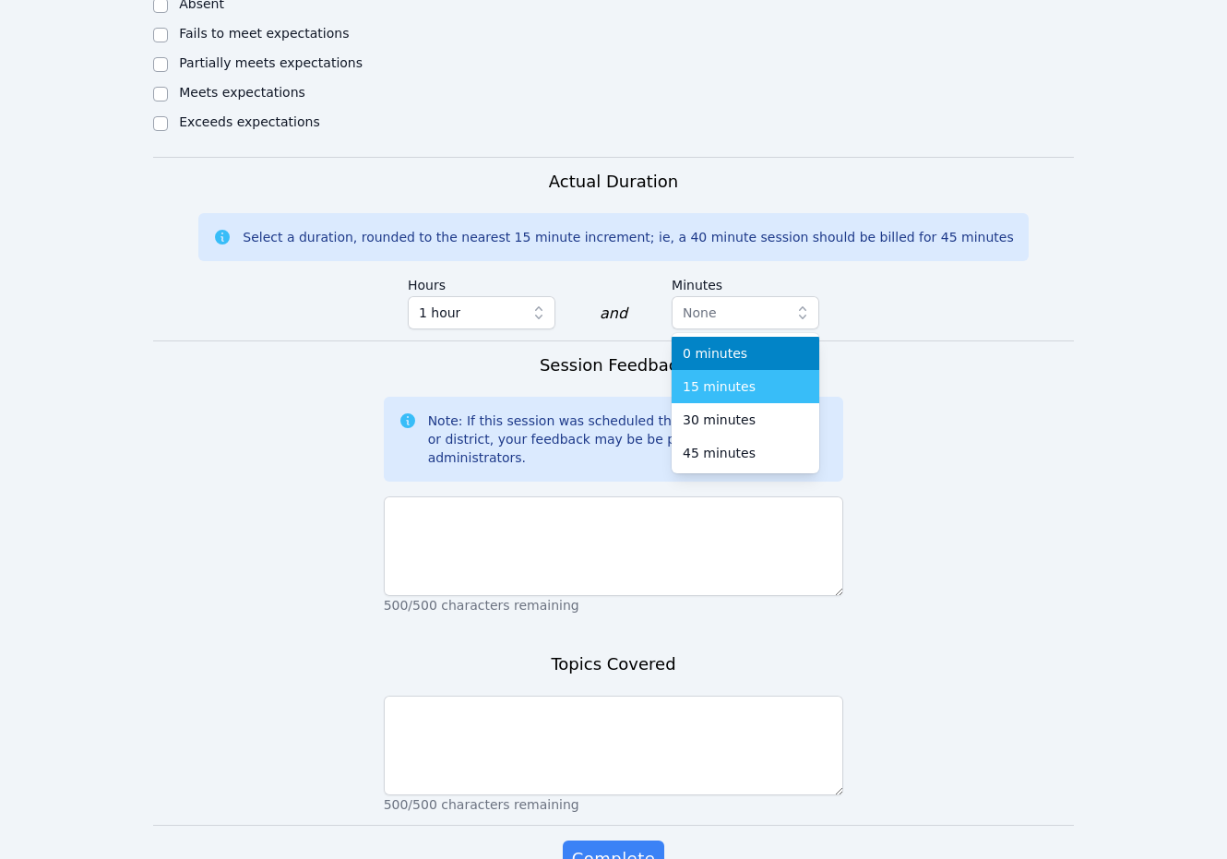
click at [752, 377] on div "15 minutes" at bounding box center [744, 386] width 125 height 18
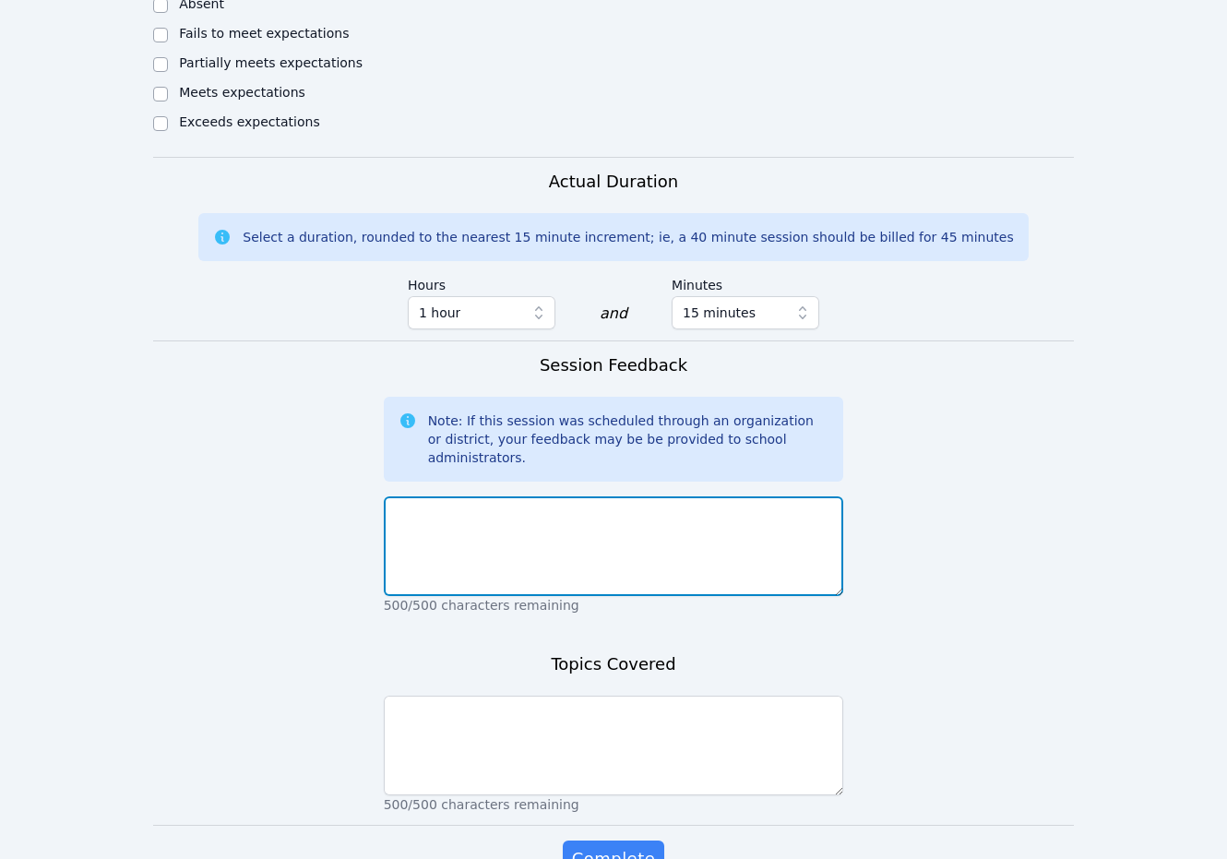
click at [668, 496] on textarea at bounding box center [614, 546] width 460 height 100
paste textarea "Good session. [PERSON_NAME] is working to catch up in Algebra. He has made grea…"
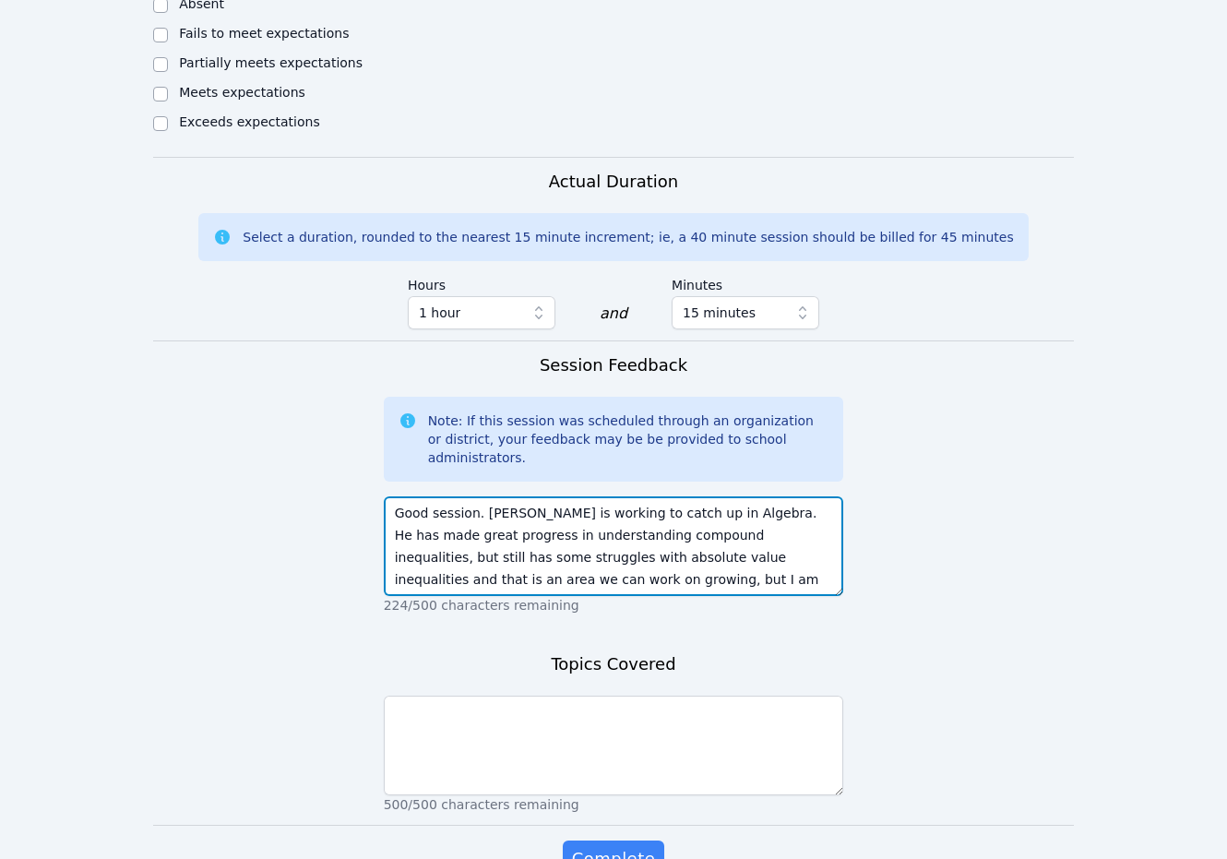
type textarea "Good session. [PERSON_NAME] is working to catch up in Algebra. He has made grea…"
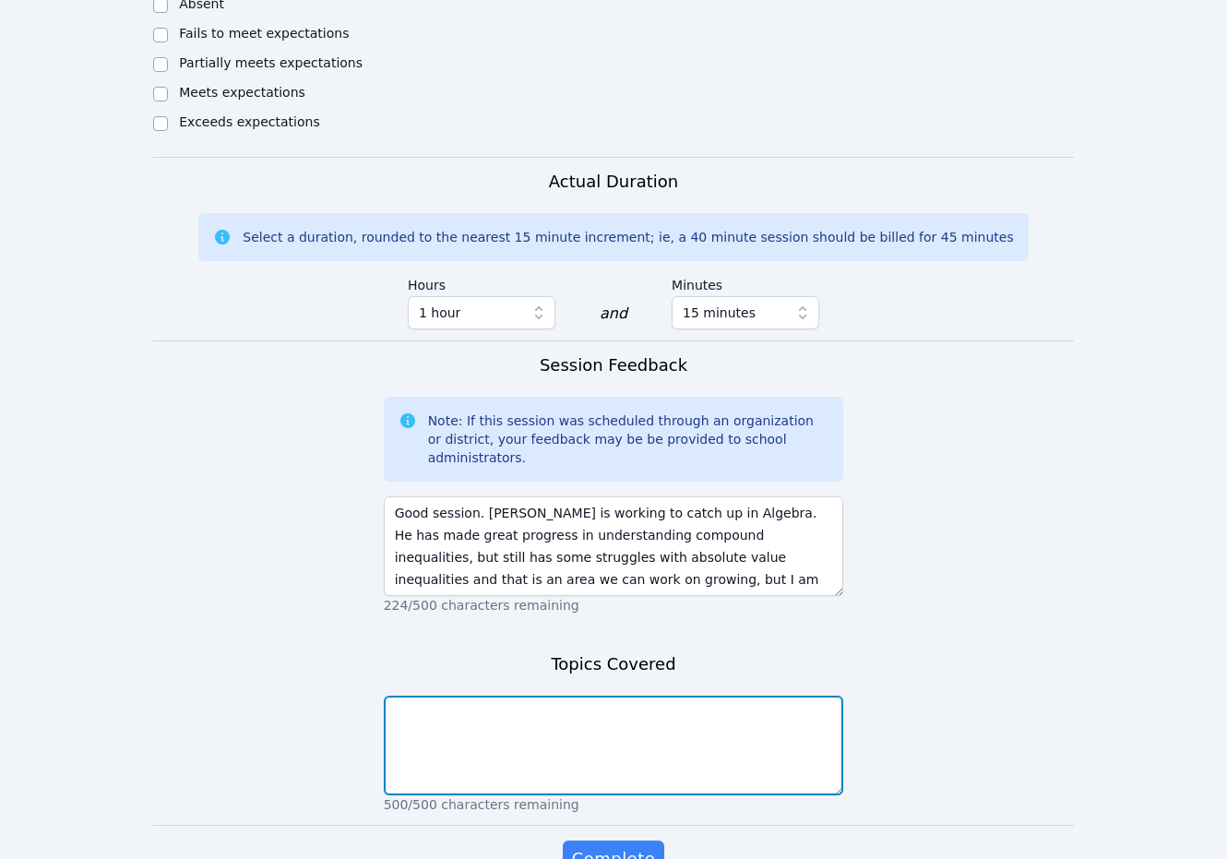
click at [525, 695] on textarea at bounding box center [614, 745] width 460 height 100
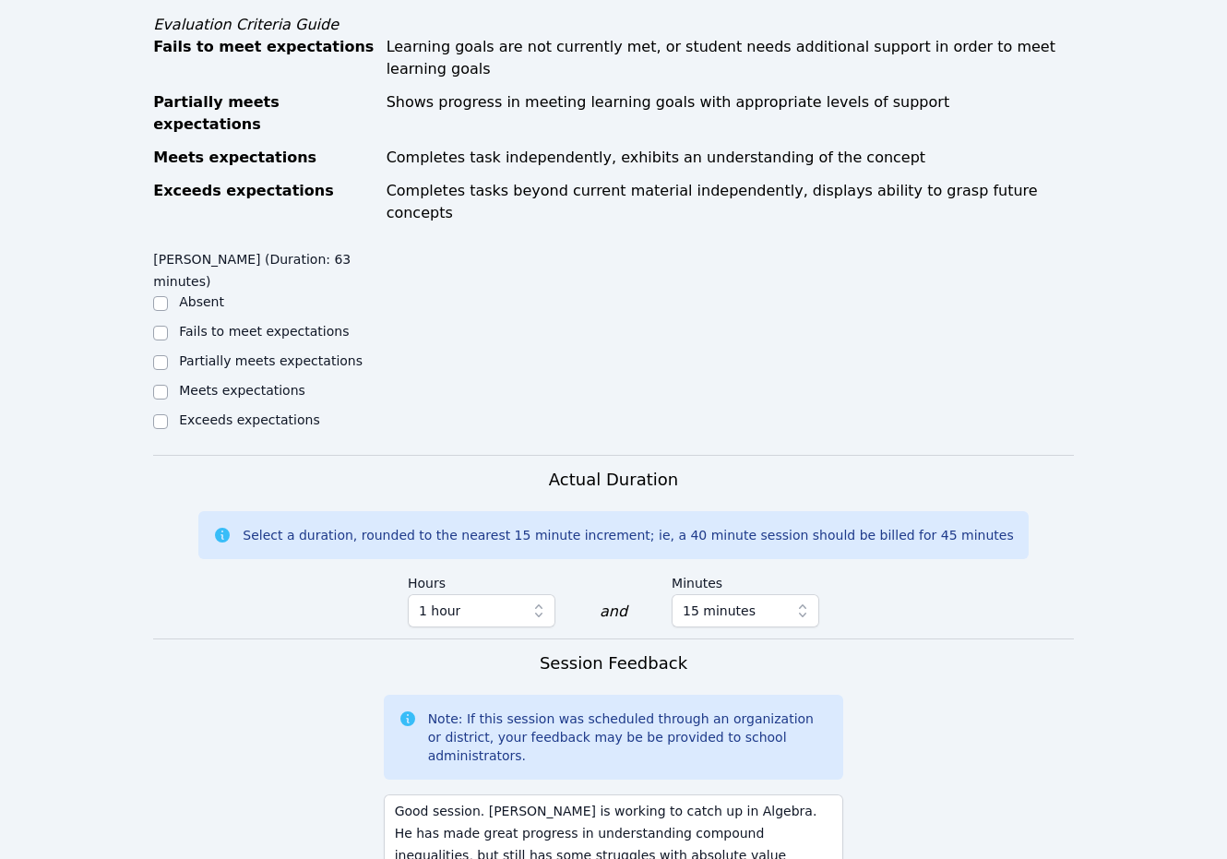
scroll to position [560, 0]
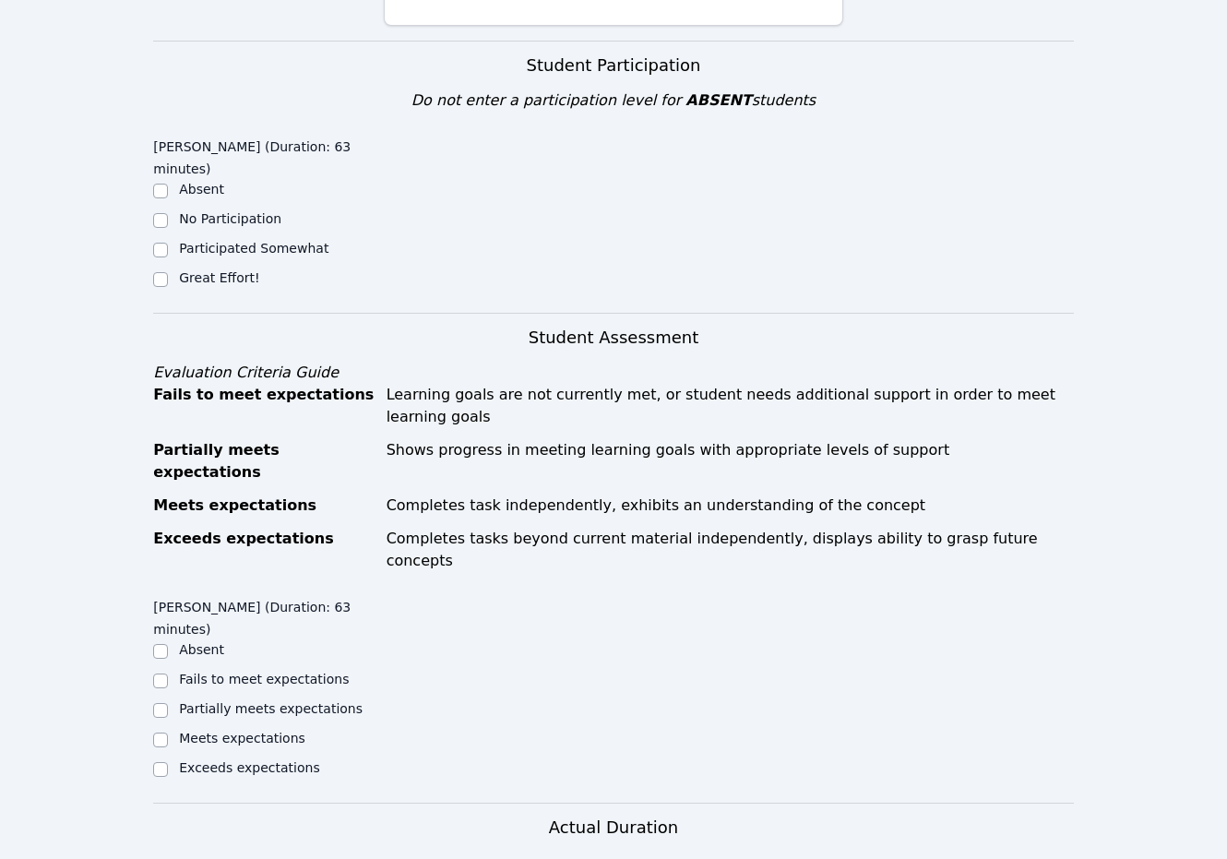
type textarea "Algebraic inequalities."
click at [170, 268] on div "Great Effort!" at bounding box center [268, 279] width 230 height 22
click at [172, 268] on div "Great Effort!" at bounding box center [268, 279] width 230 height 22
click at [193, 270] on label "Great Effort!" at bounding box center [219, 277] width 80 height 15
click at [168, 272] on input "Great Effort!" at bounding box center [160, 279] width 15 height 15
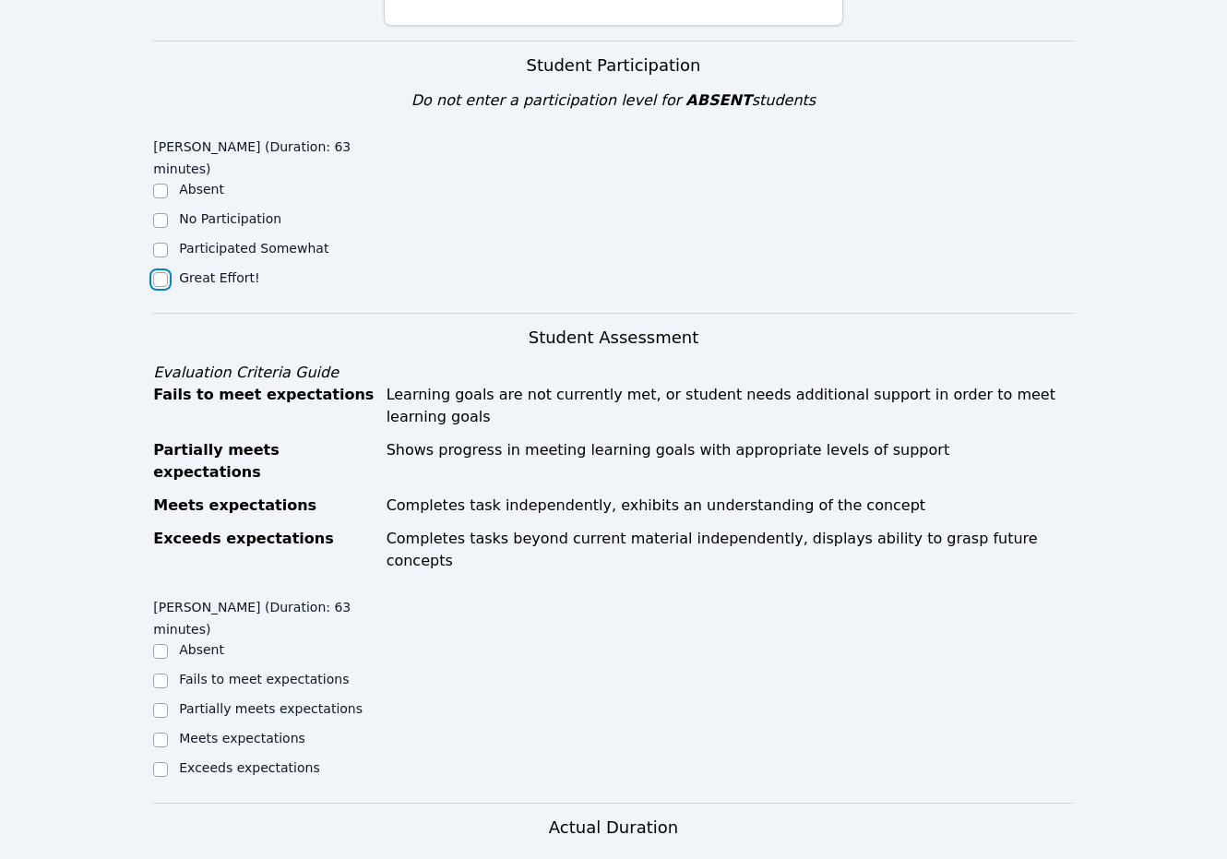
checkbox input "true"
click at [238, 701] on label "Partially meets expectations" at bounding box center [271, 708] width 184 height 15
click at [168, 703] on input "Partially meets expectations" at bounding box center [160, 710] width 15 height 15
checkbox input "true"
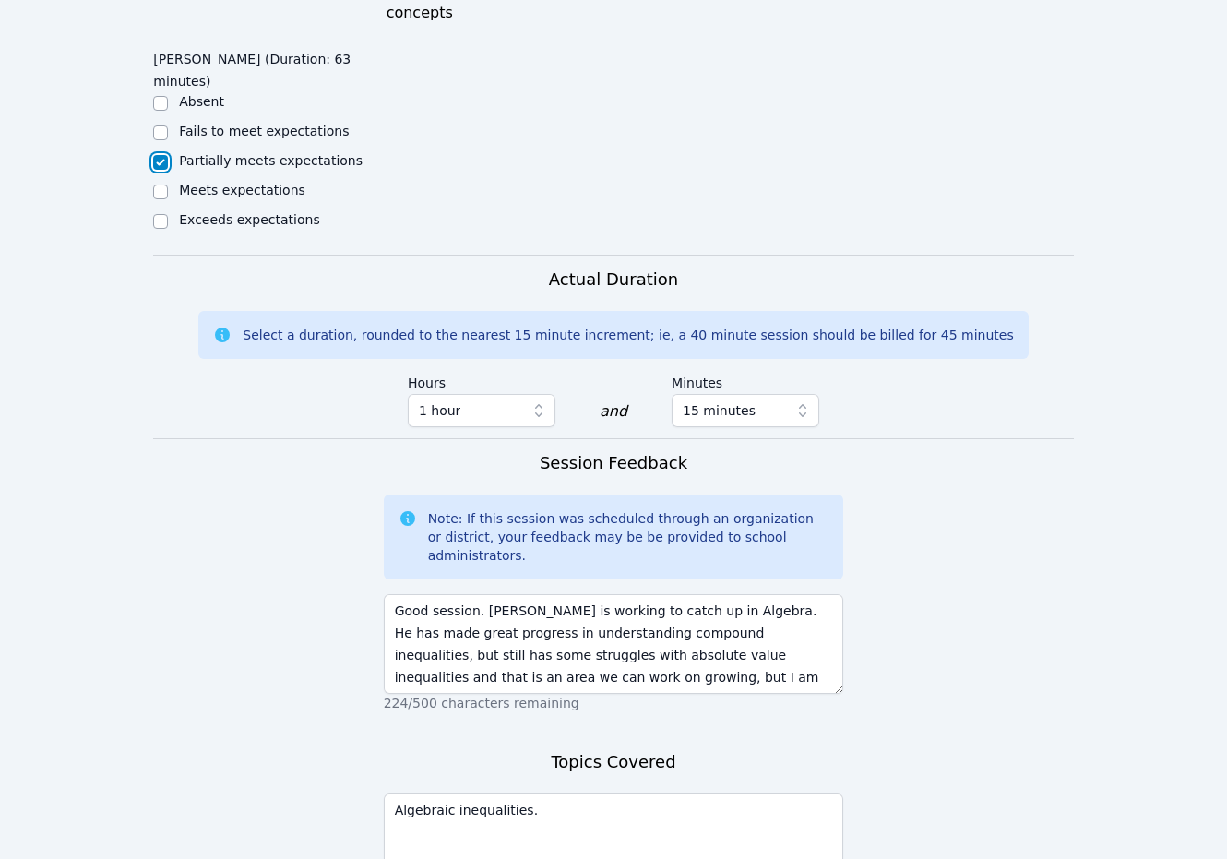
scroll to position [1113, 0]
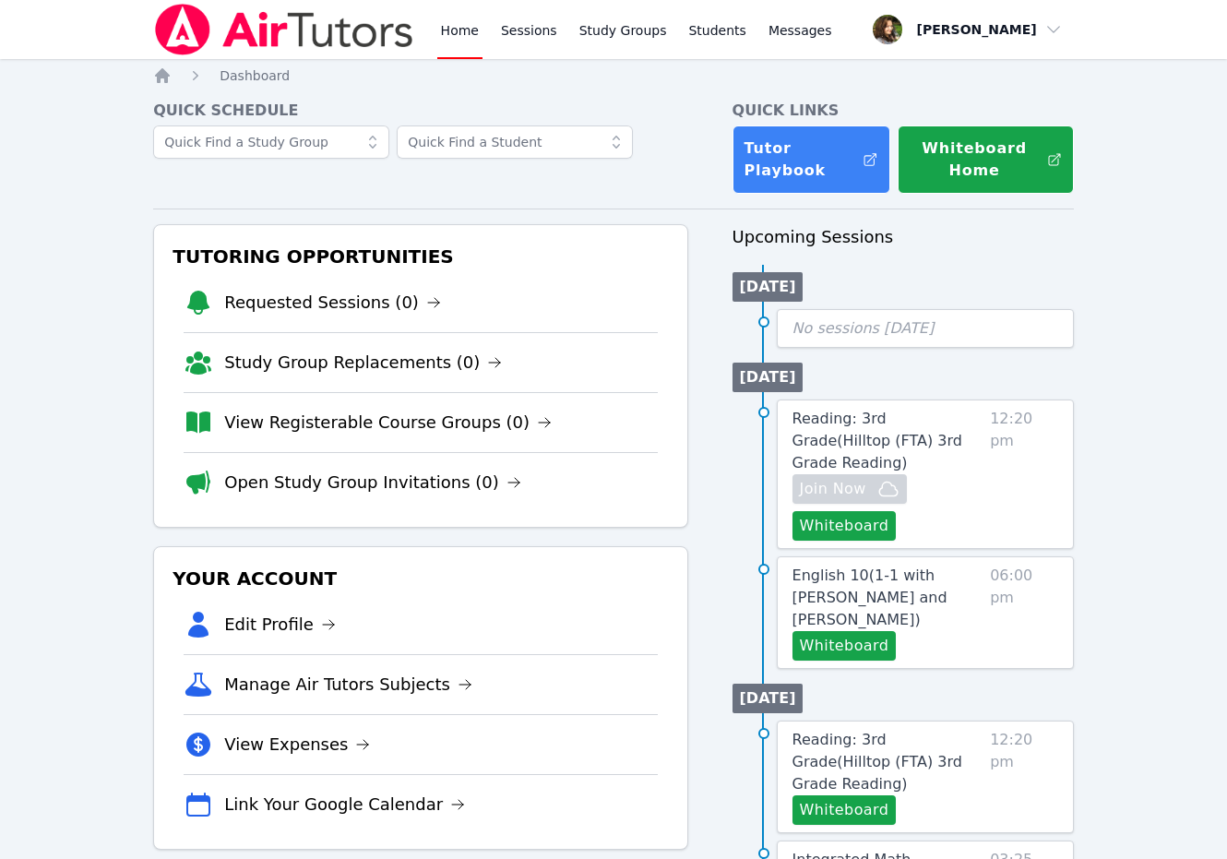
drag, startPoint x: 265, startPoint y: 44, endPoint x: 260, endPoint y: 31, distance: 13.7
click at [265, 44] on img at bounding box center [283, 30] width 261 height 52
